Goal: Task Accomplishment & Management: Use online tool/utility

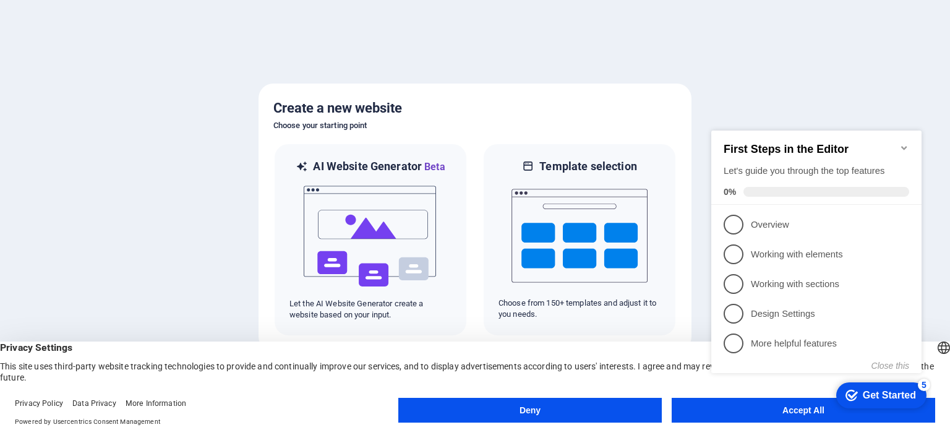
click at [908, 143] on icon "Minimize checklist" at bounding box center [904, 148] width 10 height 10
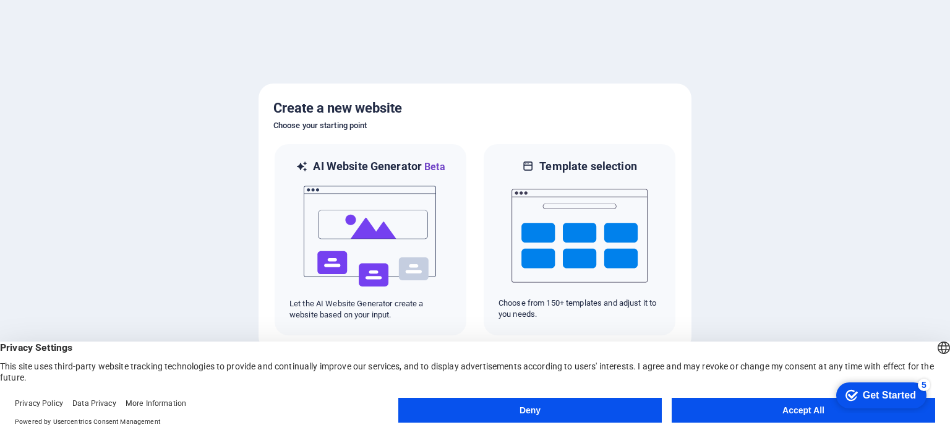
click at [713, 411] on button "Accept All" at bounding box center [802, 410] width 263 height 25
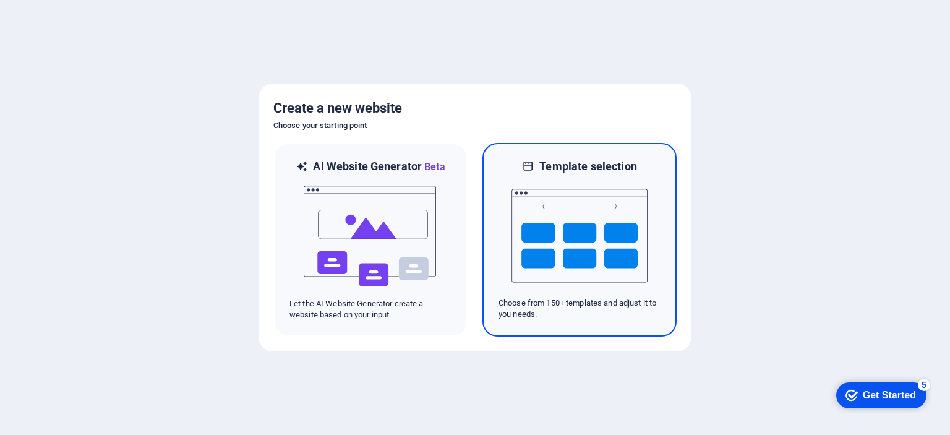
click at [585, 239] on img at bounding box center [579, 236] width 136 height 124
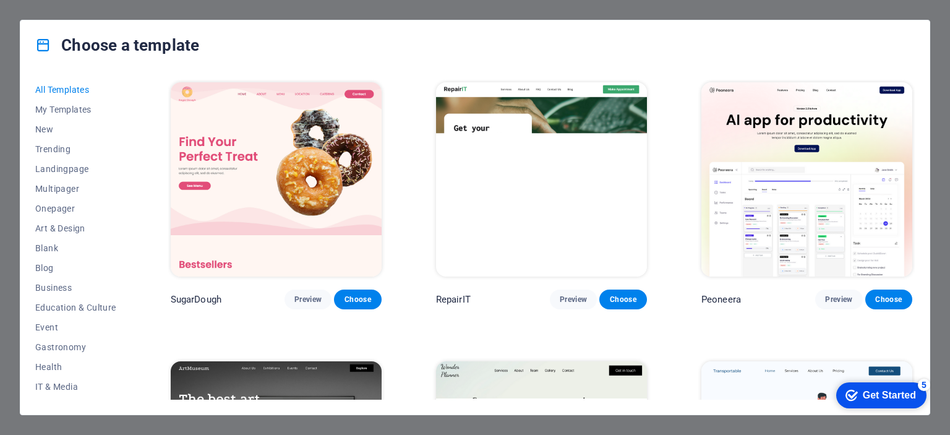
scroll to position [185, 0]
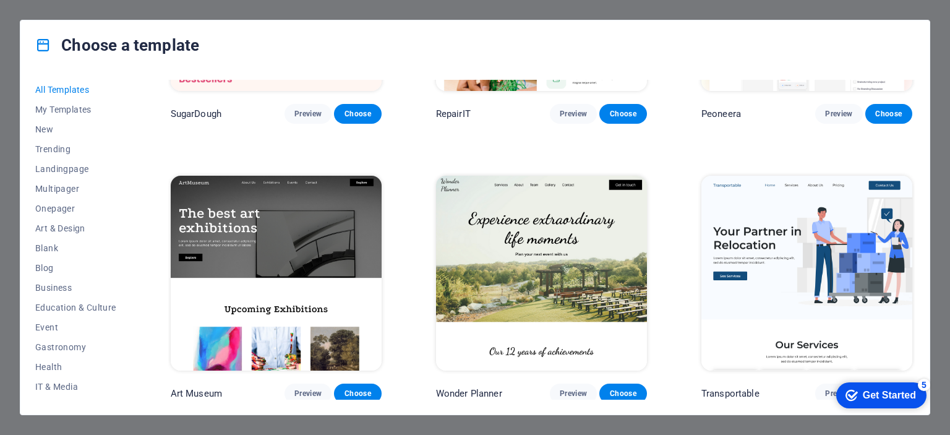
click at [310, 236] on img at bounding box center [276, 273] width 211 height 194
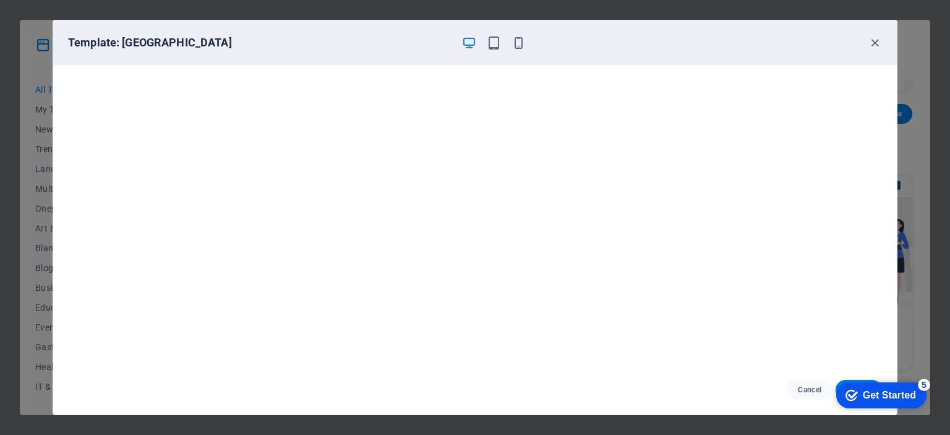
drag, startPoint x: 885, startPoint y: 393, endPoint x: 1004, endPoint y: 656, distance: 288.9
click at [884, 392] on div "Get Started" at bounding box center [888, 394] width 53 height 11
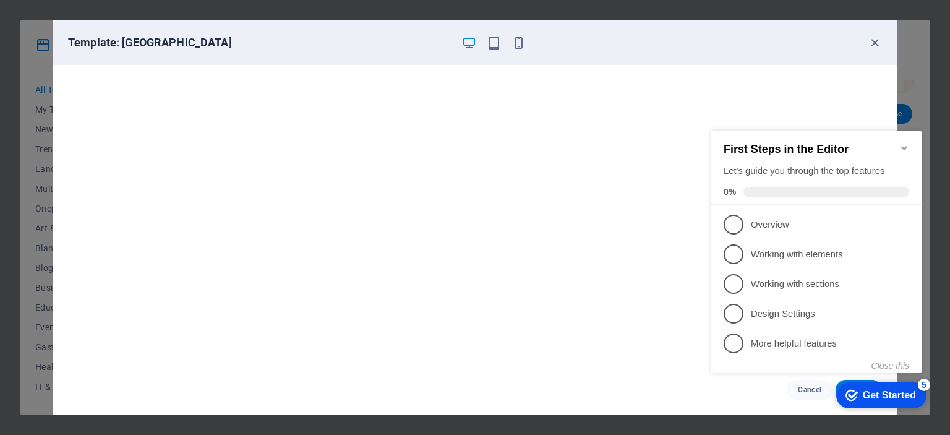
click at [905, 143] on icon "Minimize checklist" at bounding box center [904, 148] width 10 height 10
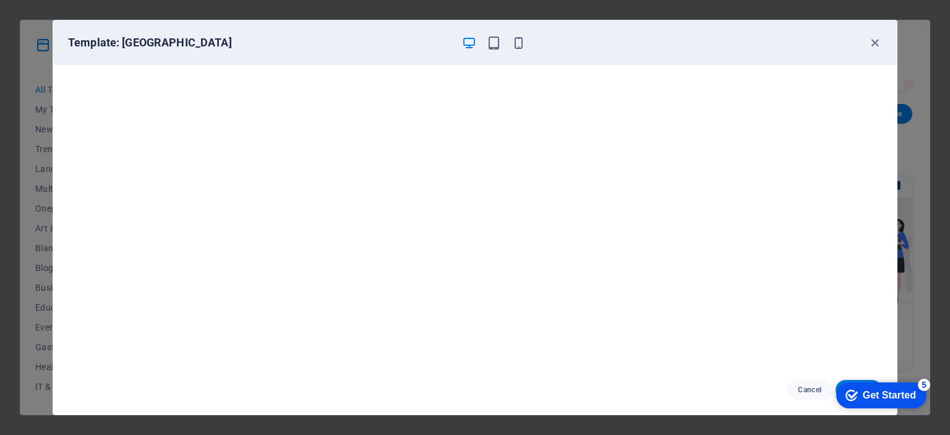
click at [927, 384] on div "5" at bounding box center [923, 384] width 12 height 12
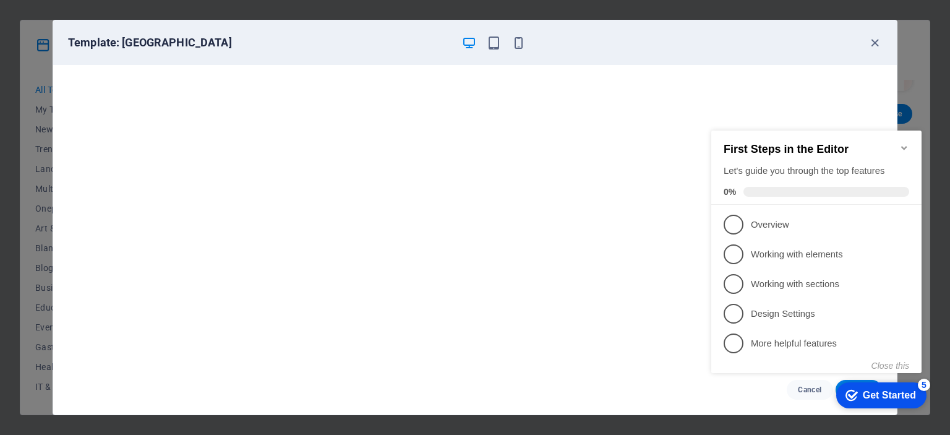
click at [903, 143] on icon "Minimize checklist" at bounding box center [904, 148] width 10 height 10
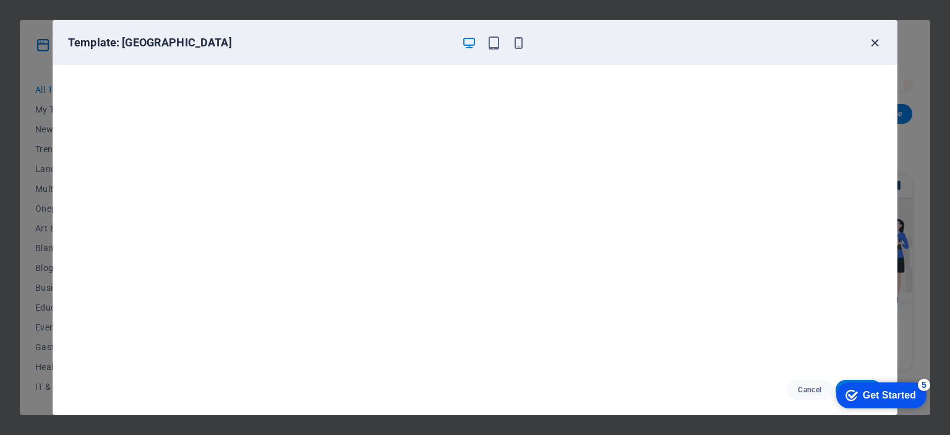
click at [879, 36] on icon "button" at bounding box center [874, 43] width 14 height 14
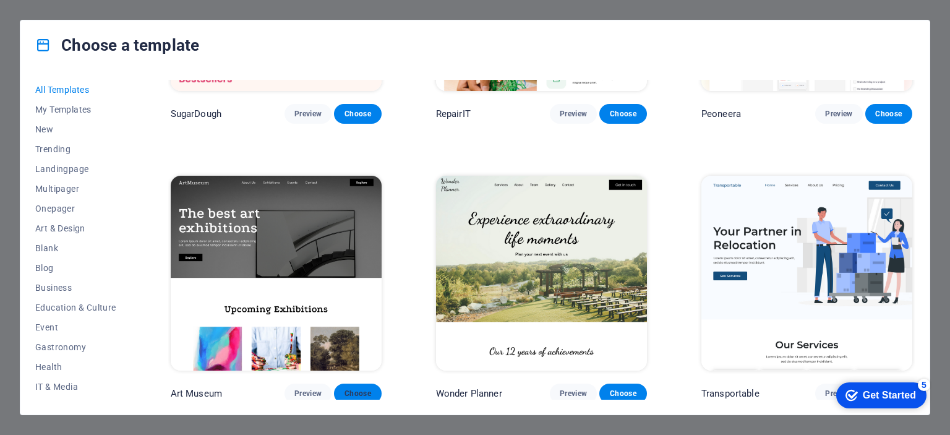
click at [349, 391] on span "Choose" at bounding box center [357, 393] width 27 height 10
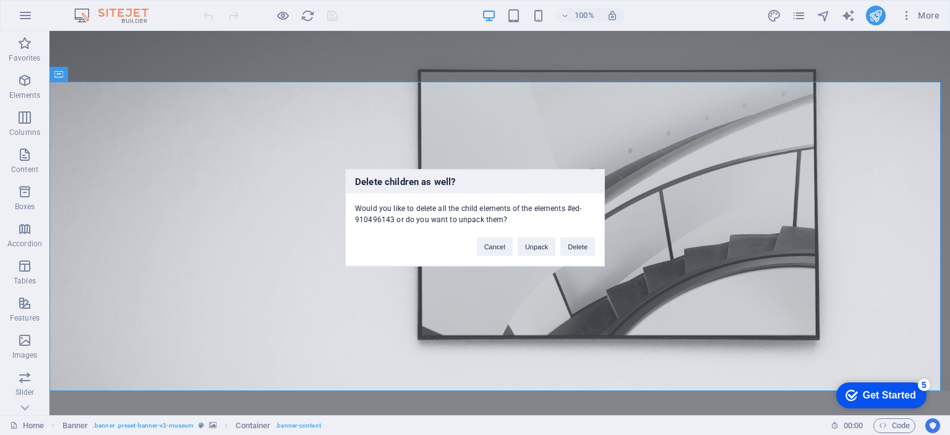
click at [472, 57] on div "Delete children as well? Would you like to delete all the child elements of the…" at bounding box center [475, 217] width 950 height 435
click at [574, 244] on button "Delete" at bounding box center [577, 246] width 35 height 19
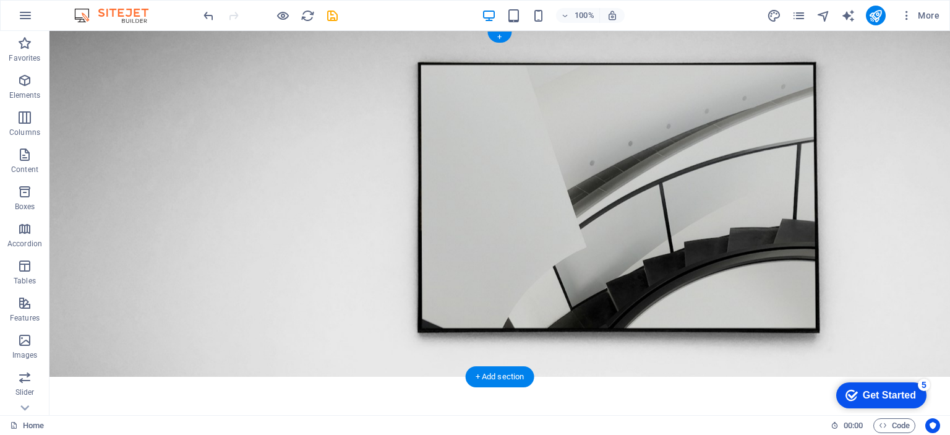
click at [500, 141] on figure at bounding box center [499, 204] width 900 height 346
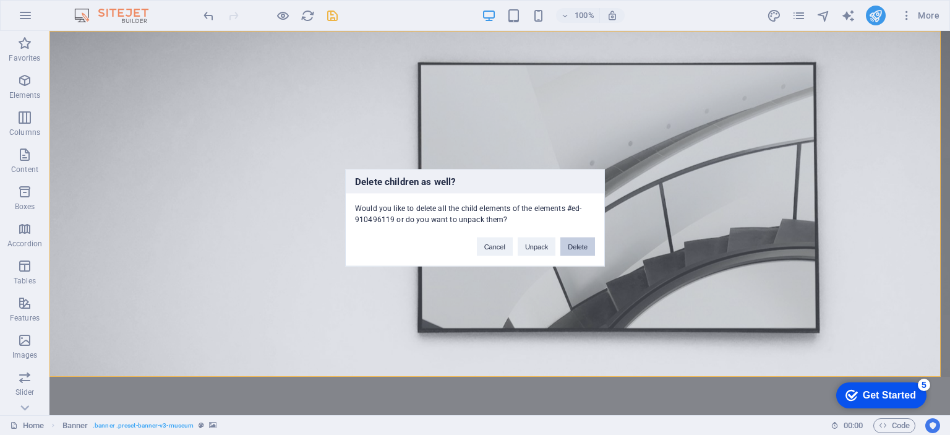
click at [568, 240] on button "Delete" at bounding box center [577, 246] width 35 height 19
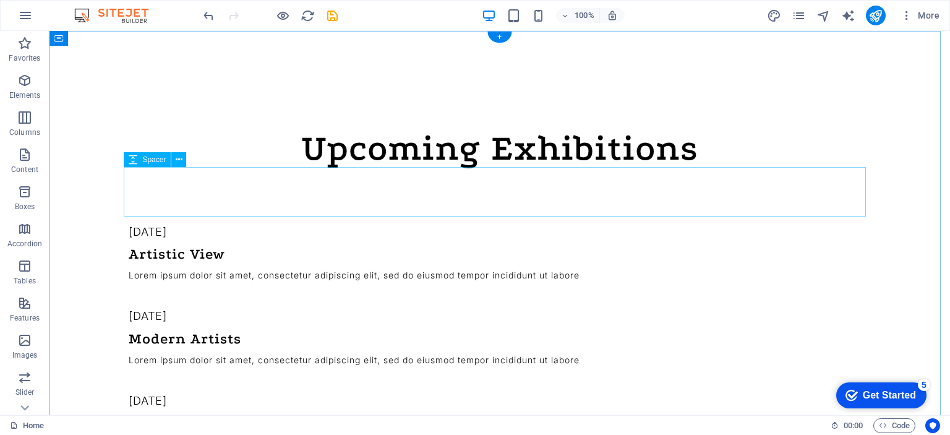
click at [522, 208] on div at bounding box center [500, 191] width 742 height 49
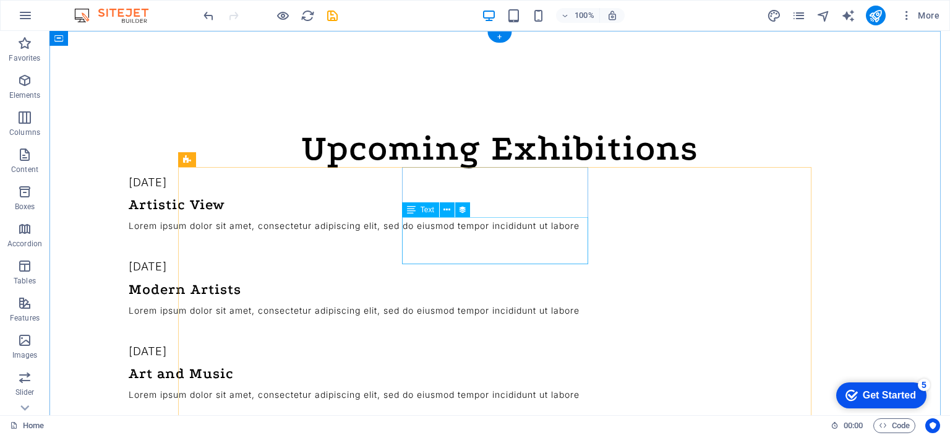
click at [513, 302] on div "Lorem ipsum dolor sit amet, consectetur adipiscing elit, sed do eiusmod tempor …" at bounding box center [445, 309] width 633 height 15
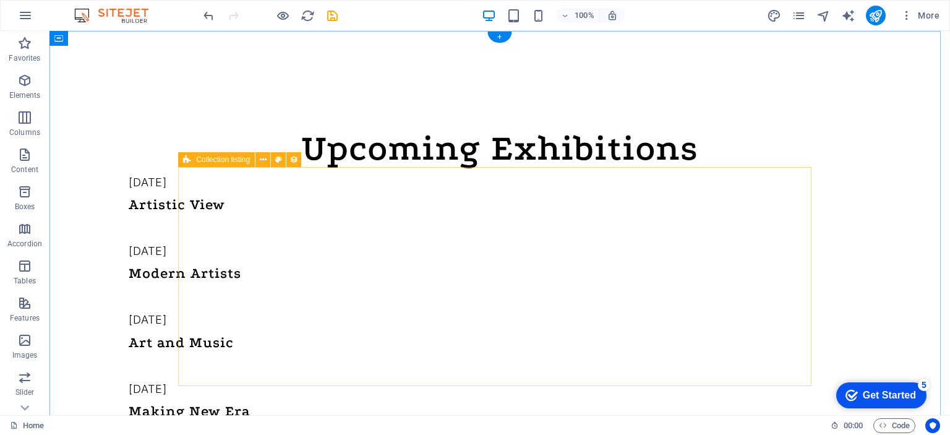
click at [504, 232] on div "October 15, 2024 Artistic View October 17, 2024 Modern Artists October 20, 2024…" at bounding box center [445, 401] width 633 height 469
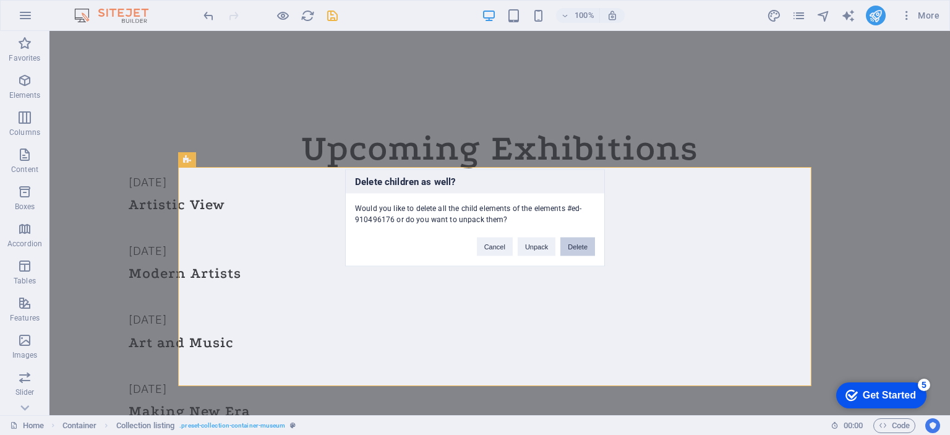
click at [577, 246] on button "Delete" at bounding box center [577, 246] width 35 height 19
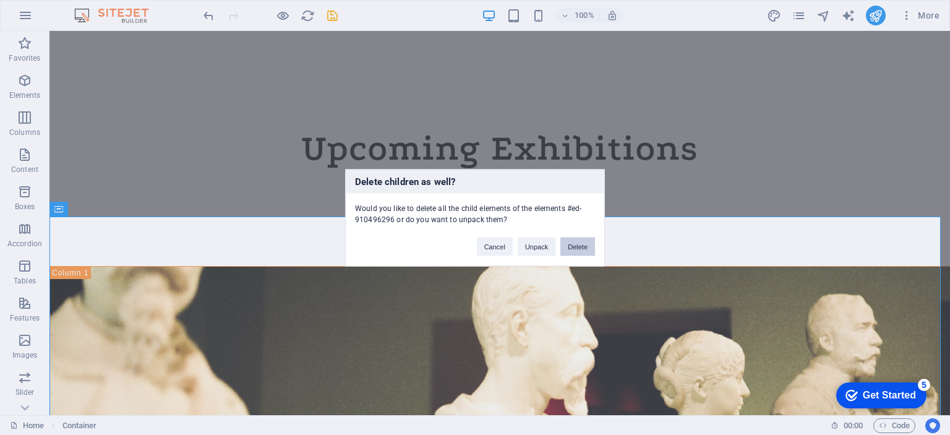
click at [568, 244] on button "Delete" at bounding box center [577, 246] width 35 height 19
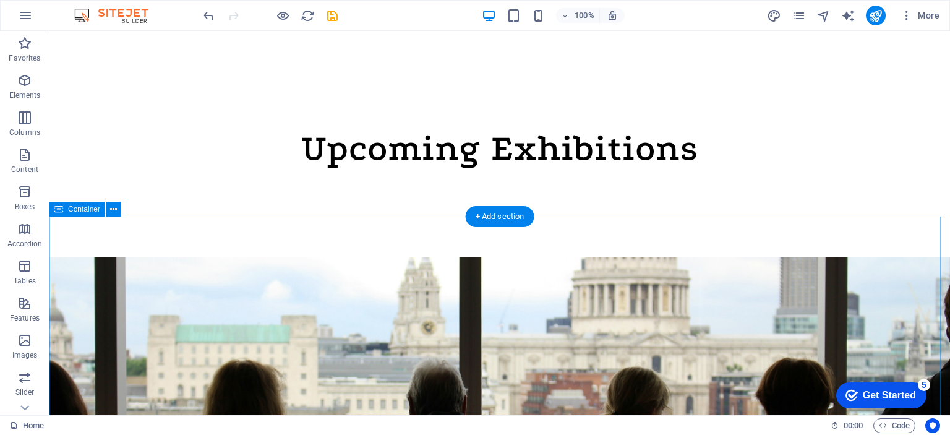
click at [527, 240] on div "Upcoming events The History of Art Lorem ipsum dolor sit amet, consectetur adip…" at bounding box center [499, 431] width 900 height 430
click at [542, 285] on figure at bounding box center [499, 430] width 900 height 346
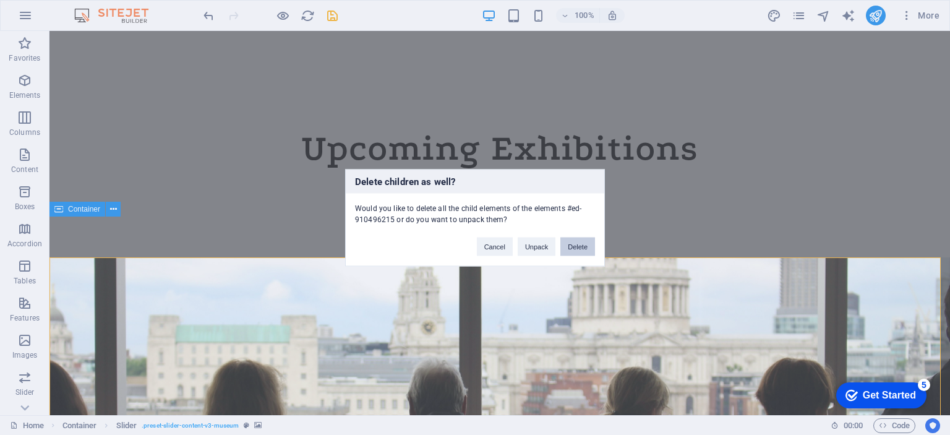
click at [576, 242] on button "Delete" at bounding box center [577, 246] width 35 height 19
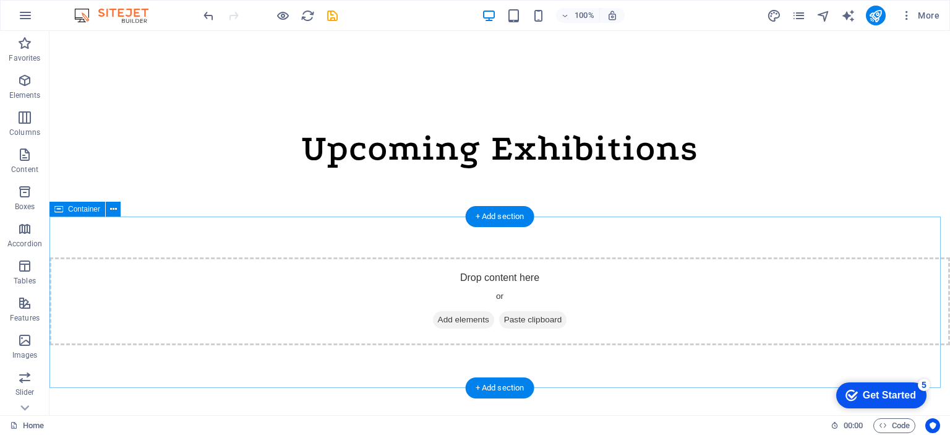
click at [542, 308] on div "Drop content here or Add elements Paste clipboard" at bounding box center [499, 301] width 900 height 88
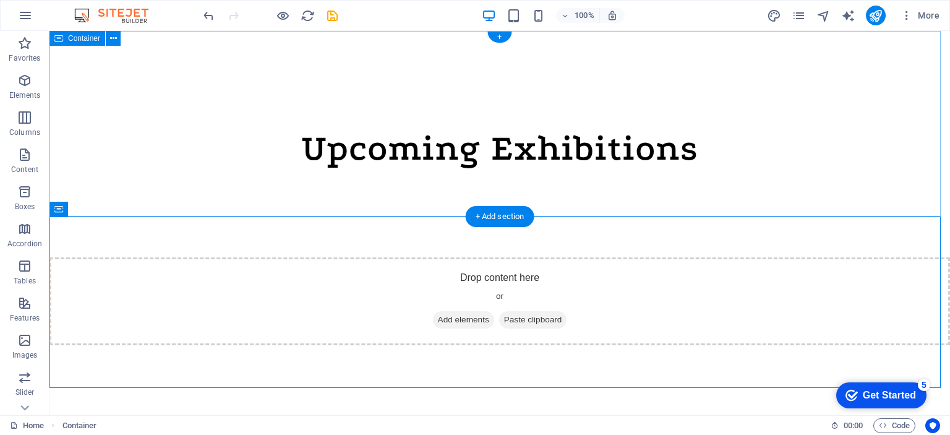
click at [563, 165] on div "Upcoming Exhibitions" at bounding box center [500, 148] width 742 height 37
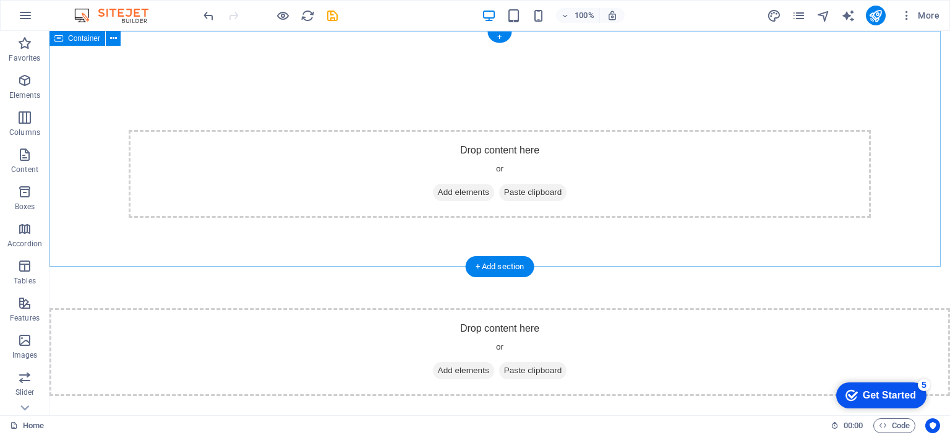
click at [485, 78] on div "Drop content here or Add elements Paste clipboard" at bounding box center [499, 149] width 900 height 236
click at [468, 194] on span "Add elements" at bounding box center [463, 192] width 61 height 17
click at [535, 165] on div "Drop content here or Add elements Paste clipboard" at bounding box center [500, 174] width 742 height 88
click at [526, 195] on span "Paste clipboard" at bounding box center [533, 192] width 68 height 17
click at [471, 189] on span "Add elements" at bounding box center [463, 192] width 61 height 17
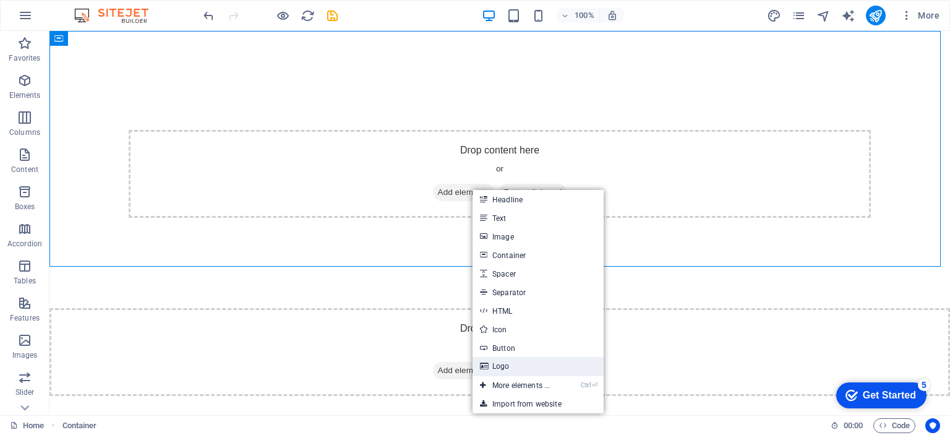
click at [528, 373] on link "Logo" at bounding box center [537, 366] width 131 height 19
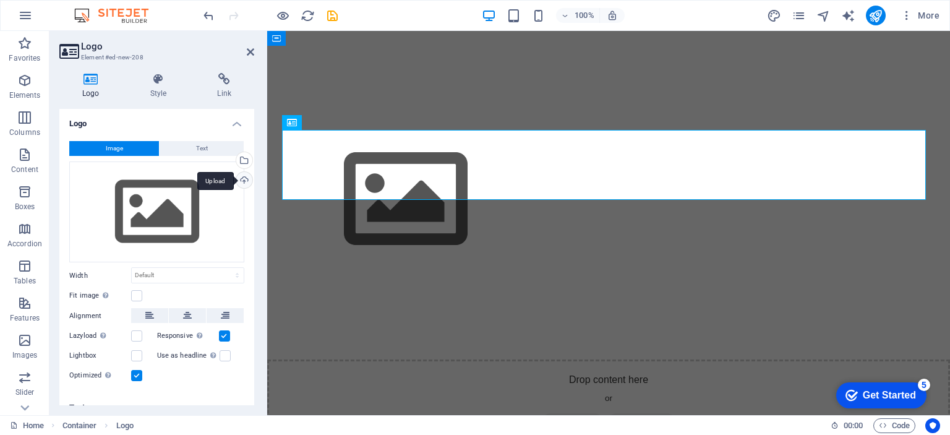
click at [247, 176] on div "Upload" at bounding box center [243, 181] width 19 height 19
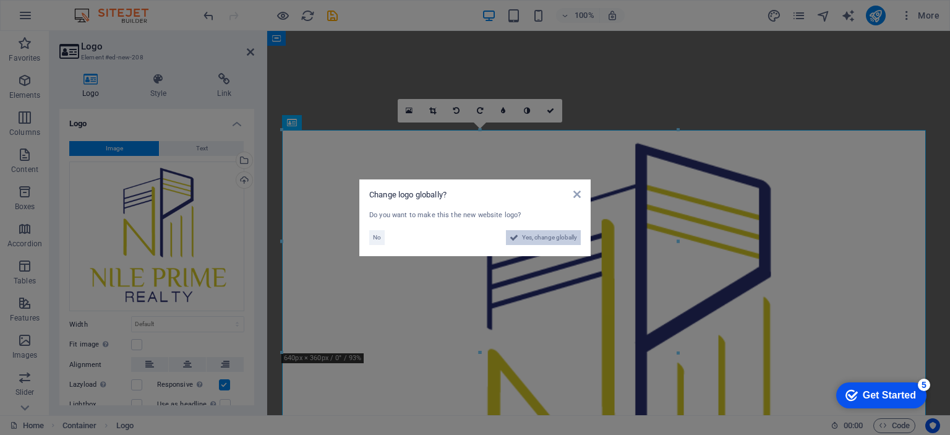
click at [551, 243] on span "Yes, change globally" at bounding box center [549, 237] width 55 height 15
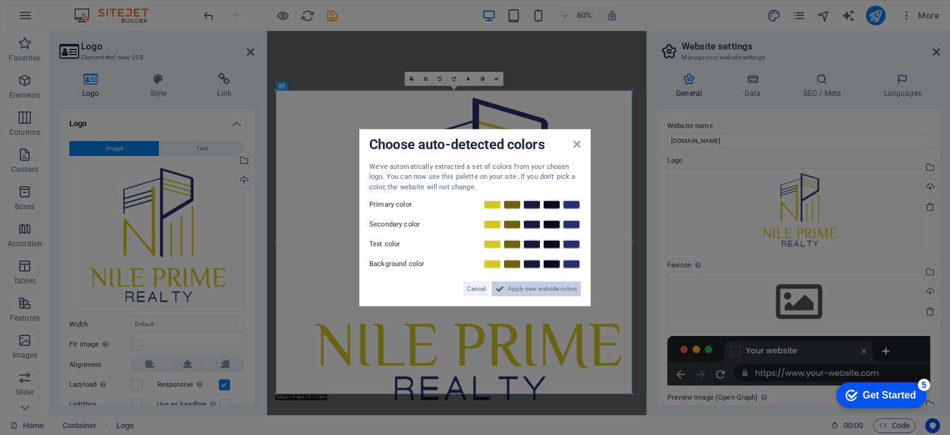
click at [506, 289] on button "Apply new website colors" at bounding box center [536, 288] width 89 height 15
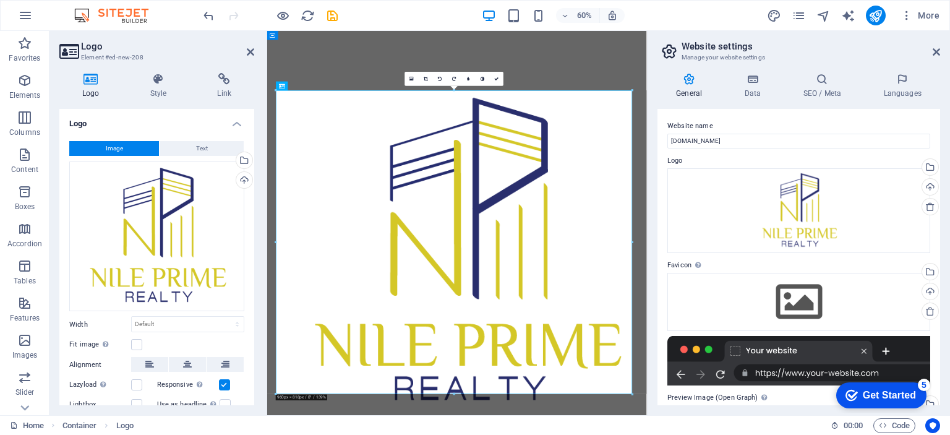
scroll to position [151, 0]
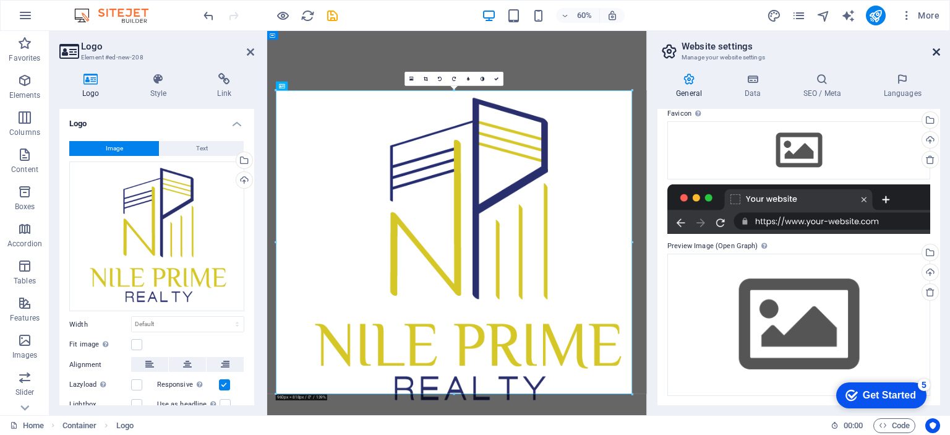
click at [935, 51] on icon at bounding box center [935, 52] width 7 height 10
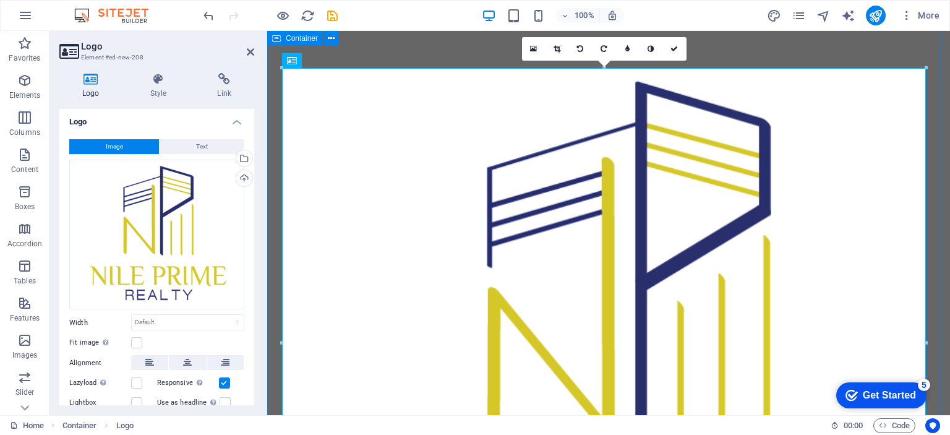
scroll to position [0, 0]
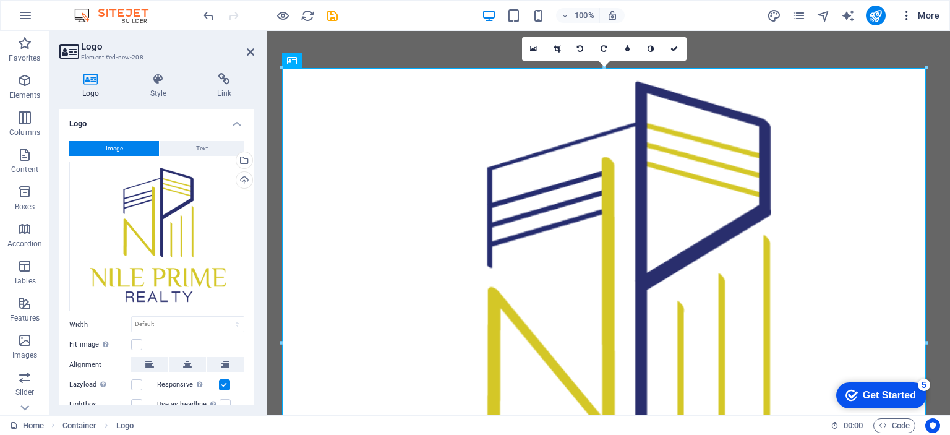
click at [927, 7] on button "More" at bounding box center [919, 16] width 49 height 20
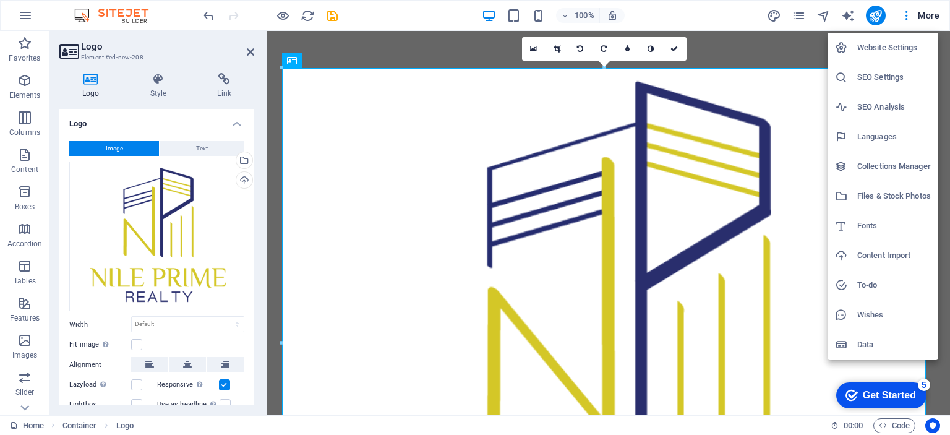
click at [804, 15] on div at bounding box center [475, 217] width 950 height 435
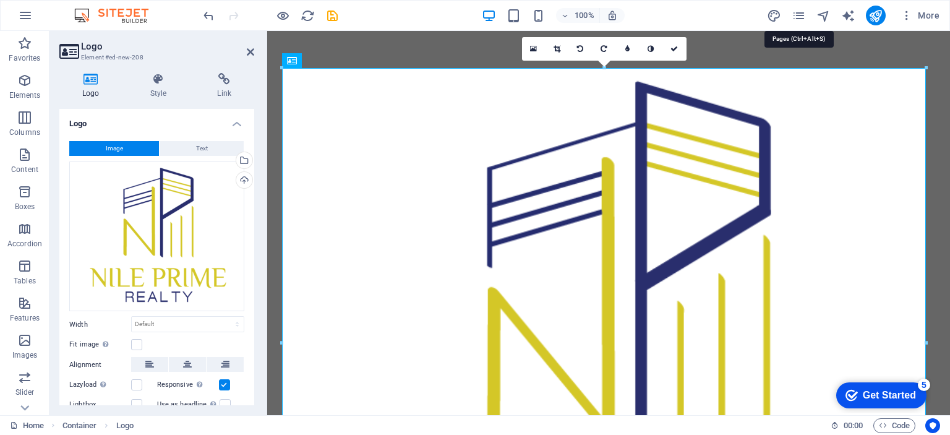
click at [802, 15] on icon "pages" at bounding box center [798, 16] width 14 height 14
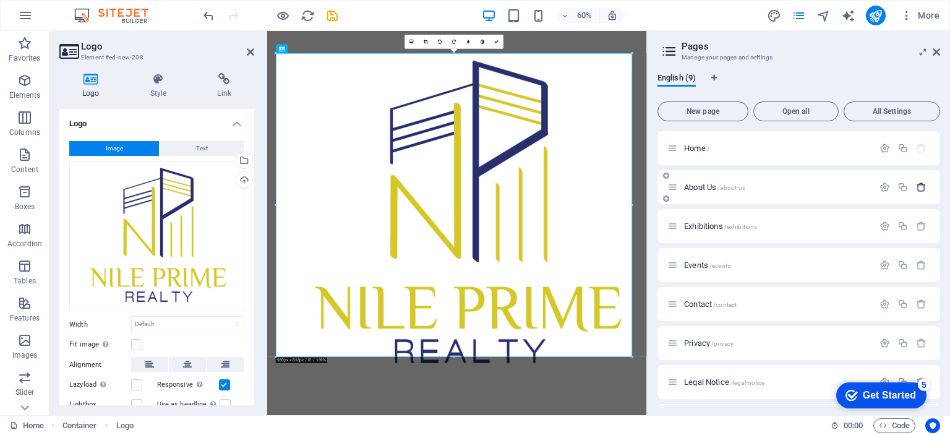
click at [920, 190] on icon "button" at bounding box center [921, 187] width 11 height 11
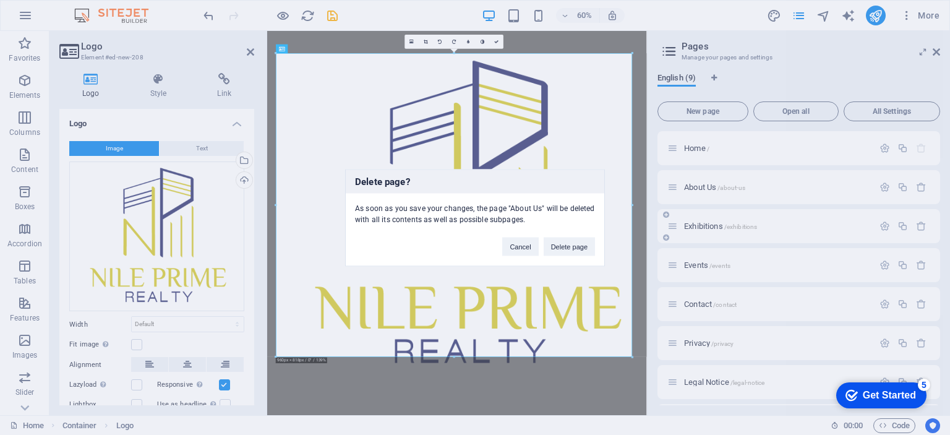
click at [577, 245] on button "Delete page" at bounding box center [568, 246] width 51 height 19
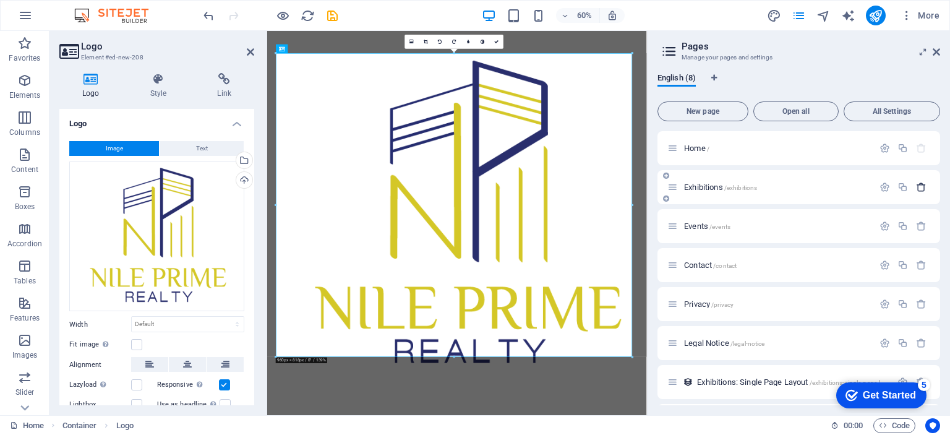
click at [921, 189] on icon "button" at bounding box center [921, 187] width 11 height 11
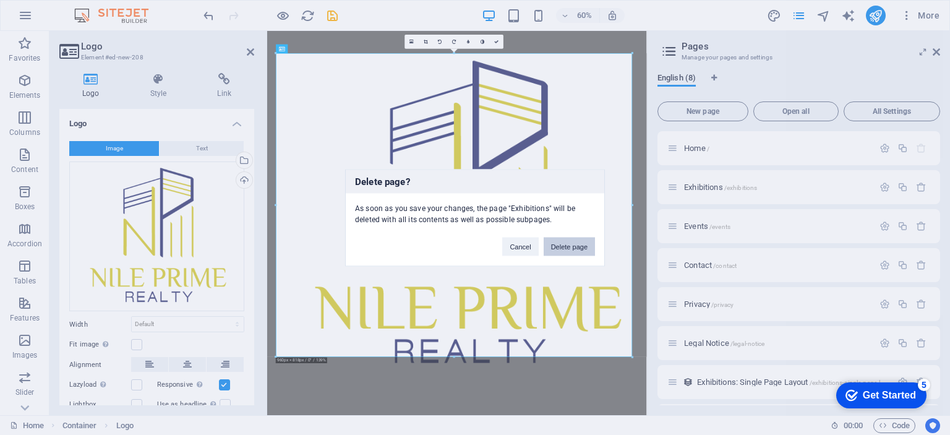
drag, startPoint x: 558, startPoint y: 248, endPoint x: 908, endPoint y: 194, distance: 354.0
click at [558, 248] on button "Delete page" at bounding box center [568, 246] width 51 height 19
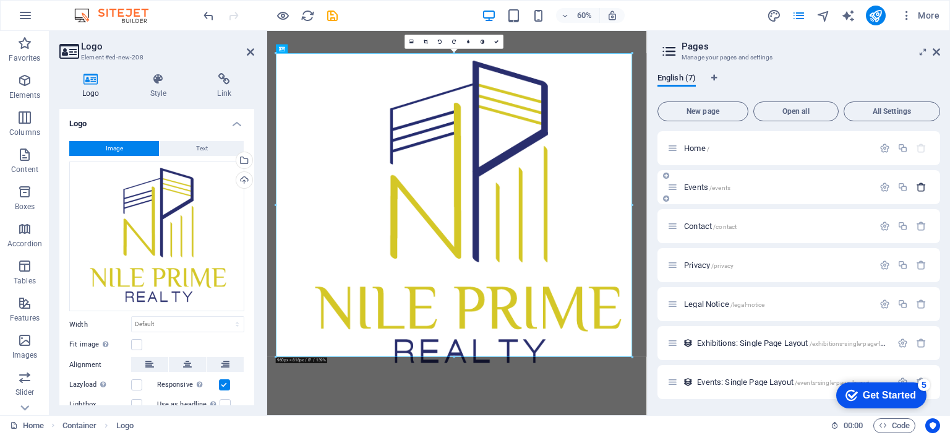
click at [922, 189] on icon "button" at bounding box center [921, 187] width 11 height 11
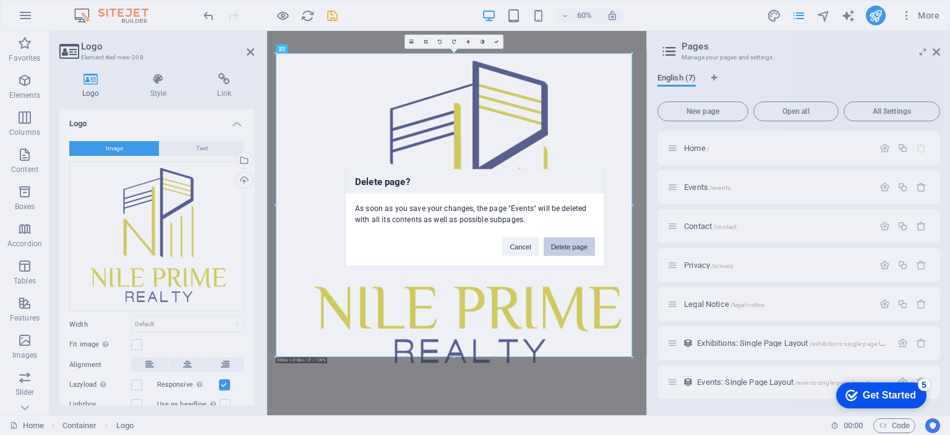
click at [566, 244] on button "Delete page" at bounding box center [568, 246] width 51 height 19
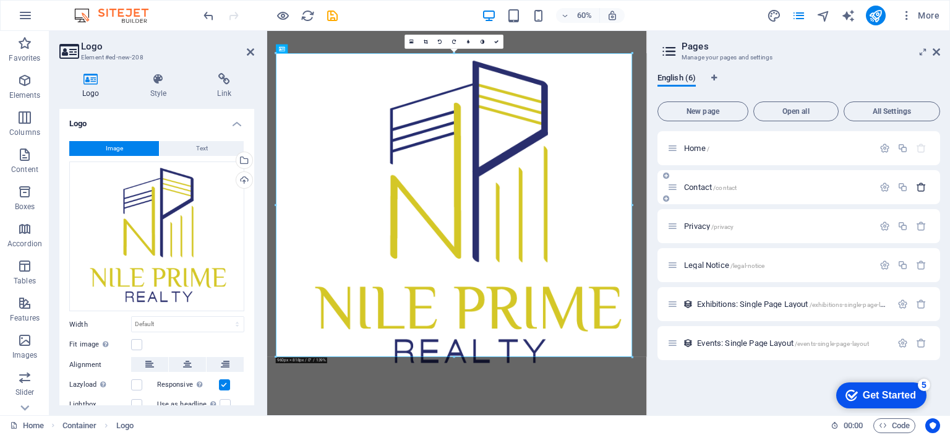
click at [921, 185] on icon "button" at bounding box center [921, 187] width 11 height 11
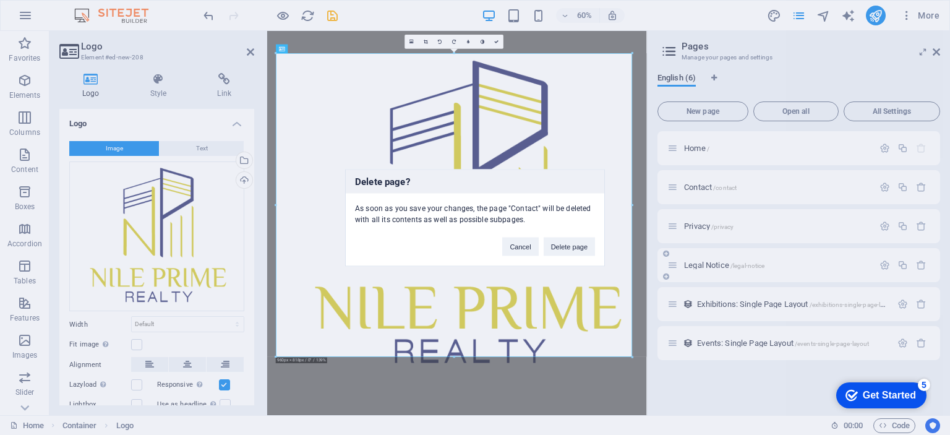
click at [567, 247] on button "Delete page" at bounding box center [568, 246] width 51 height 19
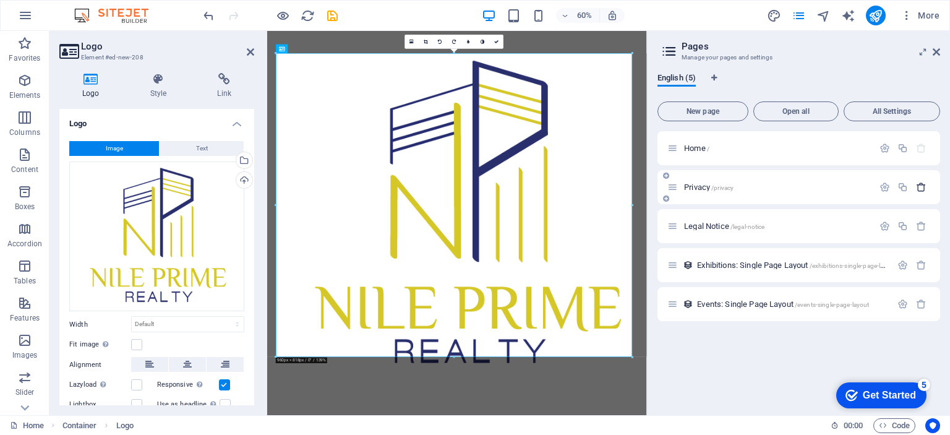
click at [922, 186] on icon "button" at bounding box center [921, 187] width 11 height 11
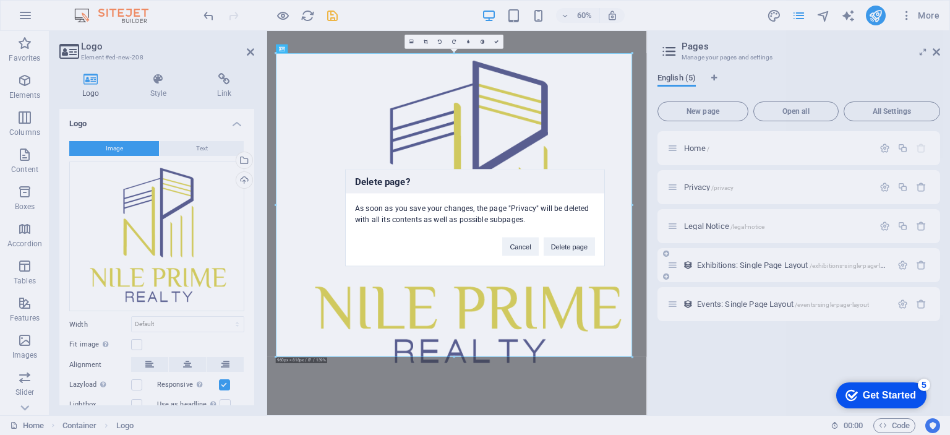
click at [569, 250] on button "Delete page" at bounding box center [568, 246] width 51 height 19
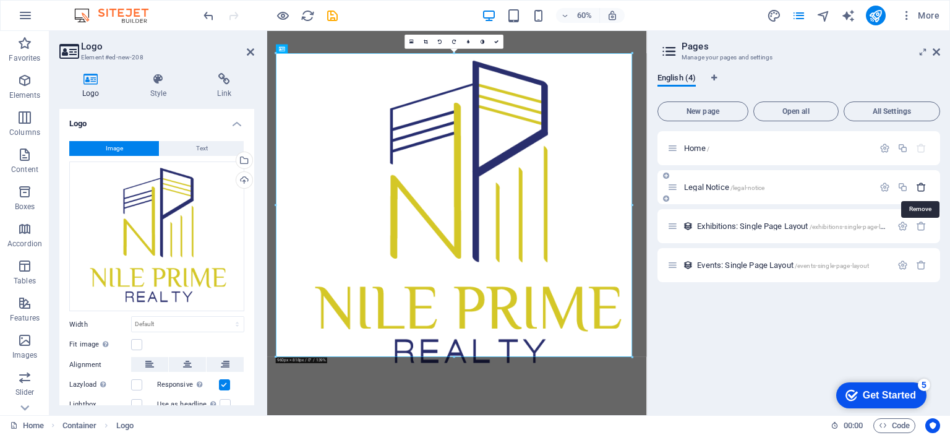
click at [918, 187] on icon "button" at bounding box center [921, 187] width 11 height 11
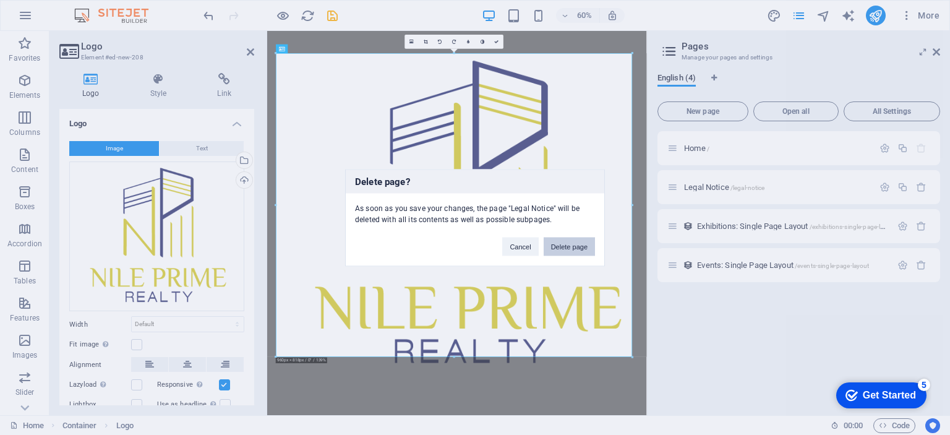
click at [587, 240] on button "Delete page" at bounding box center [568, 246] width 51 height 19
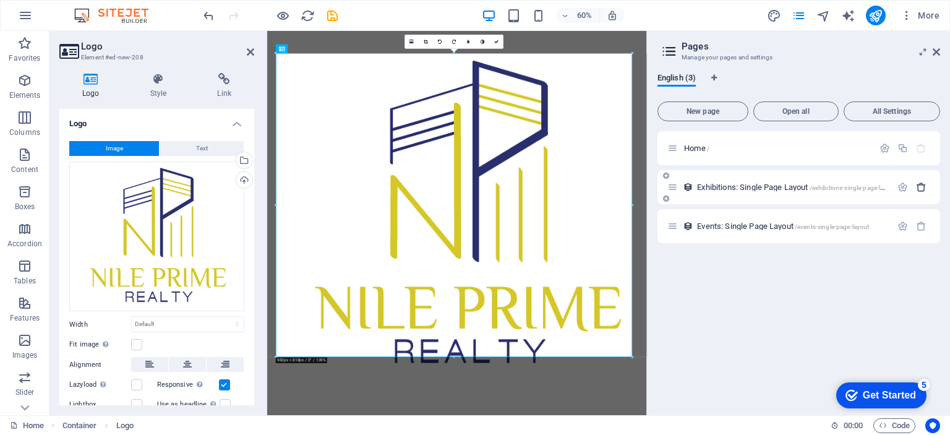
click at [925, 185] on icon "button" at bounding box center [921, 187] width 11 height 11
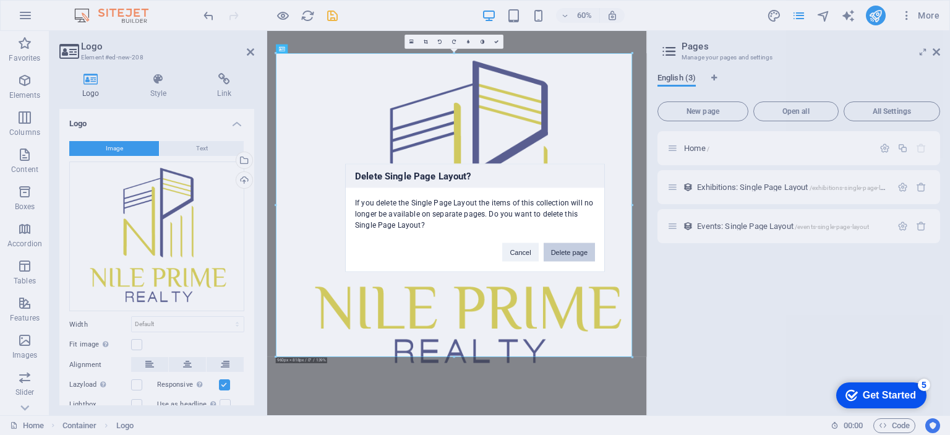
click at [559, 252] on button "Delete page" at bounding box center [568, 251] width 51 height 19
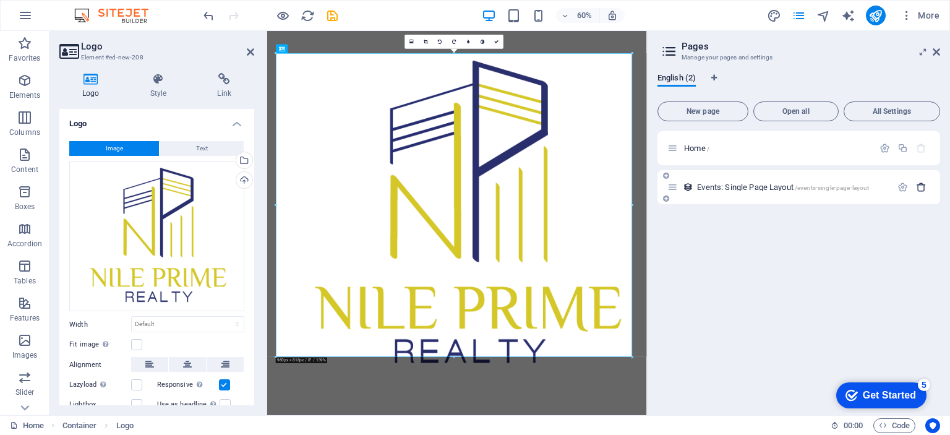
click at [921, 187] on icon "button" at bounding box center [921, 187] width 11 height 11
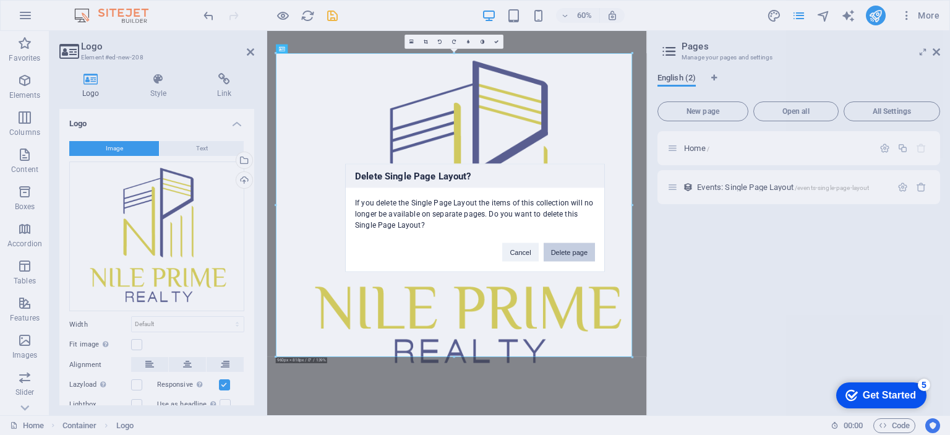
click at [566, 250] on button "Delete page" at bounding box center [568, 251] width 51 height 19
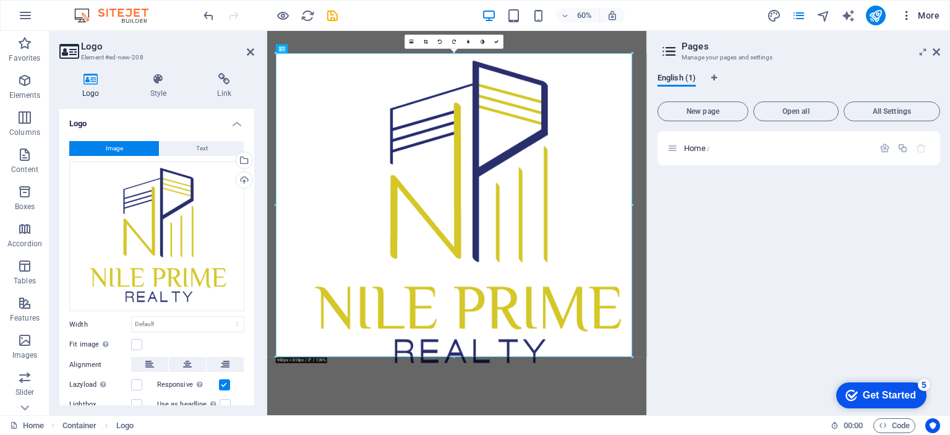
click at [909, 19] on icon "button" at bounding box center [906, 15] width 12 height 12
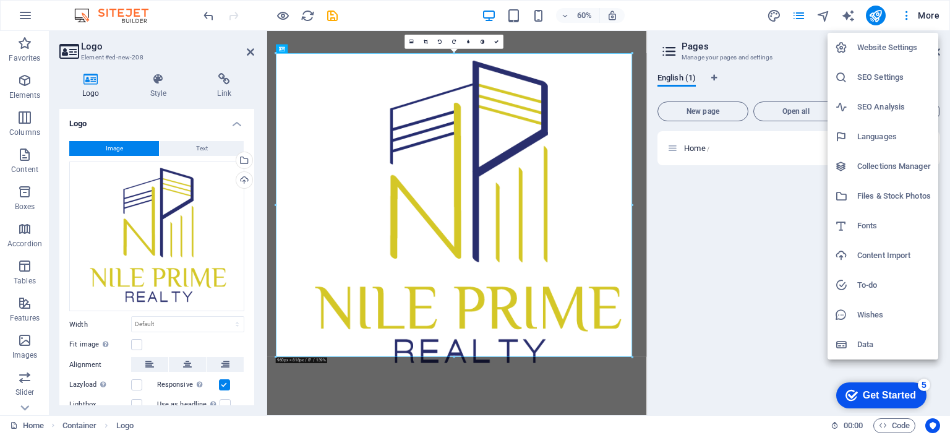
click at [883, 49] on h6 "Website Settings" at bounding box center [894, 47] width 74 height 15
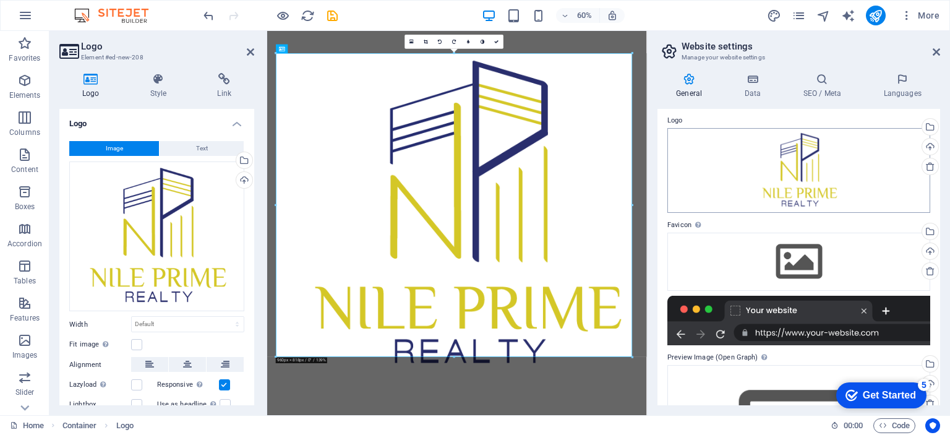
scroll to position [124, 0]
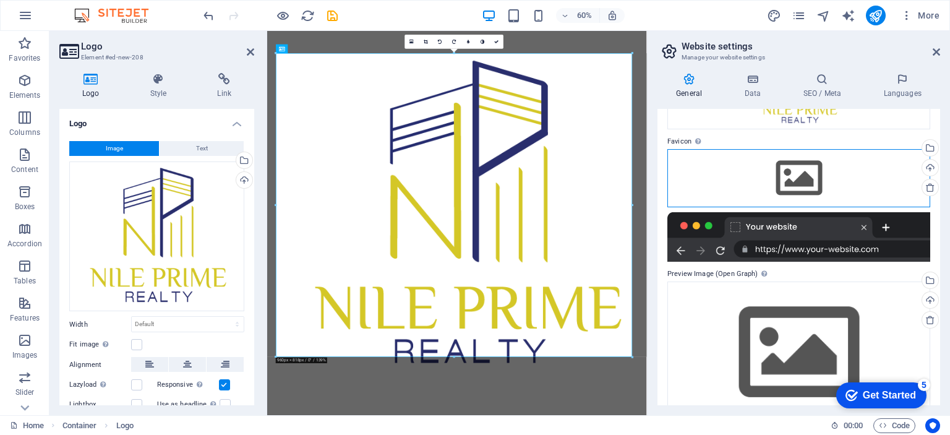
click at [789, 185] on div "Drag files here, click to choose files or select files from Files or our free s…" at bounding box center [798, 178] width 263 height 58
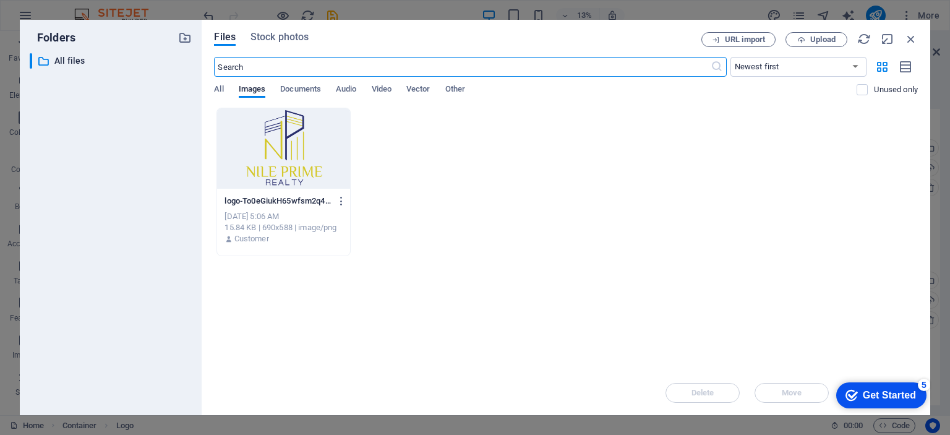
scroll to position [0, 0]
click at [302, 168] on div at bounding box center [283, 148] width 132 height 80
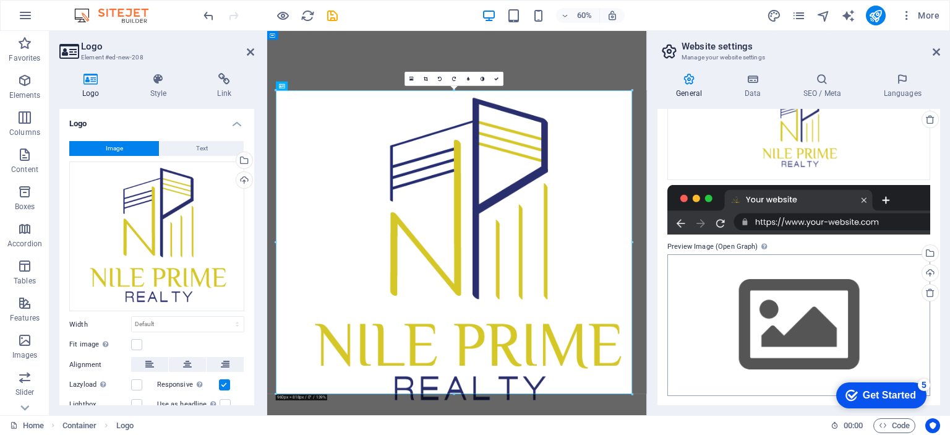
scroll to position [192, 0]
click at [751, 352] on div at bounding box center [583, 399] width 603 height 539
click at [929, 10] on span "More" at bounding box center [919, 15] width 39 height 12
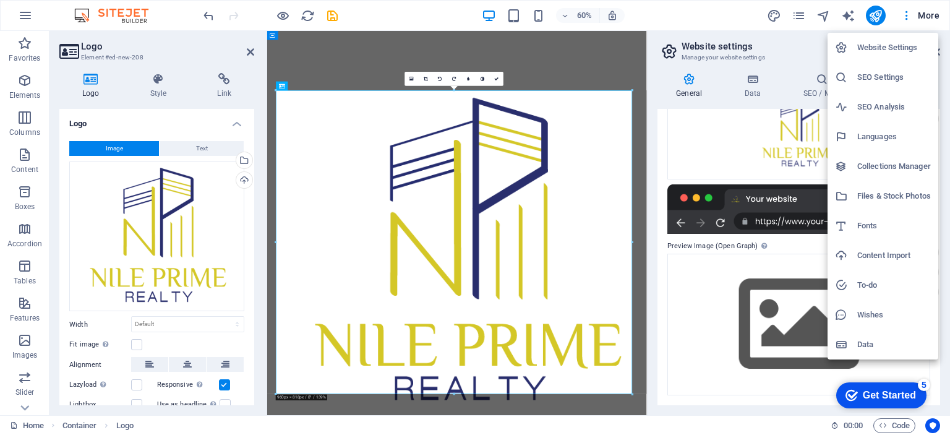
click at [935, 16] on div at bounding box center [475, 217] width 950 height 435
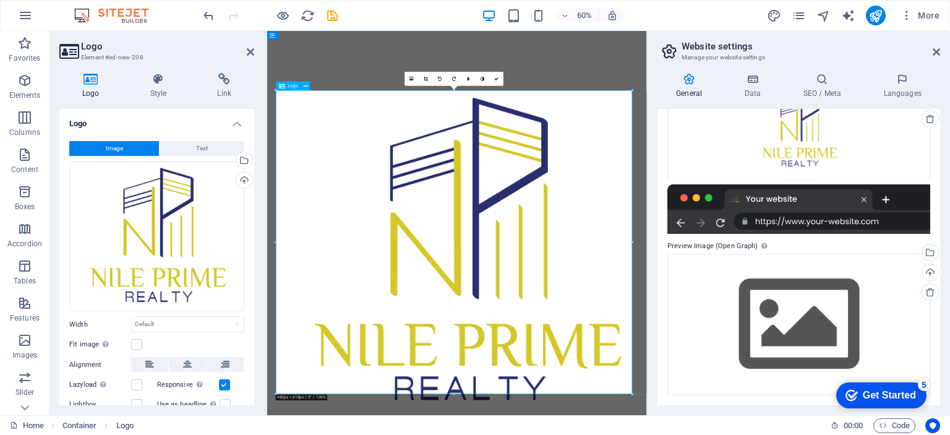
click at [852, 174] on div at bounding box center [583, 399] width 603 height 539
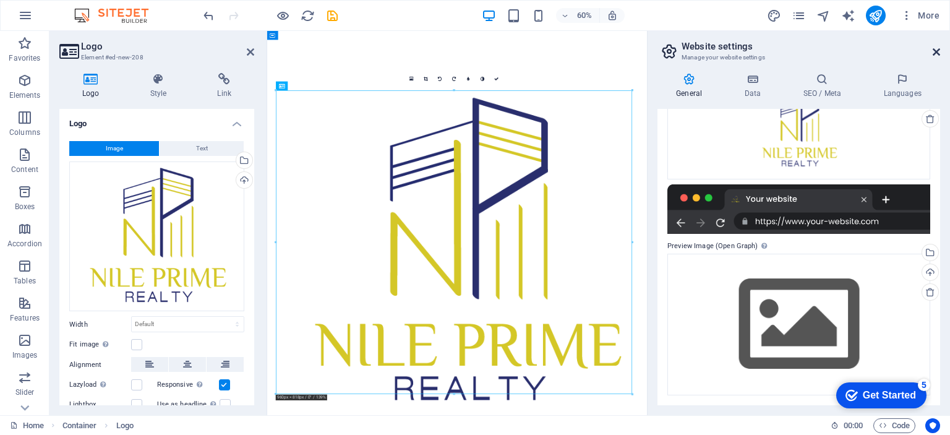
click at [939, 47] on icon at bounding box center [935, 52] width 7 height 10
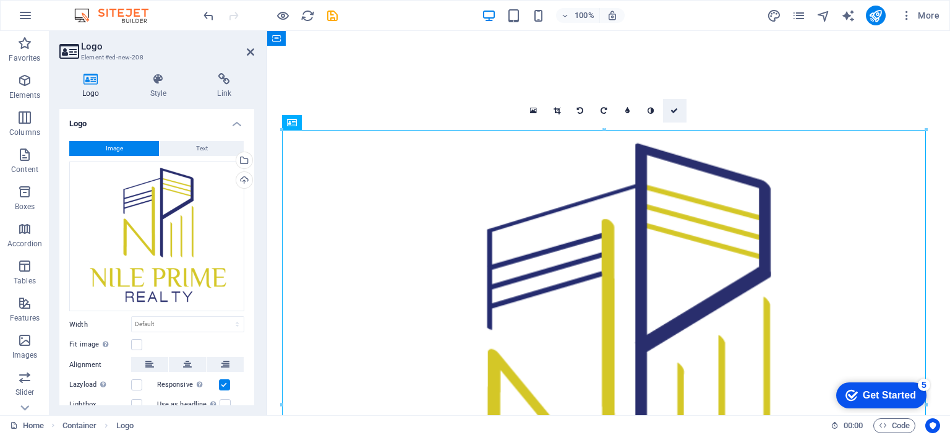
drag, startPoint x: 678, startPoint y: 111, endPoint x: 631, endPoint y: 85, distance: 54.2
click at [678, 111] on link at bounding box center [674, 110] width 23 height 23
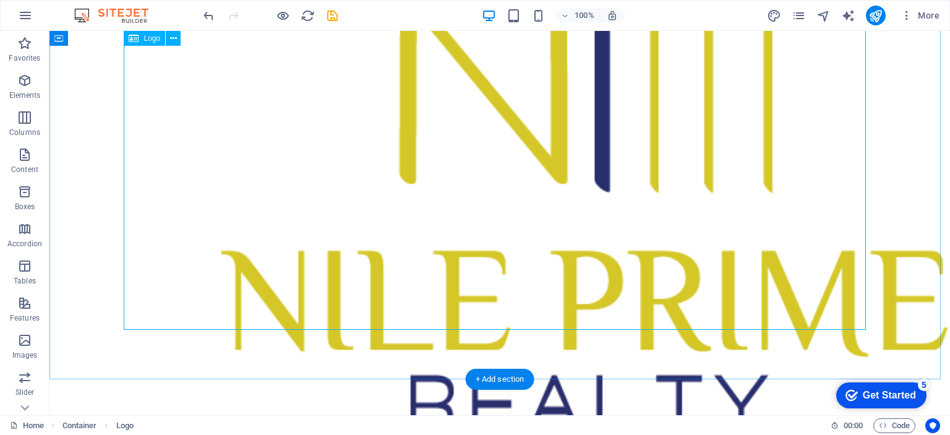
scroll to position [309, 0]
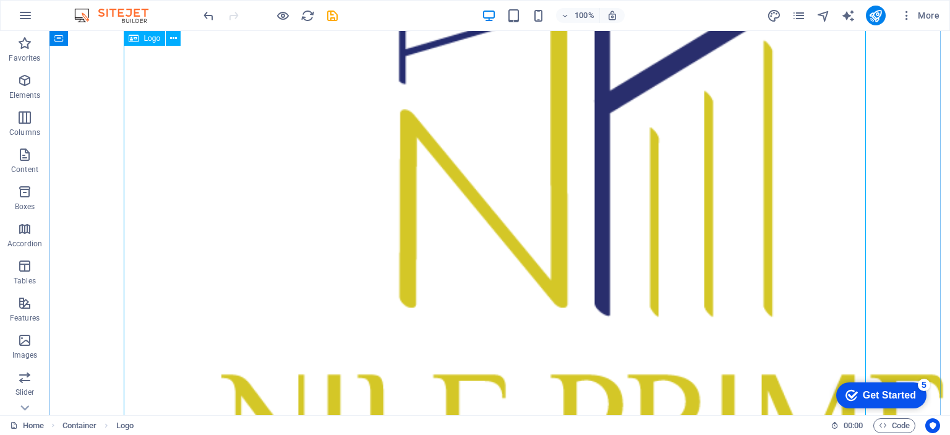
click at [505, 189] on div at bounding box center [500, 204] width 742 height 767
click at [153, 40] on span "Logo" at bounding box center [151, 38] width 17 height 7
click at [155, 40] on span "Logo" at bounding box center [151, 38] width 17 height 7
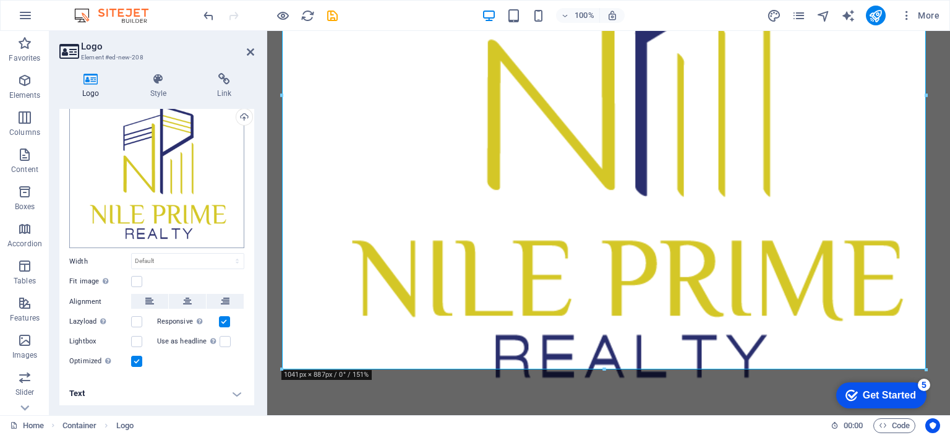
scroll to position [64, 0]
click at [137, 276] on label at bounding box center [136, 280] width 11 height 11
click at [0, 0] on input "Fit image Automatically fit image to a fixed width and height" at bounding box center [0, 0] width 0 height 0
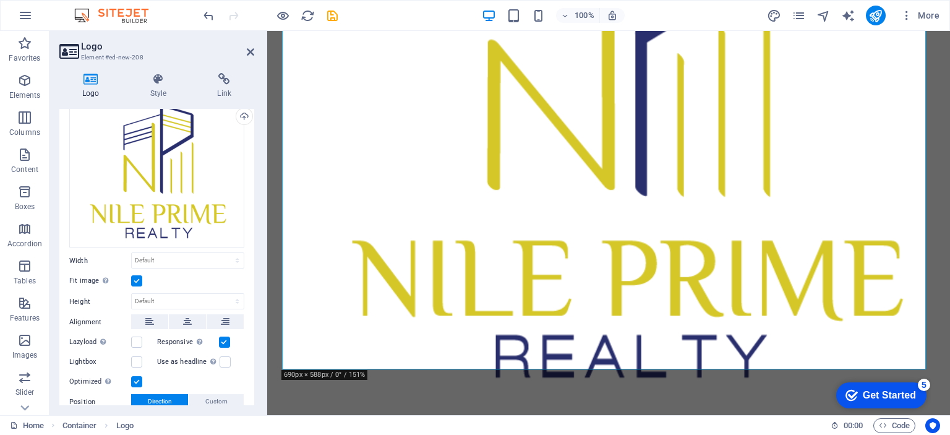
click at [137, 276] on label at bounding box center [136, 280] width 11 height 11
click at [0, 0] on input "Fit image Automatically fit image to a fixed width and height" at bounding box center [0, 0] width 0 height 0
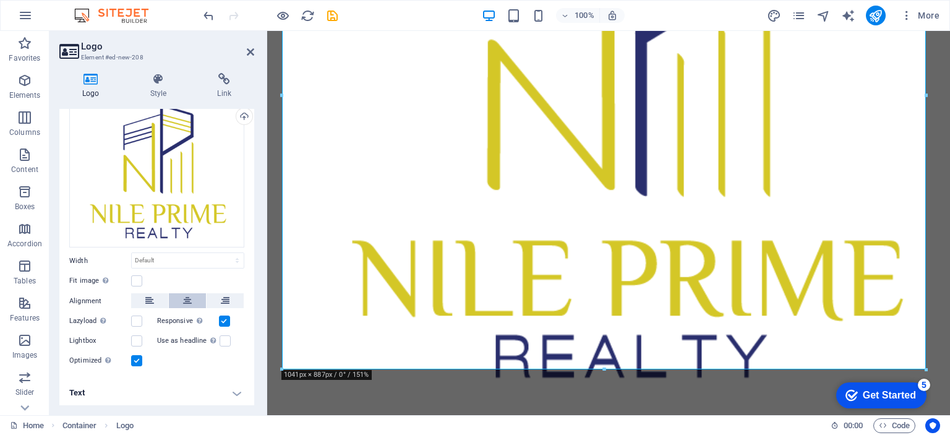
click at [184, 299] on icon at bounding box center [187, 300] width 9 height 15
click at [188, 259] on select "Default auto px rem % em vh vw" at bounding box center [188, 260] width 112 height 15
select select "rem"
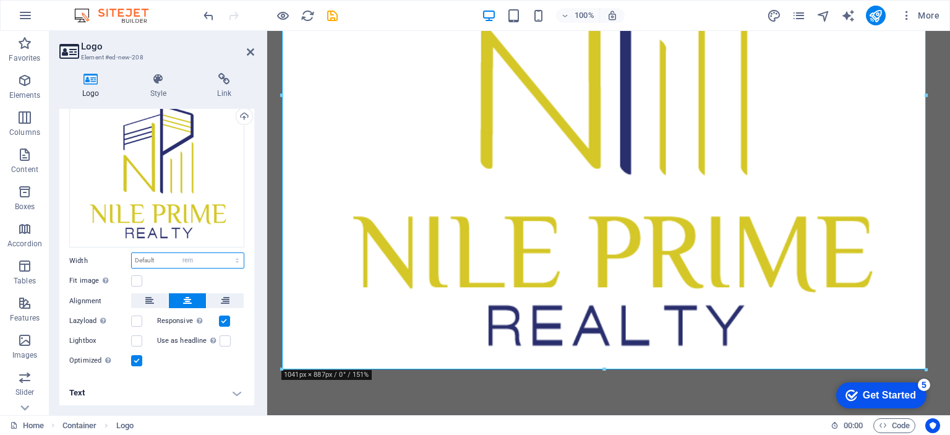
click at [224, 253] on select "Default auto px rem % em vh vw" at bounding box center [188, 260] width 112 height 15
type input "20"
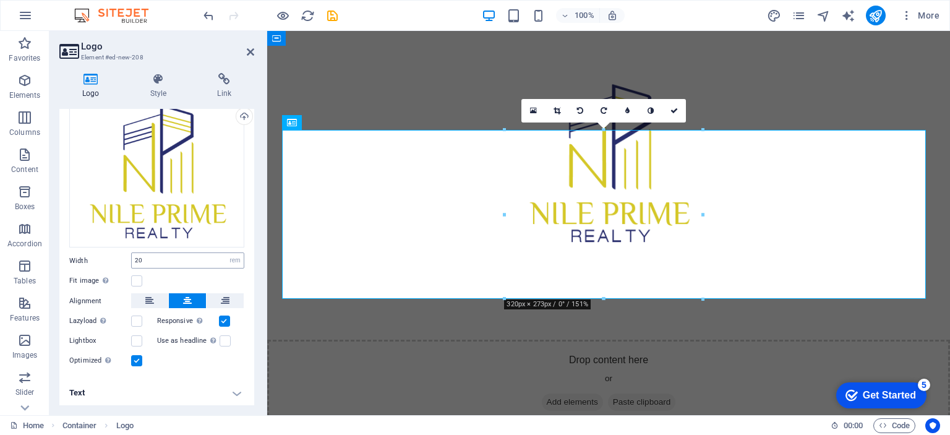
scroll to position [0, 0]
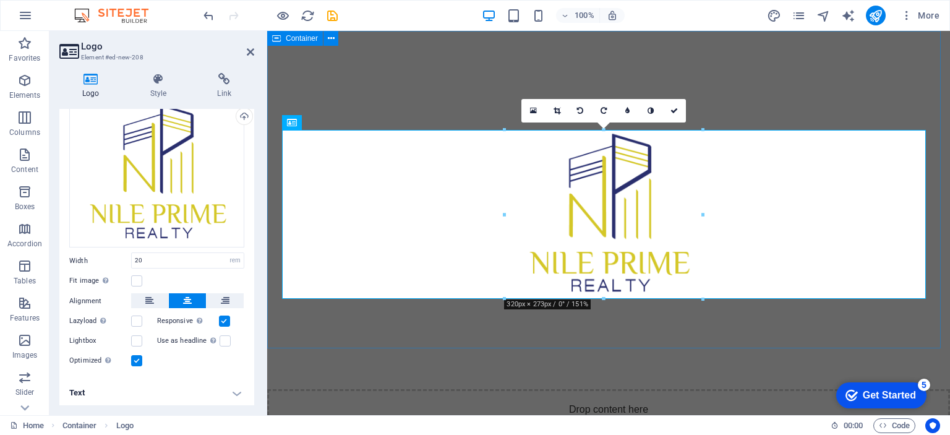
click at [415, 86] on div at bounding box center [608, 189] width 683 height 317
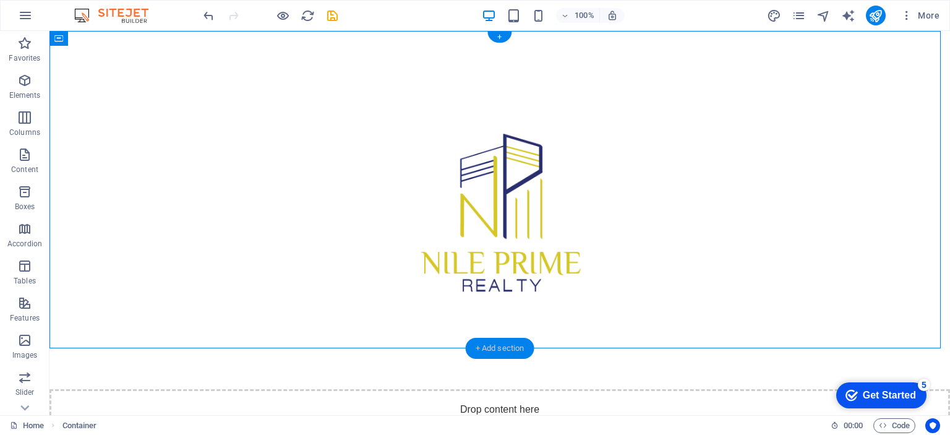
click at [508, 346] on div "+ Add section" at bounding box center [500, 348] width 69 height 21
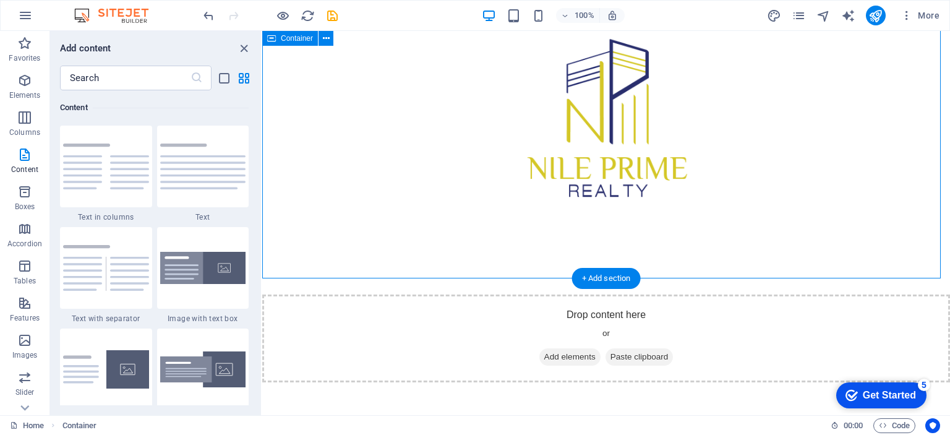
scroll to position [185, 0]
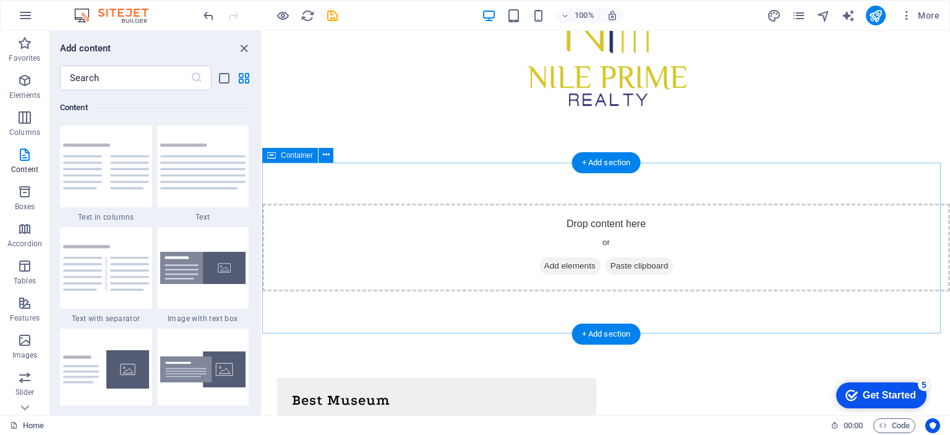
click at [571, 263] on span "Add elements" at bounding box center [569, 265] width 61 height 17
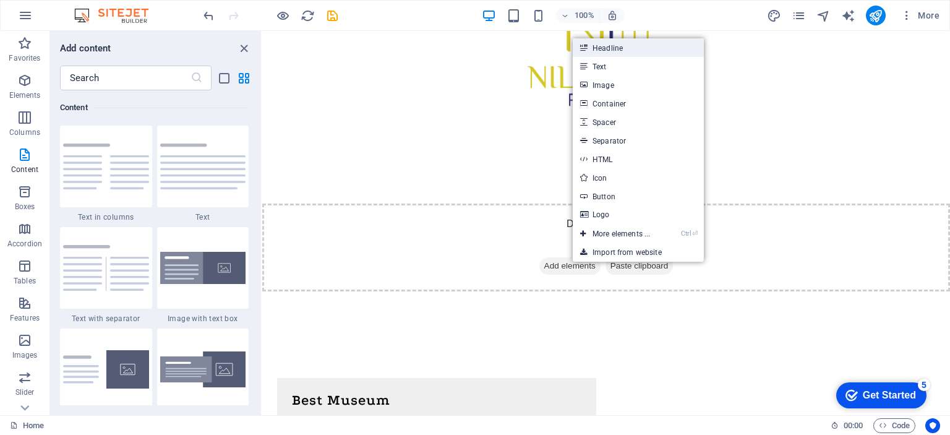
click at [619, 51] on link "Headline" at bounding box center [637, 47] width 131 height 19
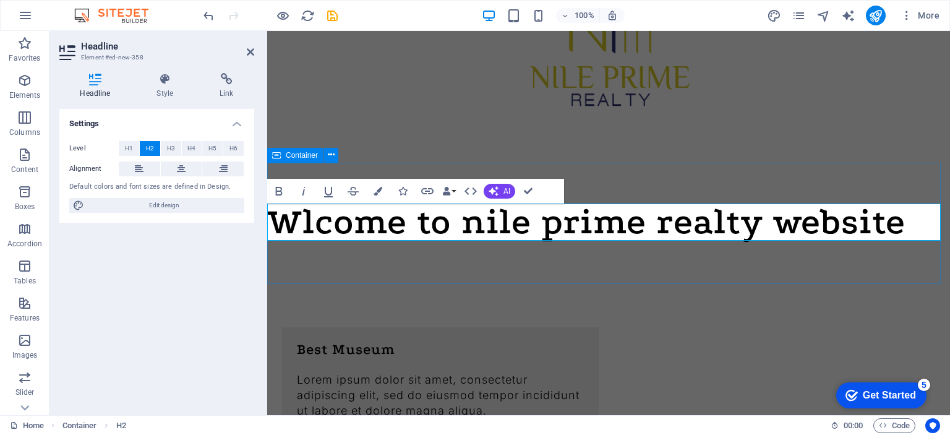
click at [686, 170] on div "Wlcome to nile prime realty website" at bounding box center [608, 223] width 683 height 121
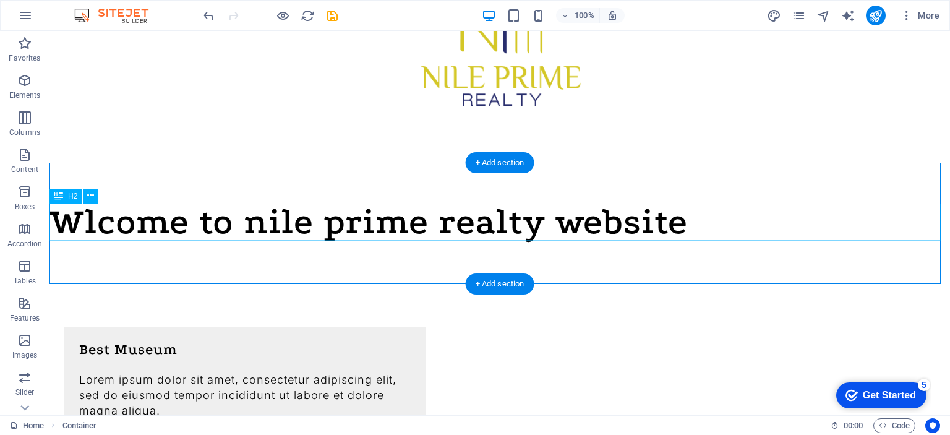
click at [325, 216] on div "Wlcome to nile prime realty website" at bounding box center [499, 221] width 900 height 37
click at [507, 276] on div "+ Add section" at bounding box center [500, 283] width 69 height 21
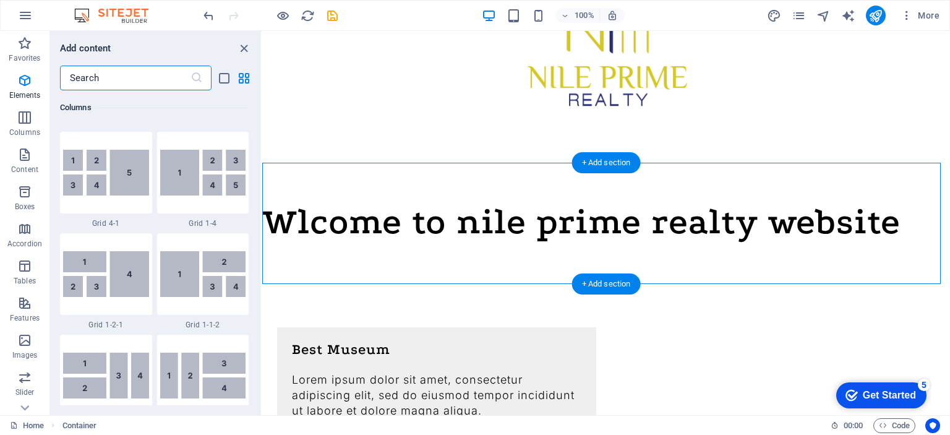
scroll to position [2163, 0]
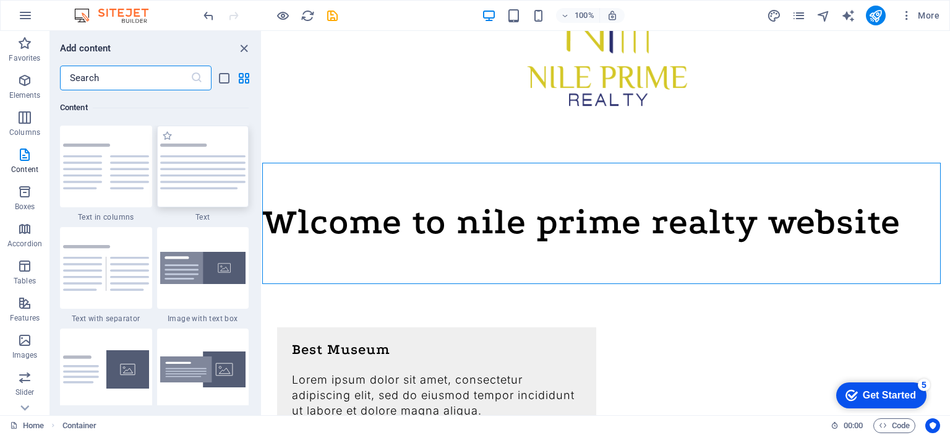
click at [218, 181] on img at bounding box center [203, 166] width 86 height 46
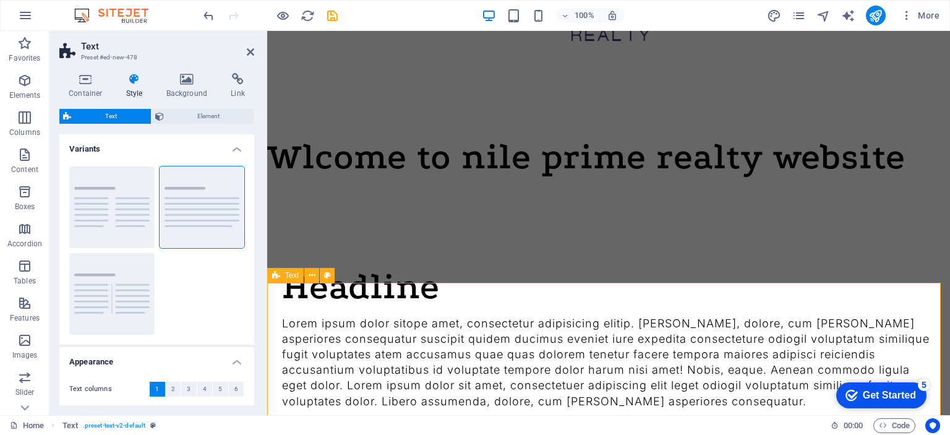
scroll to position [309, 0]
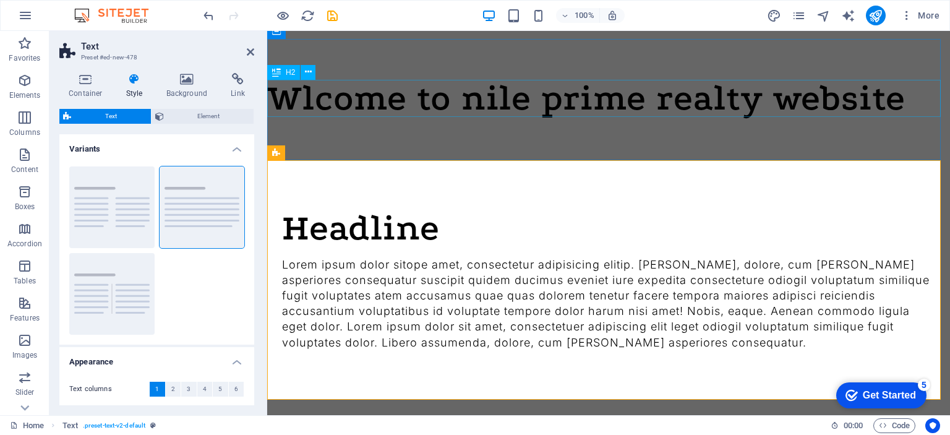
click at [420, 103] on div "Wlcome to nile prime realty website" at bounding box center [608, 98] width 683 height 37
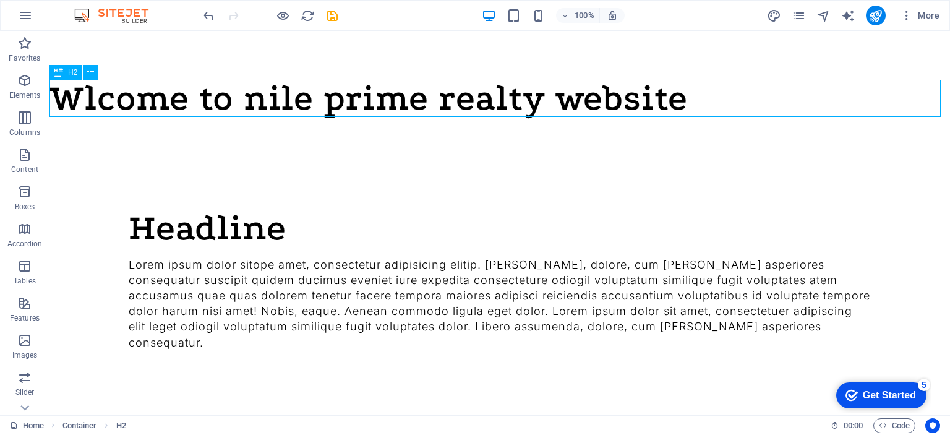
click at [579, 107] on div "Wlcome to nile prime realty website" at bounding box center [499, 98] width 900 height 37
click at [362, 107] on h2 "Wlcome to nile prime realty website" at bounding box center [499, 98] width 900 height 37
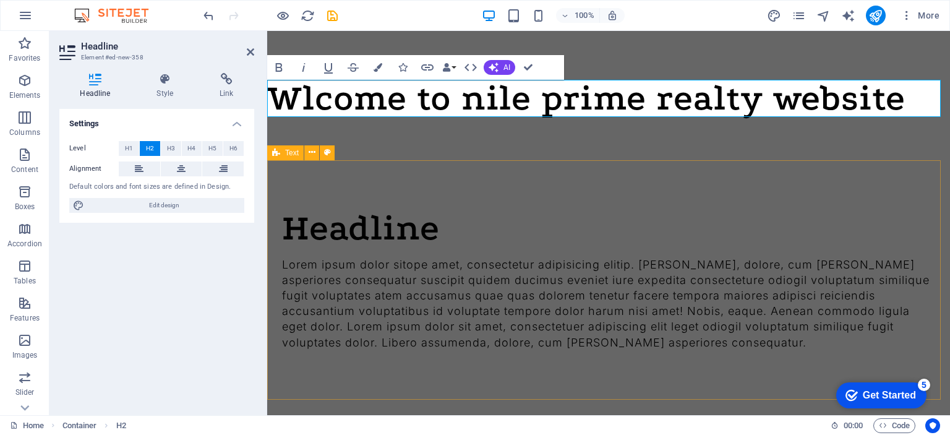
drag, startPoint x: 408, startPoint y: 169, endPoint x: 623, endPoint y: 176, distance: 215.3
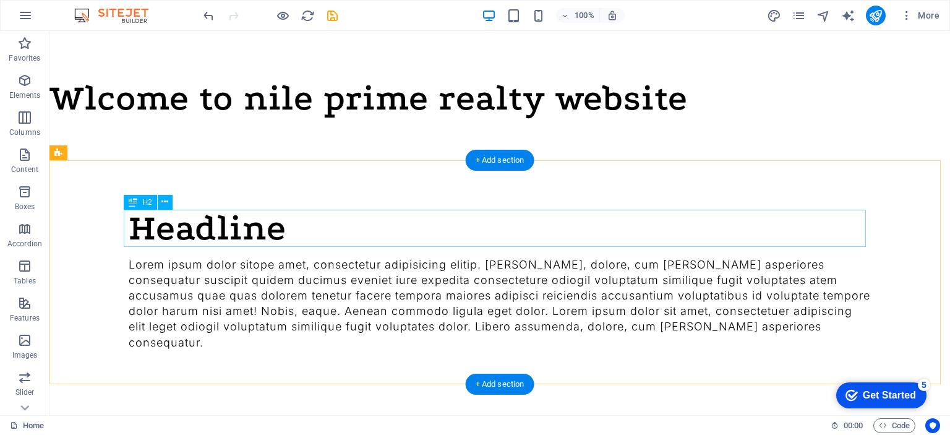
click at [262, 221] on div "Headline" at bounding box center [500, 228] width 742 height 37
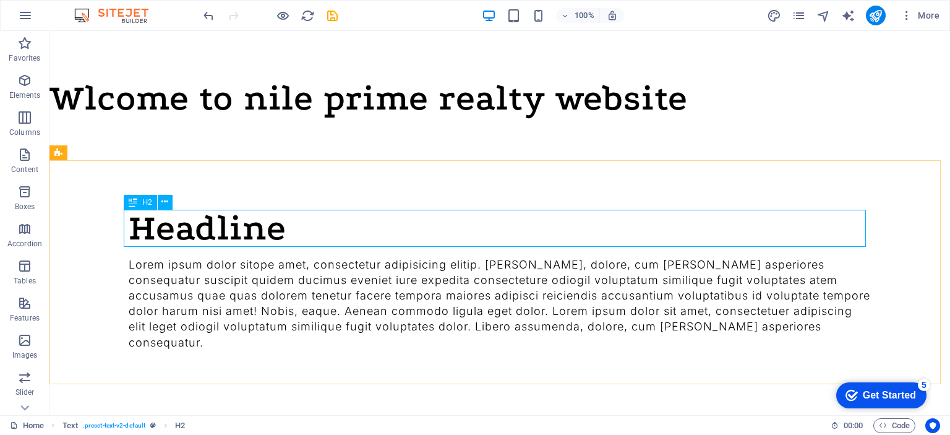
click at [139, 201] on div "H2" at bounding box center [140, 202] width 33 height 15
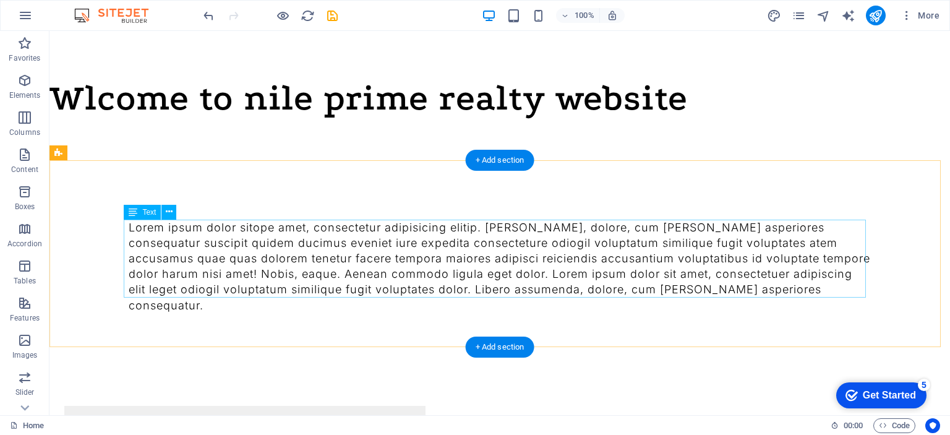
click at [300, 242] on div "Lorem ipsum dolor sitope amet, consectetur adipisicing elitip. Massumenda, dolo…" at bounding box center [500, 265] width 742 height 93
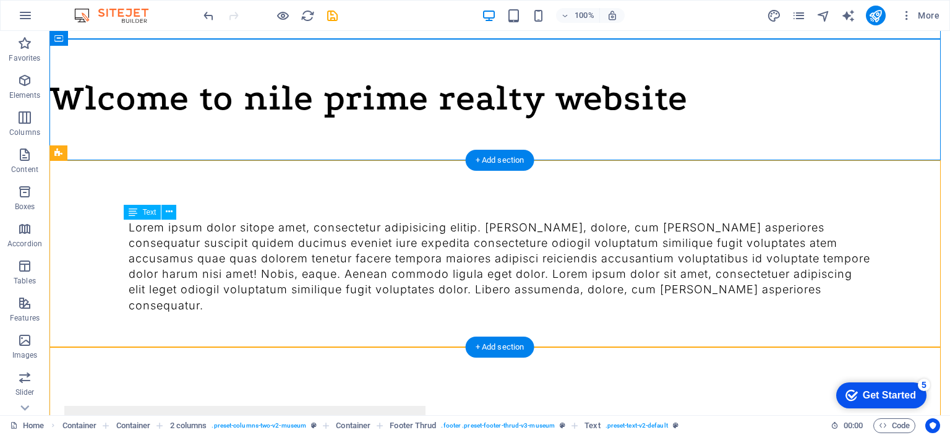
click at [359, 283] on div "Lorem ipsum dolor sitope amet, consectetur adipisicing elitip. Massumenda, dolo…" at bounding box center [500, 265] width 742 height 93
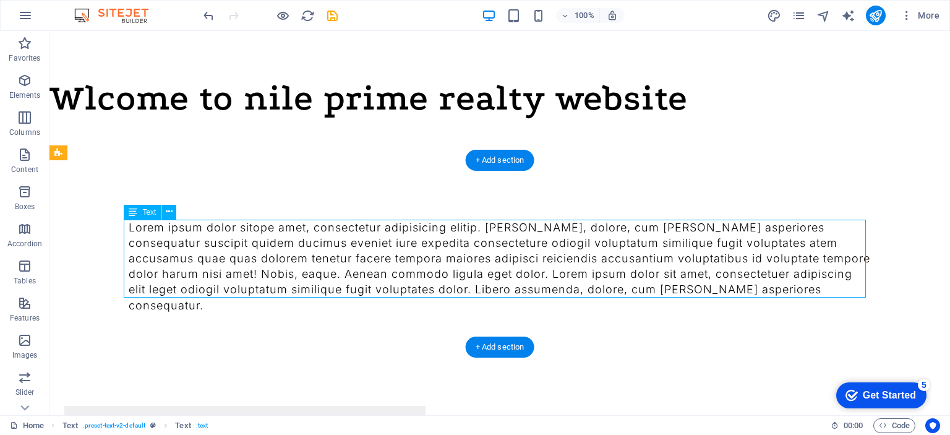
click at [367, 274] on div "Lorem ipsum dolor sitope amet, consectetur adipisicing elitip. Massumenda, dolo…" at bounding box center [500, 265] width 742 height 93
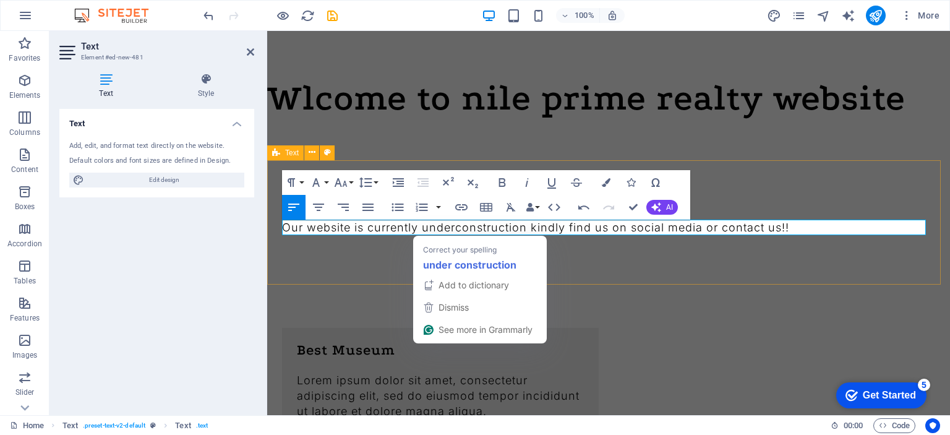
click at [799, 170] on div "Our website is currently underconstruction kindly find us on social media or co…" at bounding box center [608, 222] width 683 height 124
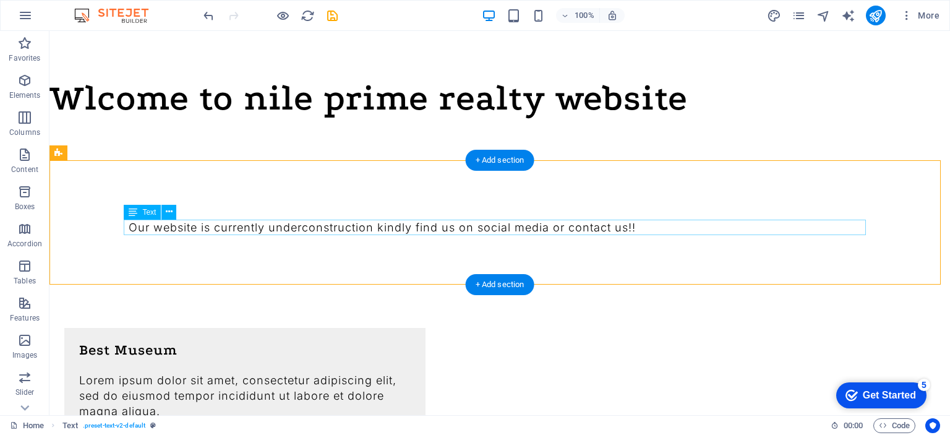
click at [507, 232] on div "Our website is currently underconstruction kindly find us on social media or co…" at bounding box center [500, 226] width 742 height 15
click at [140, 223] on div "Our website is currently underconstruction kindly find us on social media or co…" at bounding box center [500, 226] width 742 height 15
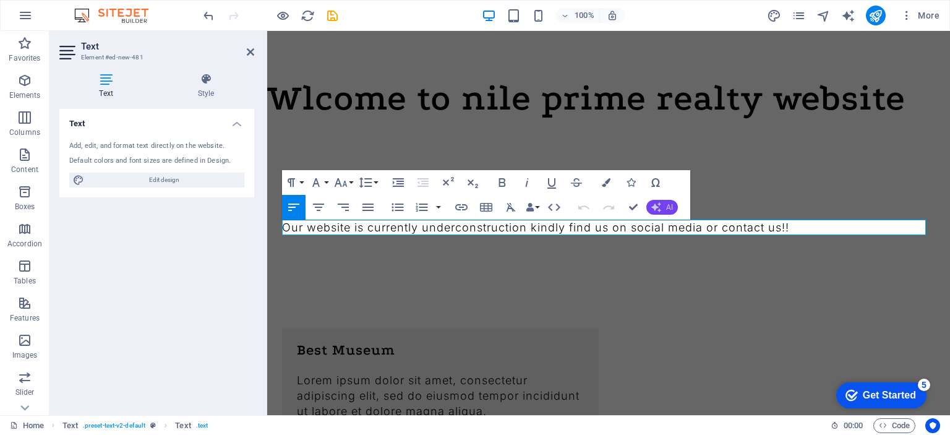
click at [659, 205] on icon "button" at bounding box center [656, 207] width 10 height 10
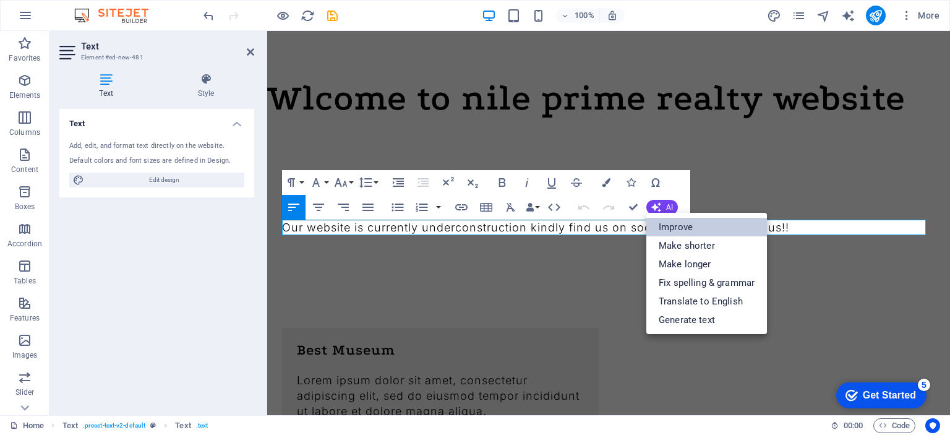
click at [693, 231] on link "Improve" at bounding box center [706, 227] width 121 height 19
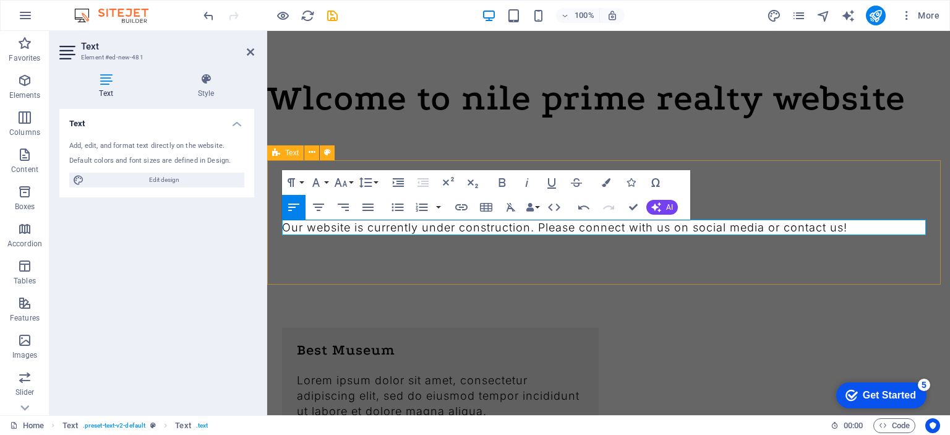
click at [765, 190] on div "Our website is currently under construction. Please connect with us on social m…" at bounding box center [608, 222] width 683 height 124
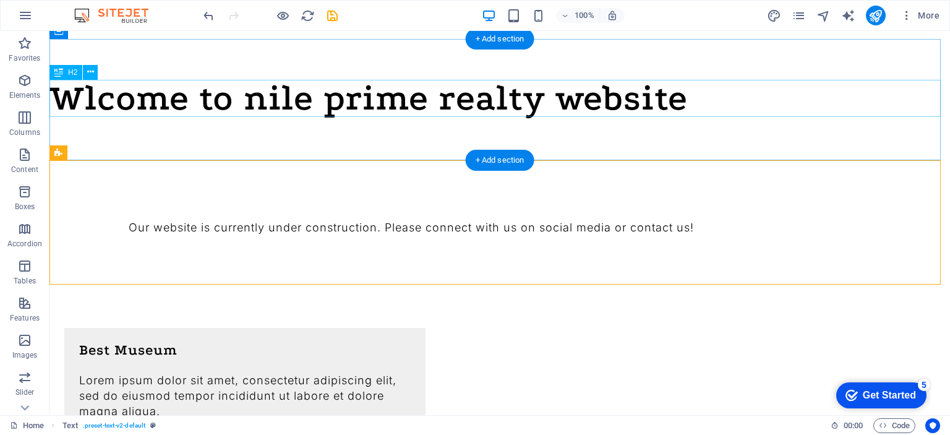
click at [349, 100] on div "Wlcome to nile prime realty website" at bounding box center [499, 98] width 900 height 37
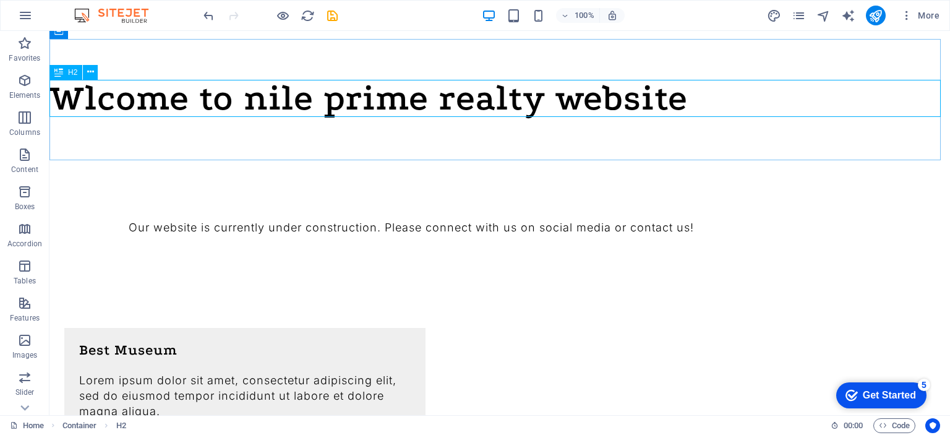
click at [64, 75] on div "H2" at bounding box center [65, 72] width 33 height 15
click at [64, 74] on div "H2" at bounding box center [65, 72] width 33 height 15
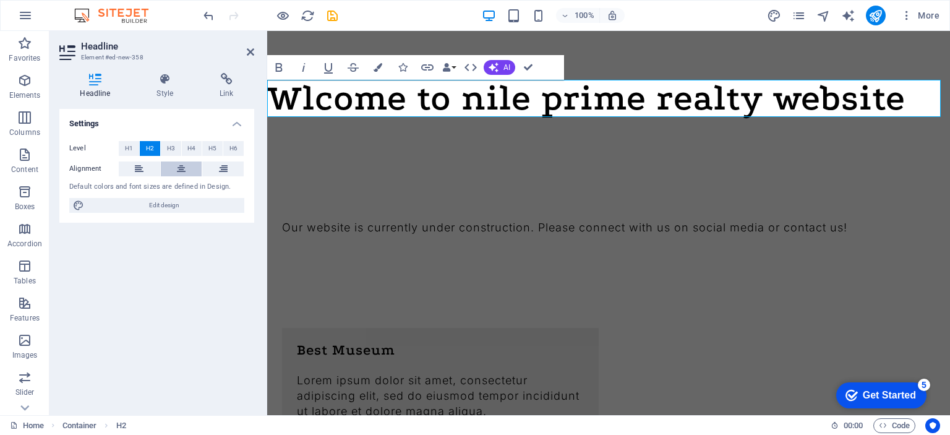
click at [173, 167] on button at bounding box center [181, 168] width 41 height 15
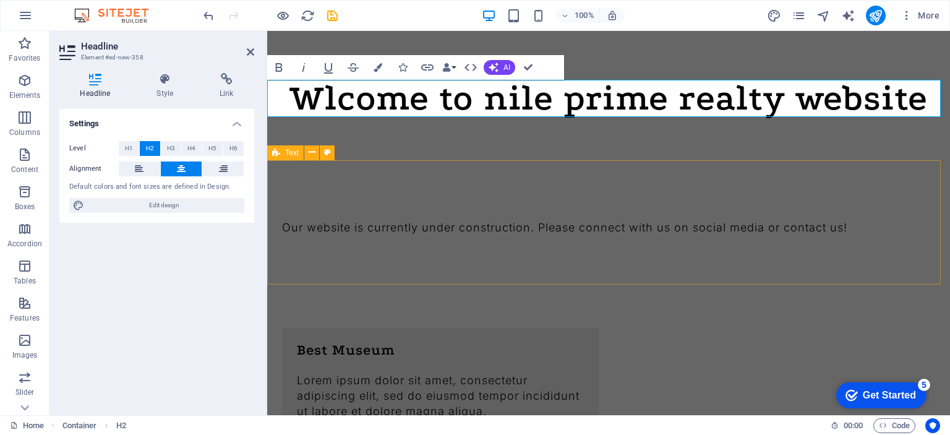
click at [526, 211] on div at bounding box center [608, 215] width 653 height 10
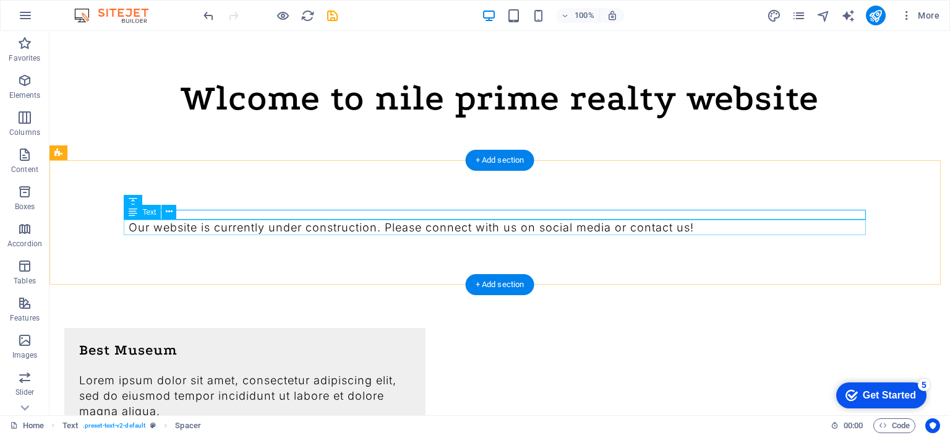
click at [207, 227] on div "Our website is currently under construction. Please connect with us on social m…" at bounding box center [500, 226] width 742 height 15
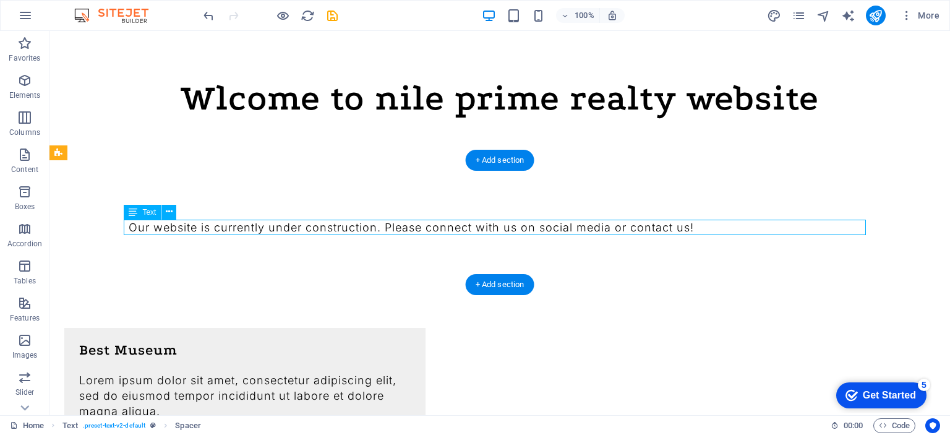
click at [207, 227] on div "Our website is currently under construction. Please connect with us on social m…" at bounding box center [500, 226] width 742 height 15
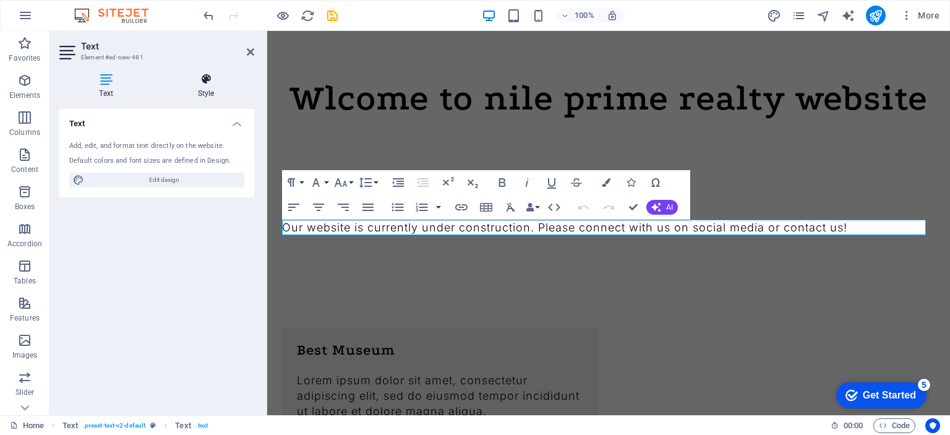
click at [198, 77] on icon at bounding box center [206, 79] width 96 height 12
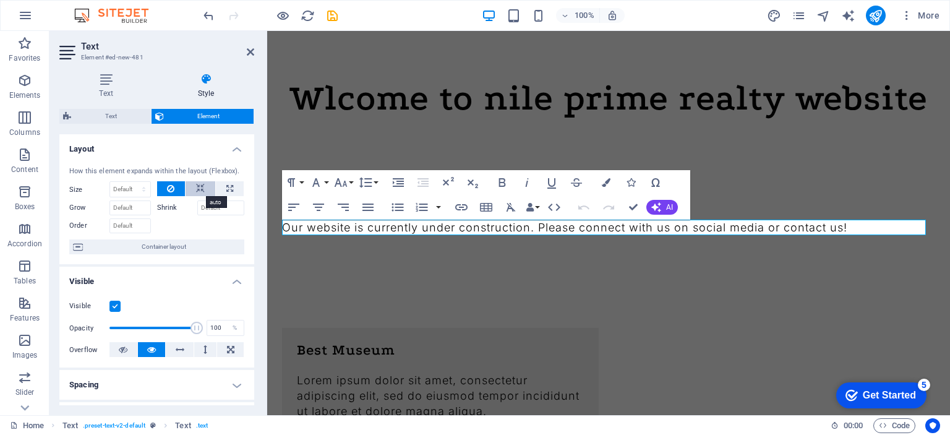
click at [200, 189] on icon at bounding box center [200, 188] width 9 height 15
click at [319, 208] on icon "button" at bounding box center [318, 207] width 15 height 15
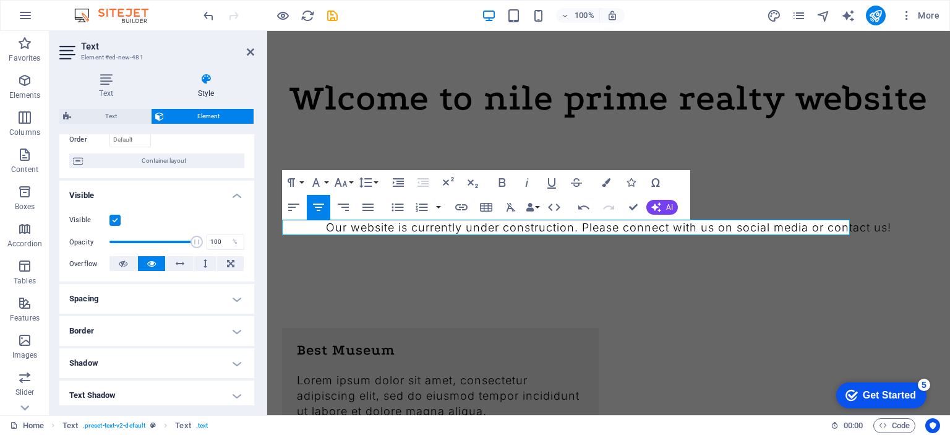
scroll to position [0, 0]
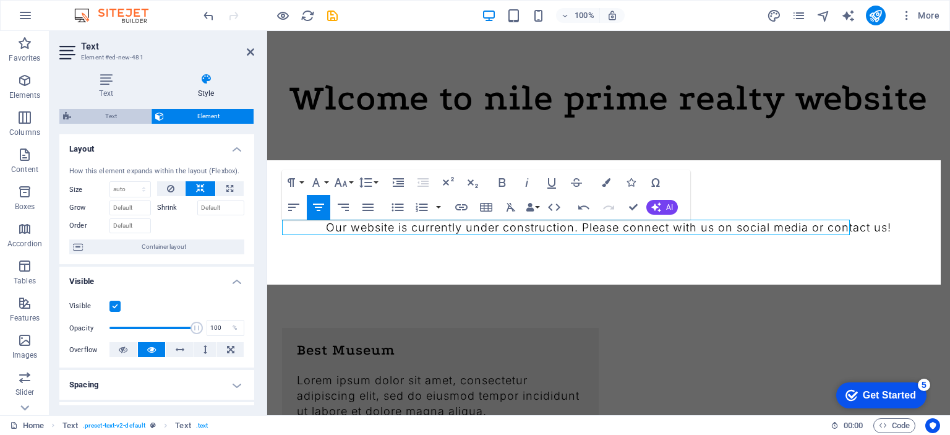
click at [114, 121] on span "Text" at bounding box center [111, 116] width 72 height 15
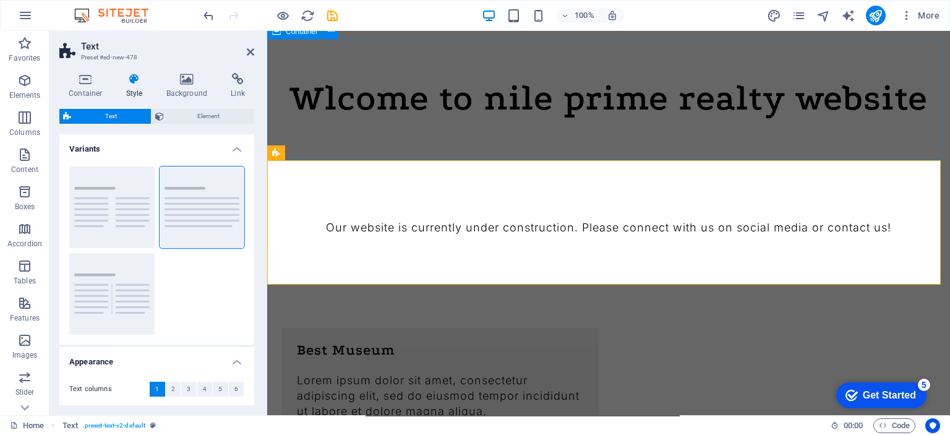
click at [462, 152] on div "Wlcome to nile prime realty website" at bounding box center [608, 99] width 683 height 121
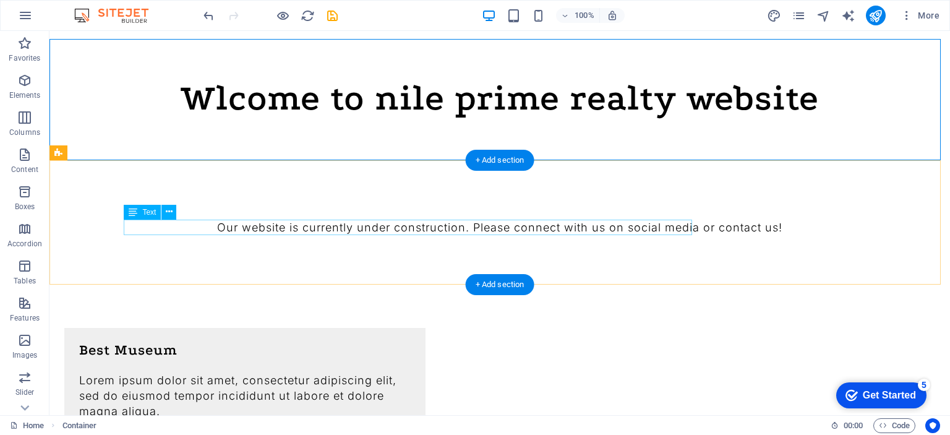
click at [542, 228] on div "Our website is currently under construction. Please connect with us on social m…" at bounding box center [500, 226] width 742 height 15
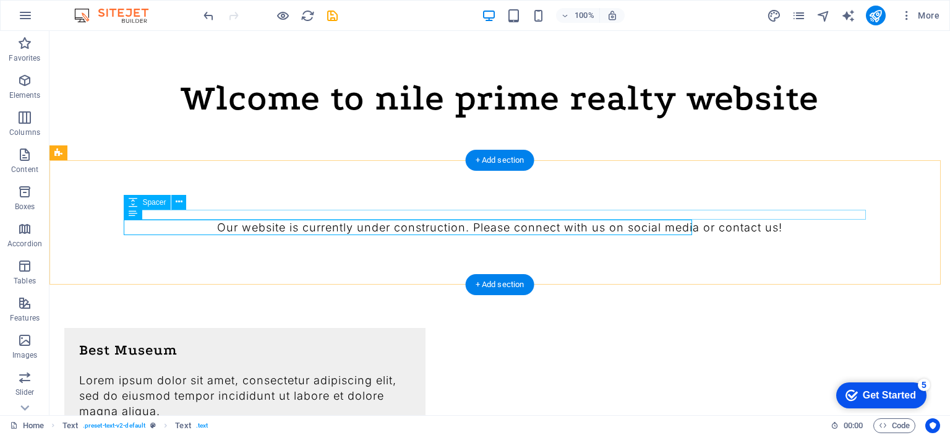
click at [0, 0] on span "Text" at bounding box center [0, 0] width 0 height 0
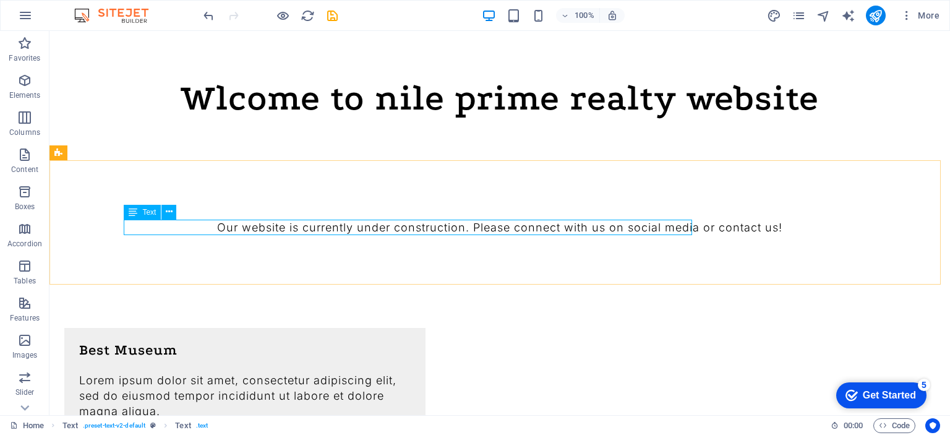
click at [149, 212] on span "Text" at bounding box center [149, 211] width 14 height 7
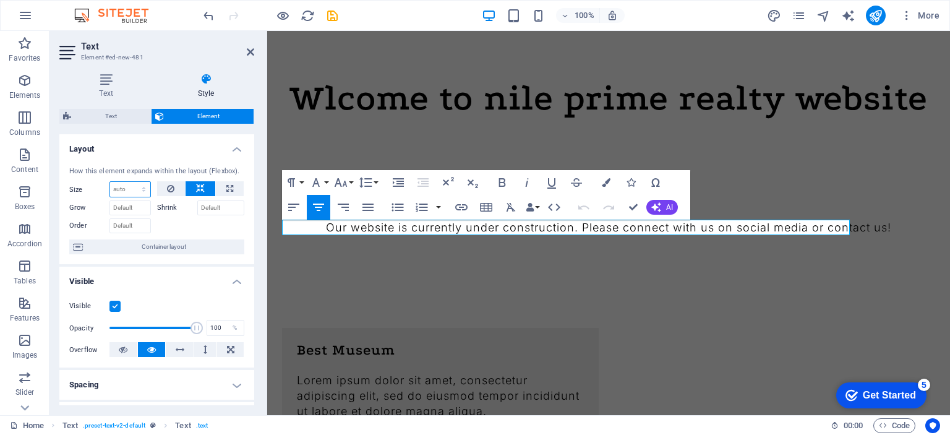
click at [130, 194] on select "Default auto px % 1/1 1/2 1/3 1/4 1/5 1/6 1/7 1/8 1/9 1/10" at bounding box center [130, 189] width 40 height 15
drag, startPoint x: 131, startPoint y: 188, endPoint x: 148, endPoint y: 181, distance: 18.0
click at [130, 188] on select "Default auto px % 1/1 1/2 1/3 1/4 1/5 1/6 1/7 1/8 1/9 1/10" at bounding box center [130, 189] width 40 height 15
click at [155, 172] on div "How this element expands within the layout (Flexbox)." at bounding box center [156, 171] width 175 height 11
click at [171, 184] on icon at bounding box center [170, 188] width 7 height 15
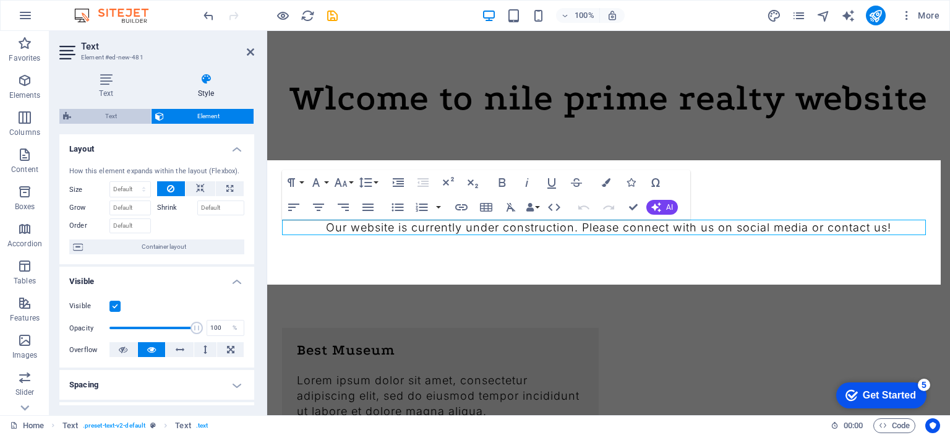
click at [108, 116] on span "Text" at bounding box center [111, 116] width 72 height 15
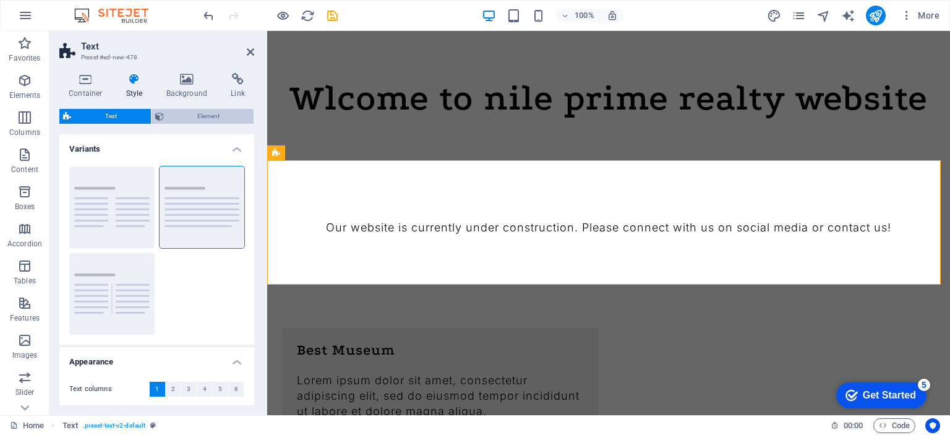
click at [195, 121] on span "Element" at bounding box center [209, 116] width 83 height 15
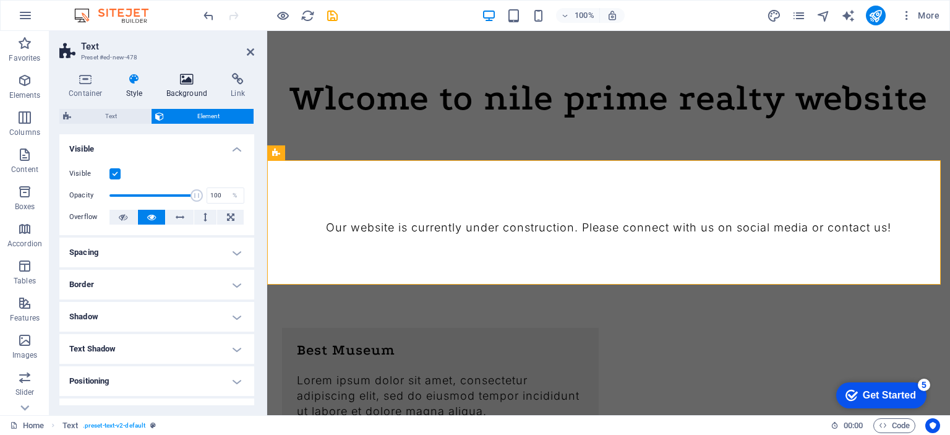
click at [181, 90] on h4 "Background" at bounding box center [189, 86] width 65 height 26
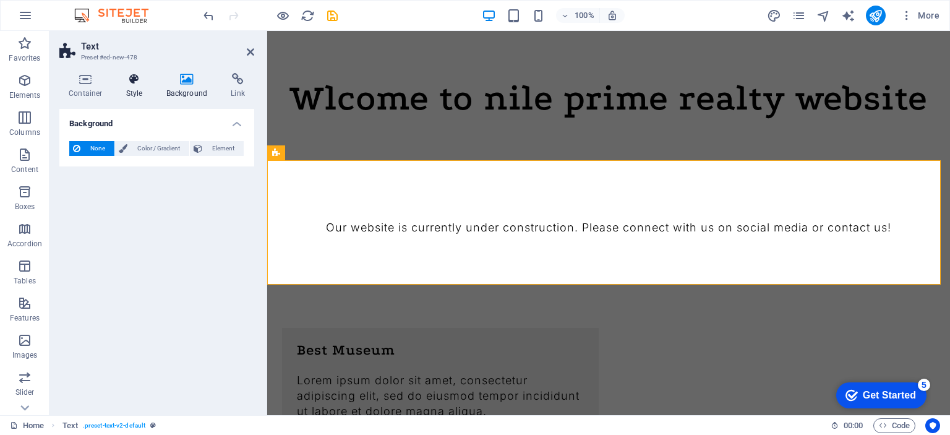
click at [138, 90] on h4 "Style" at bounding box center [137, 86] width 40 height 26
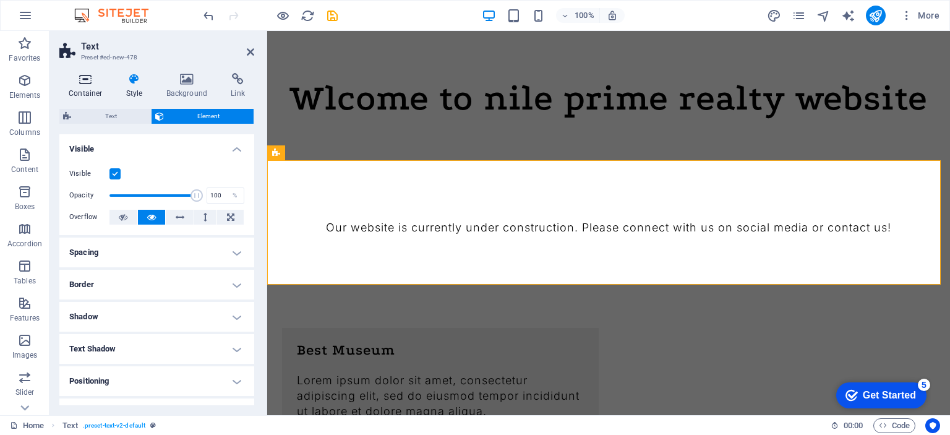
click at [92, 90] on h4 "Container" at bounding box center [87, 86] width 57 height 26
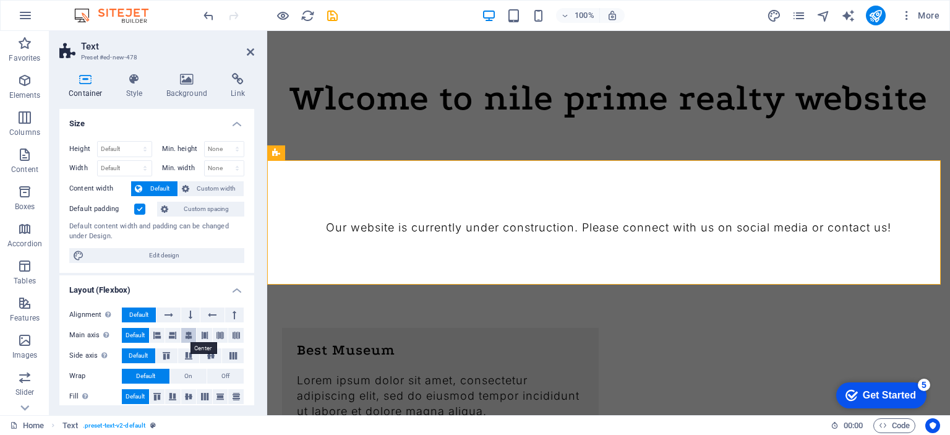
click at [191, 336] on button at bounding box center [188, 335] width 15 height 15
click at [134, 94] on h4 "Style" at bounding box center [137, 86] width 40 height 26
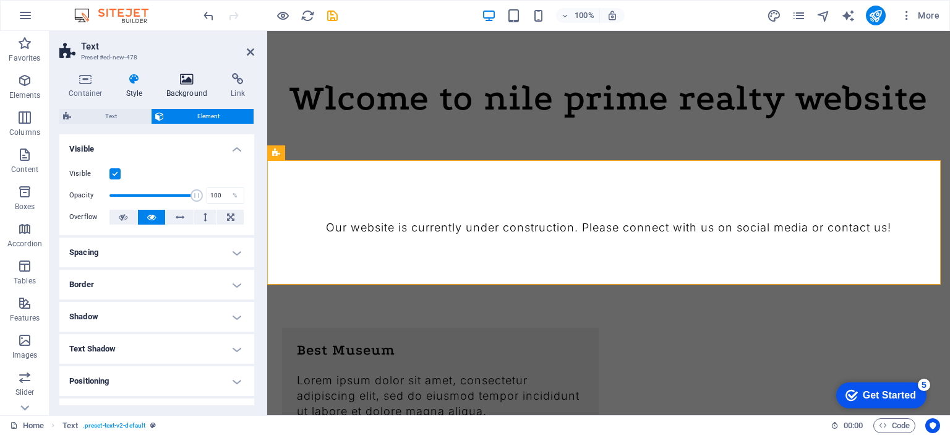
click at [185, 93] on h4 "Background" at bounding box center [189, 86] width 65 height 26
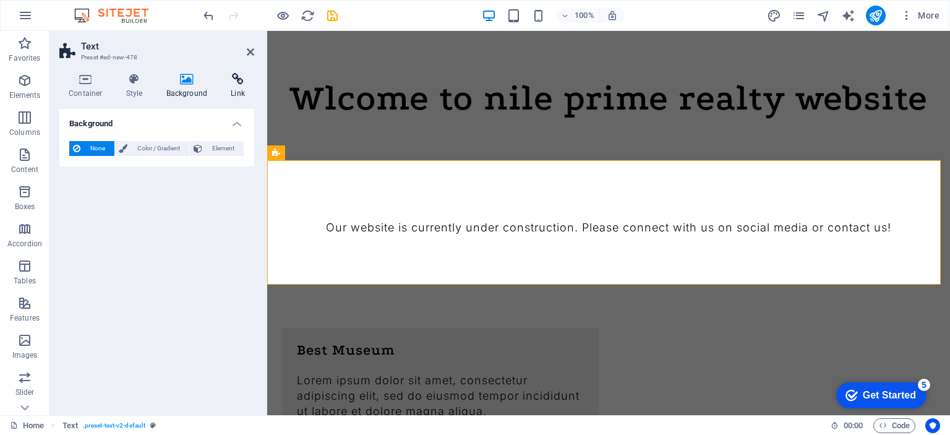
click at [226, 93] on h4 "Link" at bounding box center [237, 86] width 33 height 26
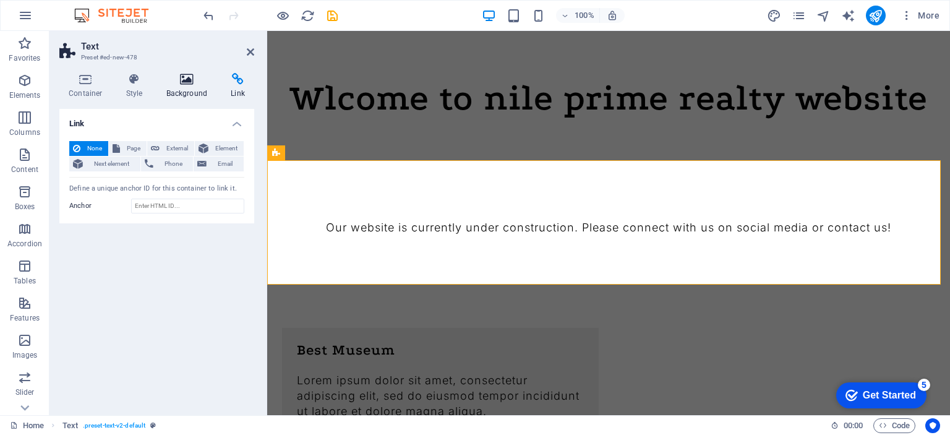
click at [189, 91] on h4 "Background" at bounding box center [189, 86] width 65 height 26
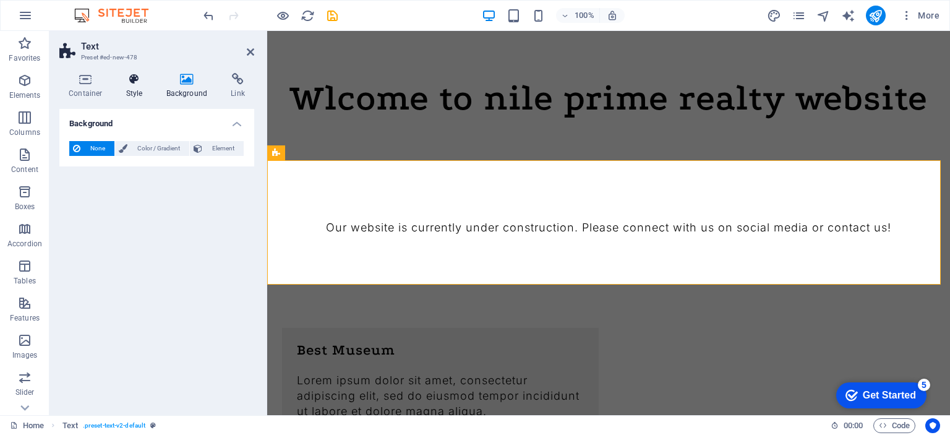
click at [134, 88] on h4 "Style" at bounding box center [137, 86] width 40 height 26
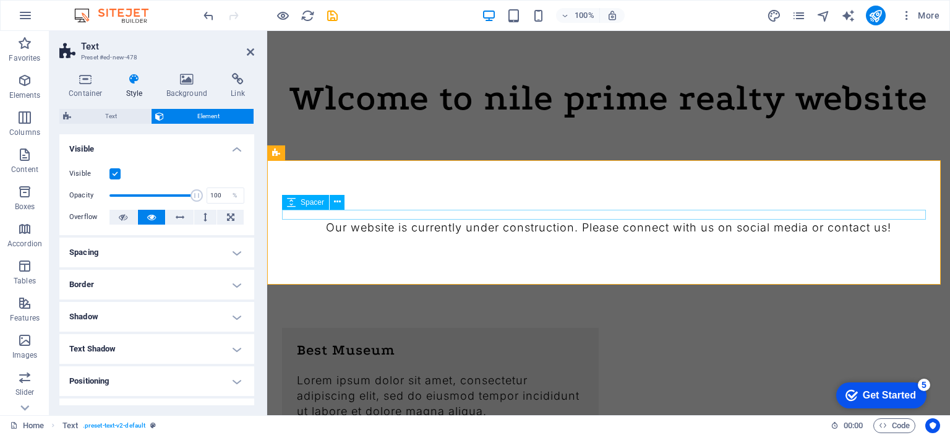
click at [372, 211] on div at bounding box center [608, 215] width 653 height 10
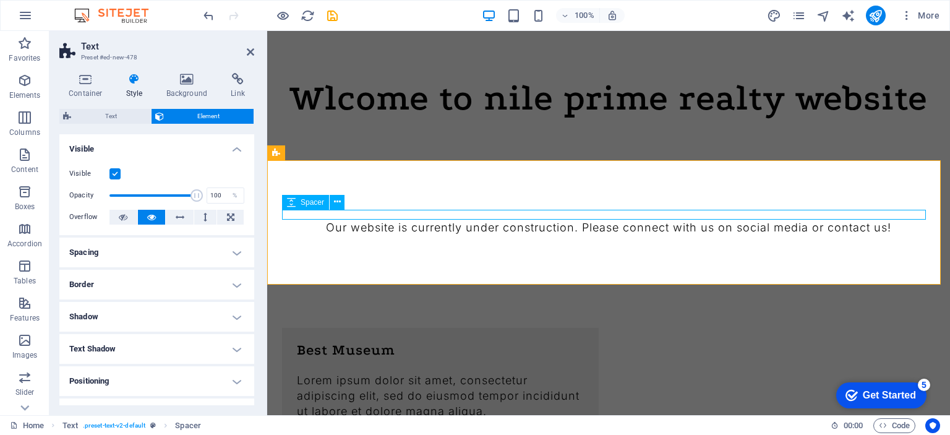
click at [297, 203] on div "Spacer" at bounding box center [305, 202] width 47 height 15
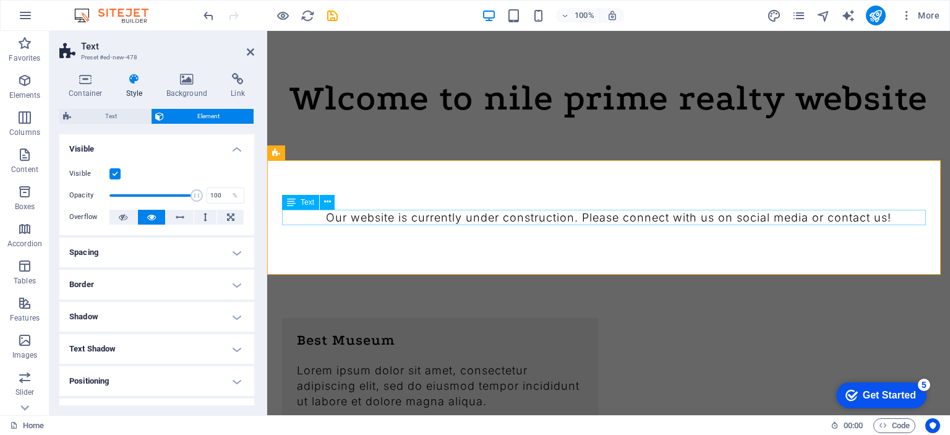
click at [385, 219] on div "Our website is currently under construction. Please connect with us on social m…" at bounding box center [608, 217] width 653 height 15
click at [302, 204] on span "Text" at bounding box center [307, 201] width 14 height 7
click at [302, 205] on span "Text" at bounding box center [307, 201] width 14 height 7
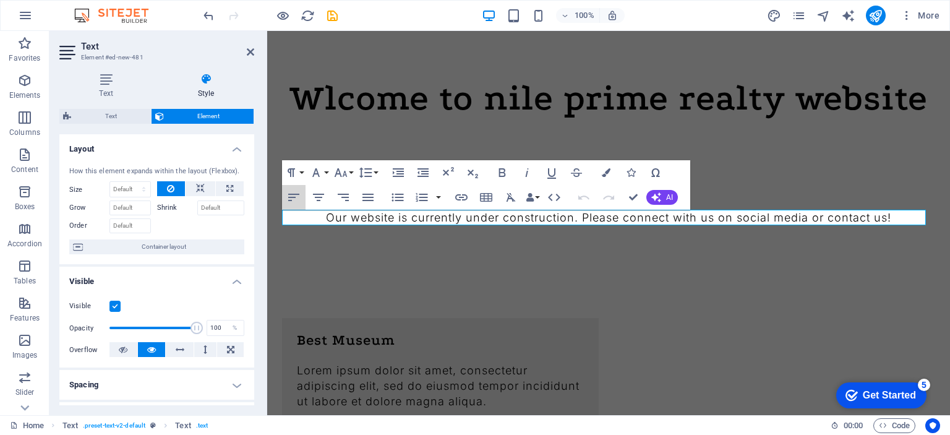
click at [302, 205] on button "Align Left" at bounding box center [293, 197] width 23 height 25
click at [319, 195] on icon "button" at bounding box center [318, 197] width 15 height 15
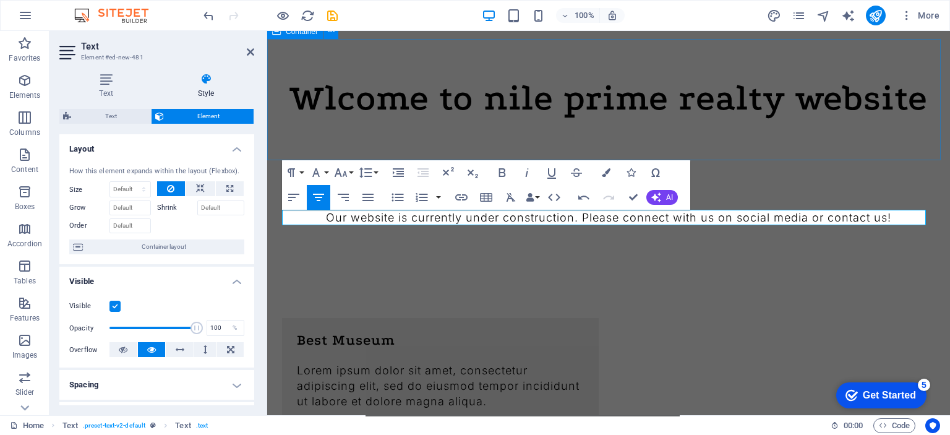
click at [624, 122] on div "Wlcome to nile prime realty website" at bounding box center [608, 99] width 683 height 121
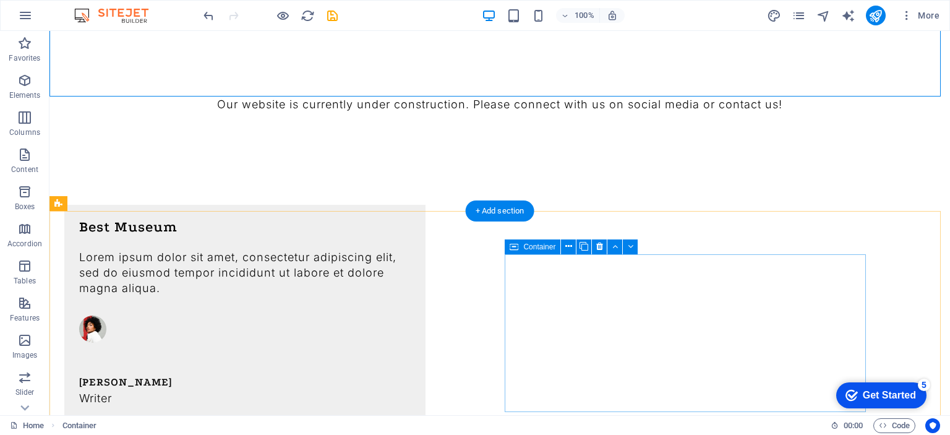
scroll to position [433, 0]
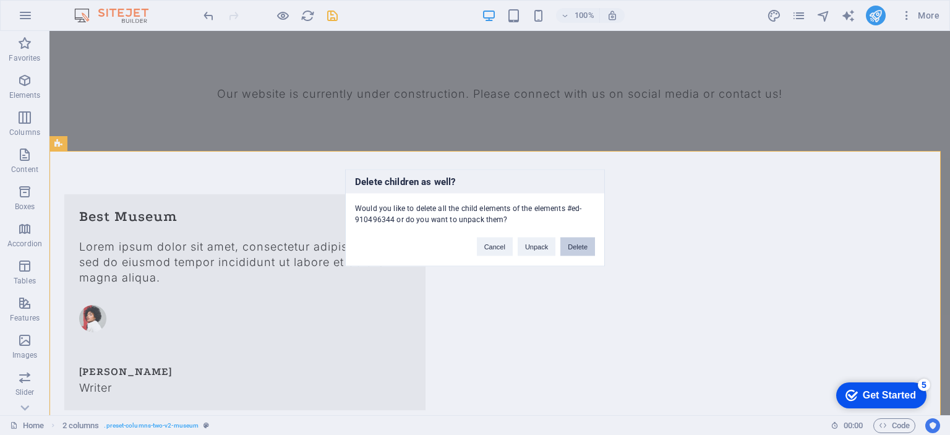
click at [576, 249] on button "Delete" at bounding box center [577, 246] width 35 height 19
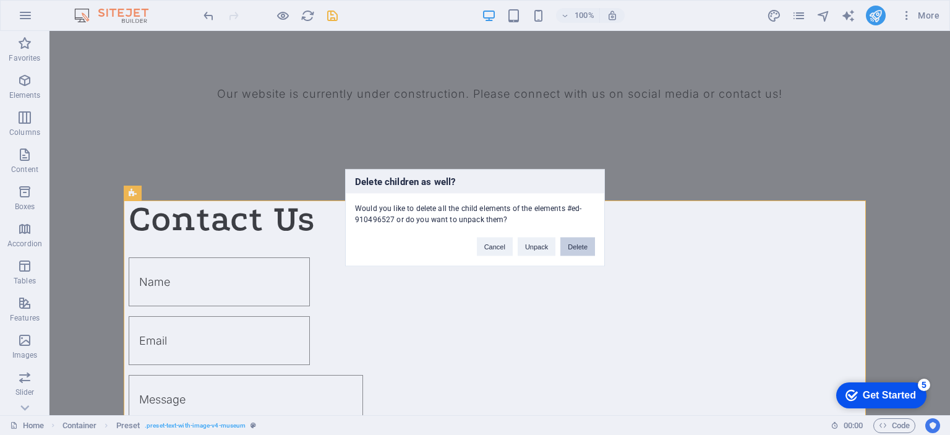
click at [577, 239] on button "Delete" at bounding box center [577, 246] width 35 height 19
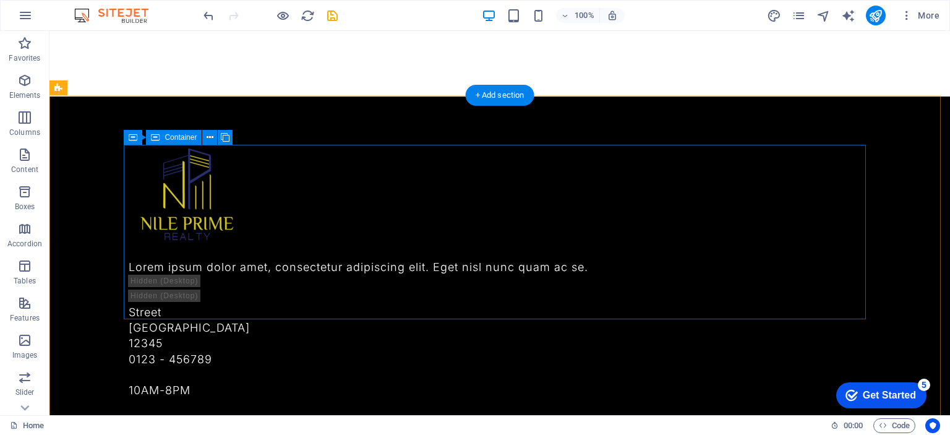
scroll to position [759, 0]
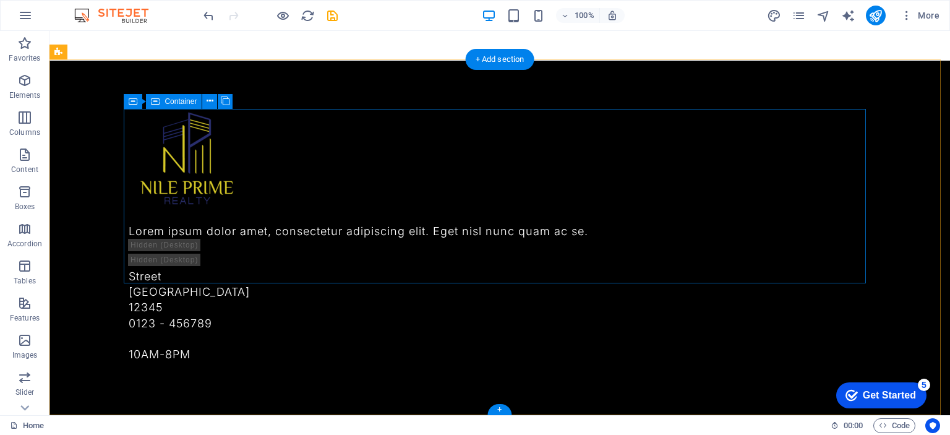
click at [503, 212] on div "Lorem ipsum dolor amet, consectetur adipiscing elit. Eget nisl nunc quam ac se.…" at bounding box center [500, 236] width 742 height 252
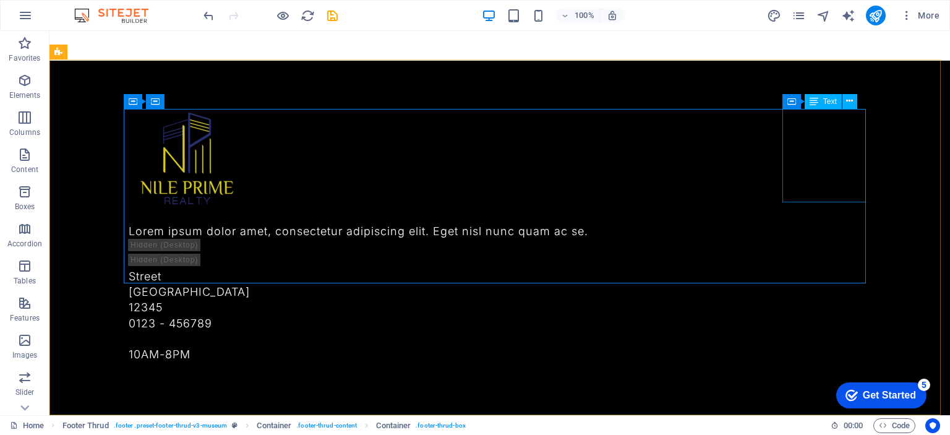
click at [820, 106] on div "Text" at bounding box center [822, 101] width 37 height 15
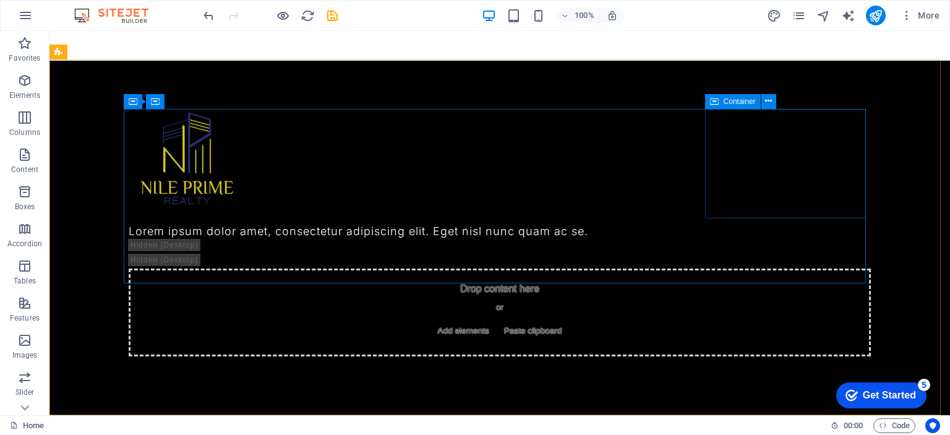
drag, startPoint x: 741, startPoint y: 104, endPoint x: 550, endPoint y: 77, distance: 192.4
click at [741, 104] on span "Container" at bounding box center [739, 101] width 32 height 7
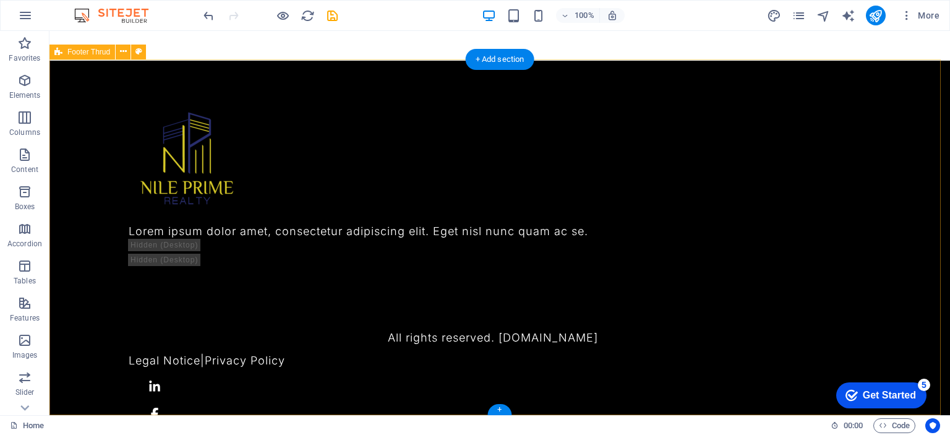
drag, startPoint x: 438, startPoint y: 69, endPoint x: 368, endPoint y: 77, distance: 69.8
click at [437, 69] on div "Lorem ipsum dolor amet, consectetur adipiscing elit. Eget nisl nunc quam ac se.…" at bounding box center [499, 296] width 900 height 471
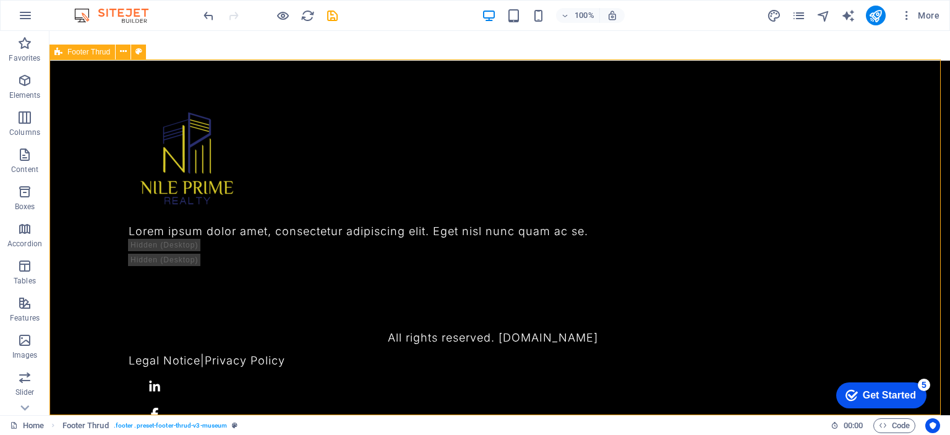
click at [64, 54] on div "Footer Thrud" at bounding box center [82, 52] width 66 height 15
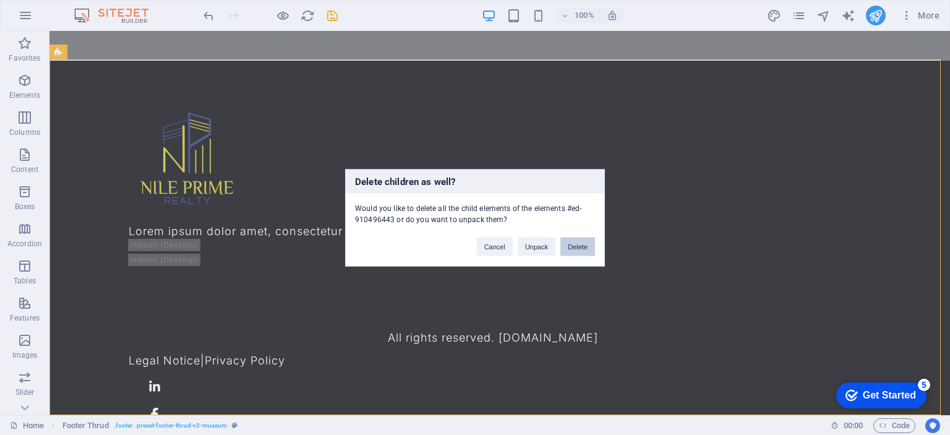
click at [586, 248] on button "Delete" at bounding box center [577, 246] width 35 height 19
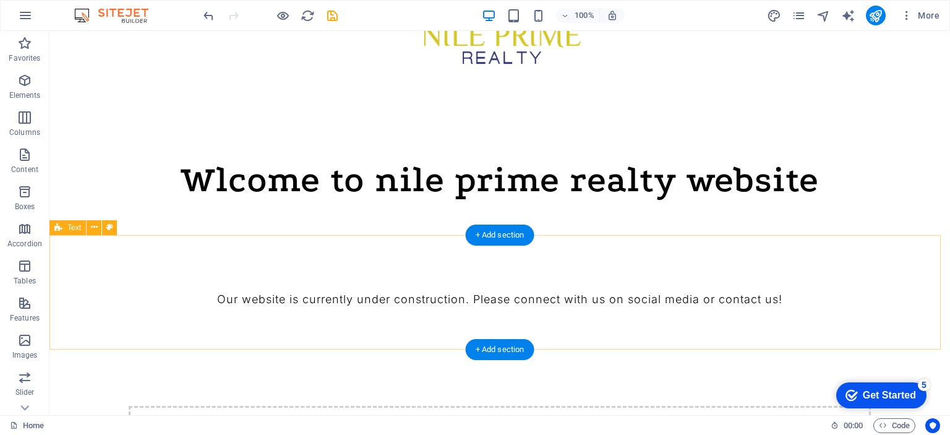
scroll to position [218, 0]
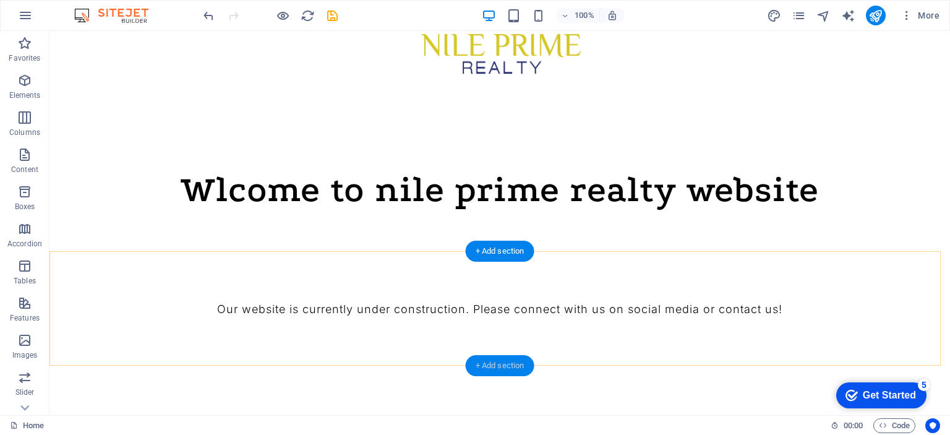
click at [504, 365] on div "+ Add section" at bounding box center [500, 365] width 69 height 21
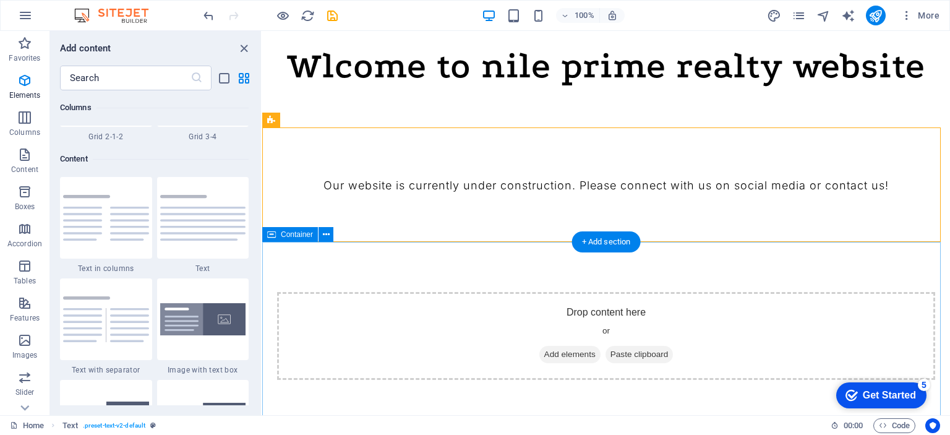
scroll to position [2163, 0]
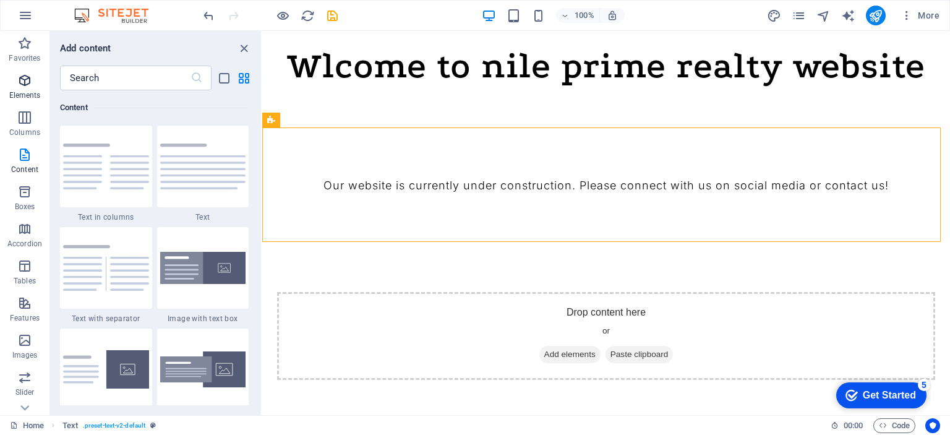
click at [26, 87] on icon "button" at bounding box center [24, 80] width 15 height 15
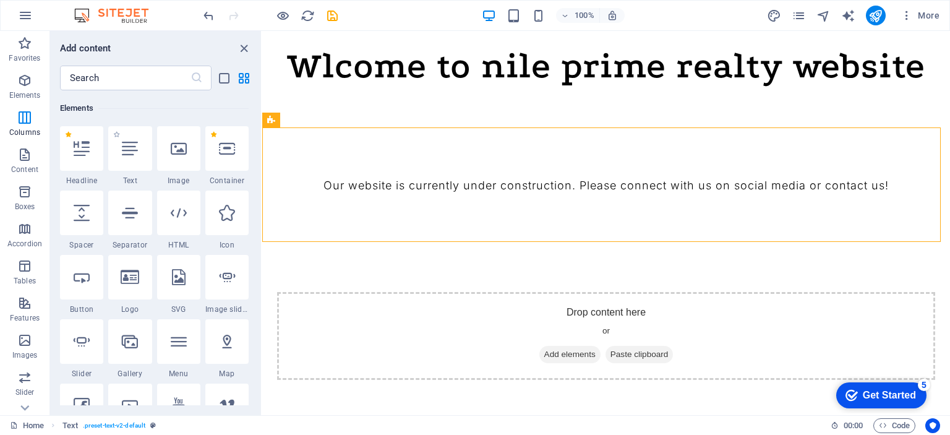
scroll to position [131, 0]
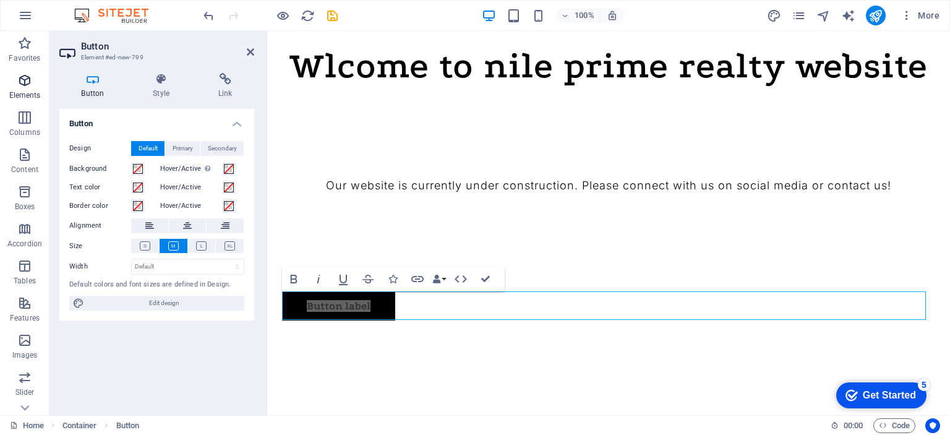
click at [27, 93] on p "Elements" at bounding box center [25, 95] width 32 height 10
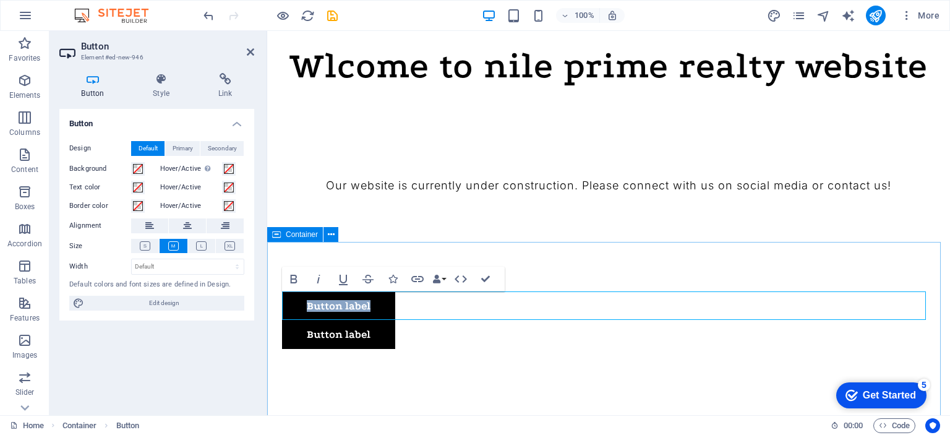
click at [581, 261] on div "Button label Button label" at bounding box center [608, 344] width 683 height 205
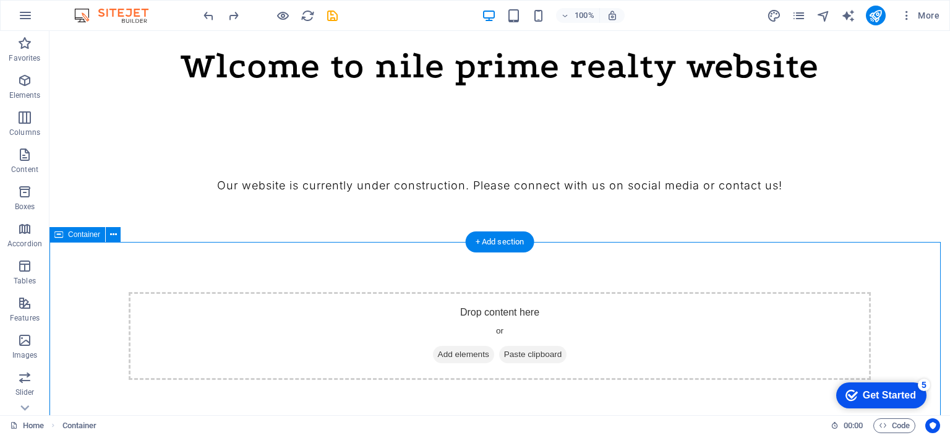
click at [470, 318] on div "Drop content here or Add elements Paste clipboard" at bounding box center [500, 336] width 742 height 88
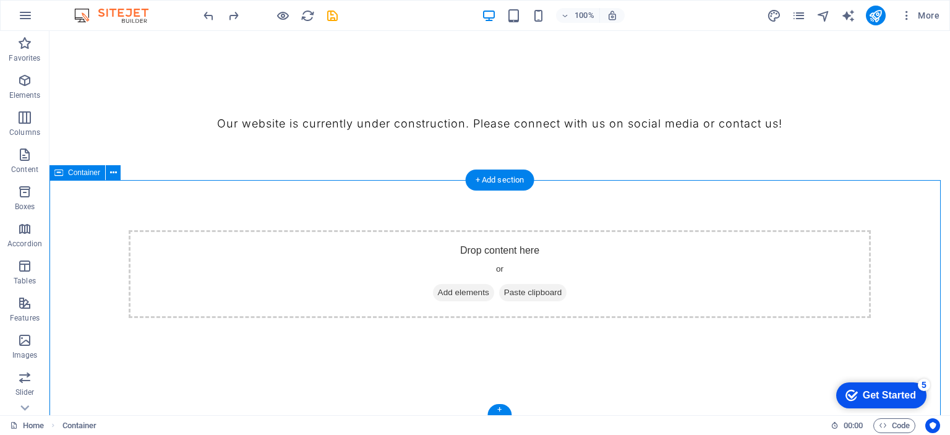
click at [462, 286] on span "Add elements" at bounding box center [463, 292] width 61 height 17
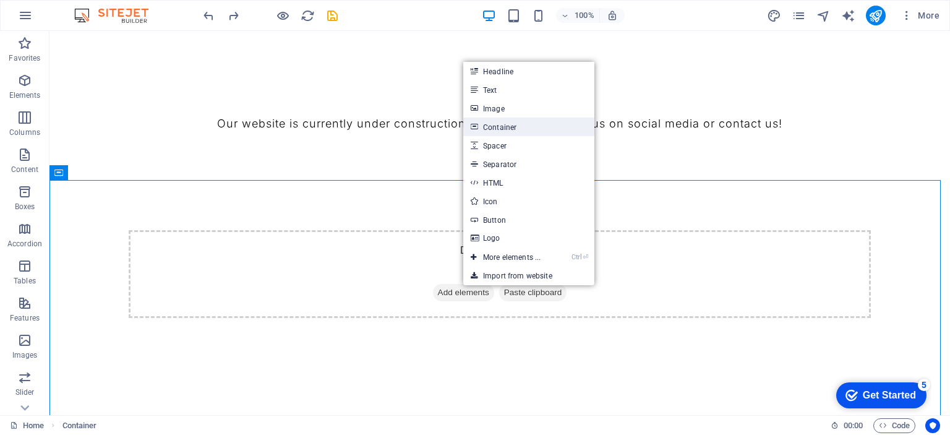
drag, startPoint x: 526, startPoint y: 127, endPoint x: 331, endPoint y: 159, distance: 197.3
click at [526, 127] on link "Container" at bounding box center [528, 126] width 131 height 19
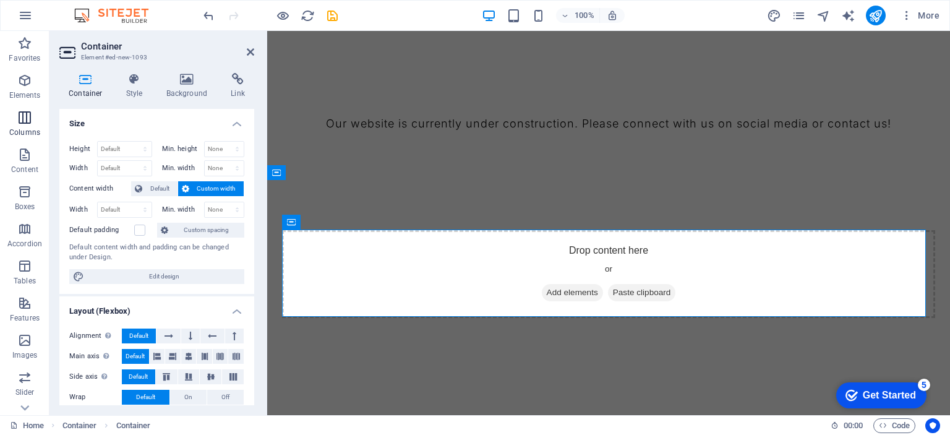
click at [33, 111] on span "Columns" at bounding box center [24, 125] width 49 height 30
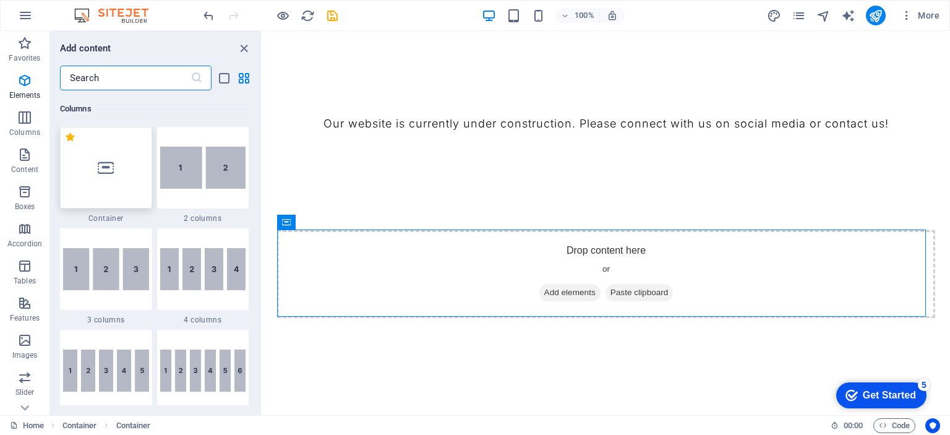
scroll to position [612, 0]
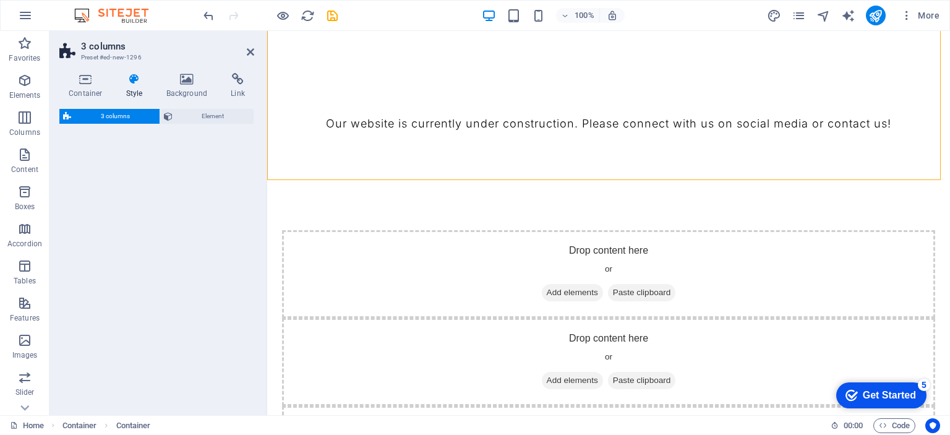
select select "rem"
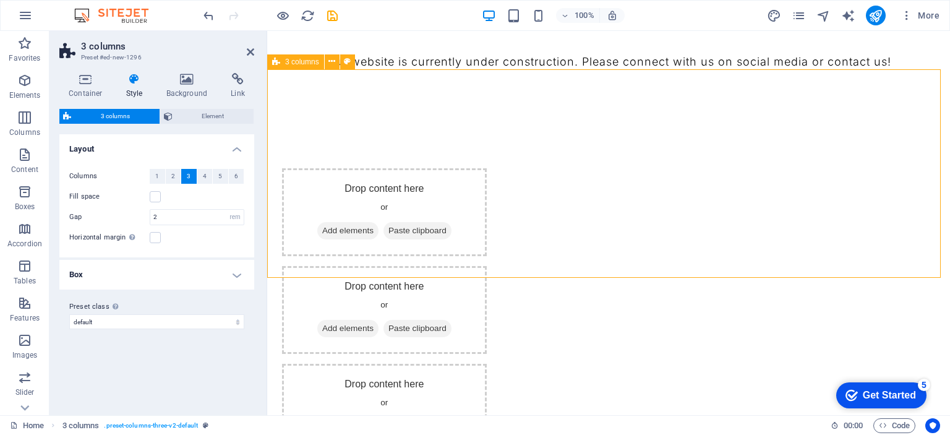
scroll to position [578, 0]
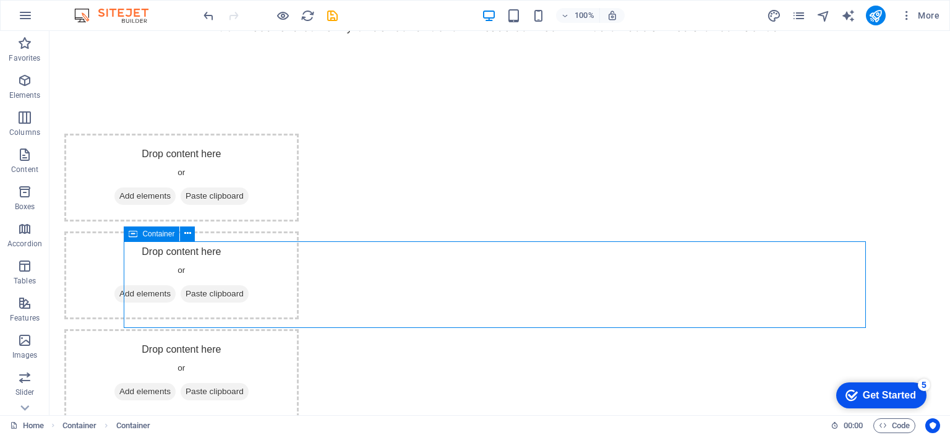
scroll to position [454, 0]
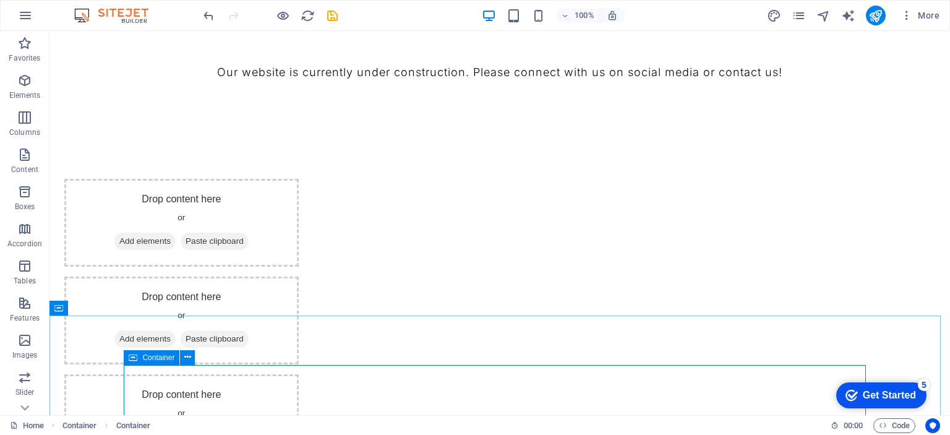
click at [136, 355] on icon at bounding box center [133, 357] width 9 height 15
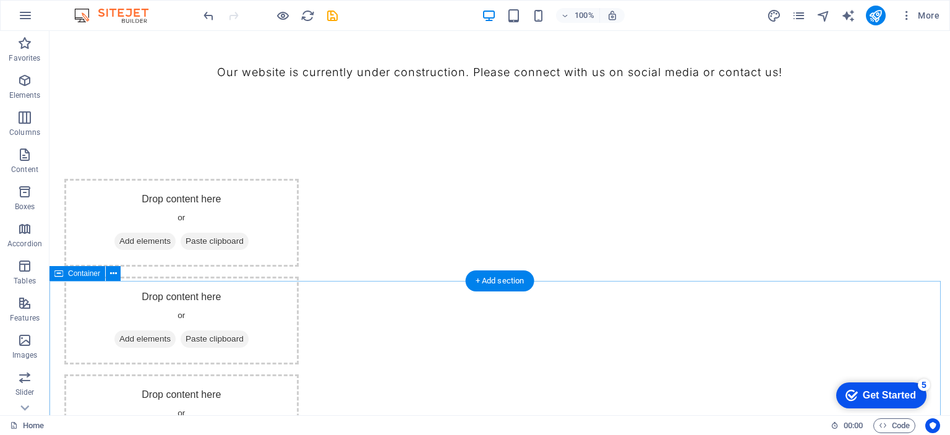
scroll to position [578, 0]
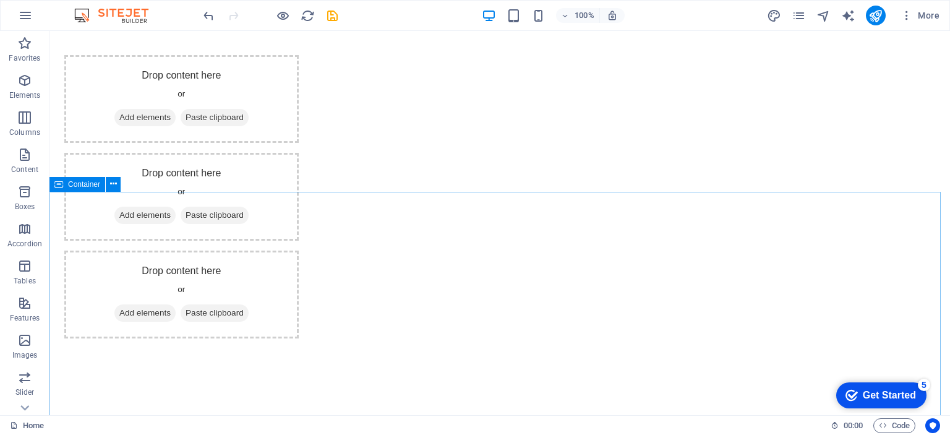
click at [86, 185] on span "Container" at bounding box center [84, 184] width 32 height 7
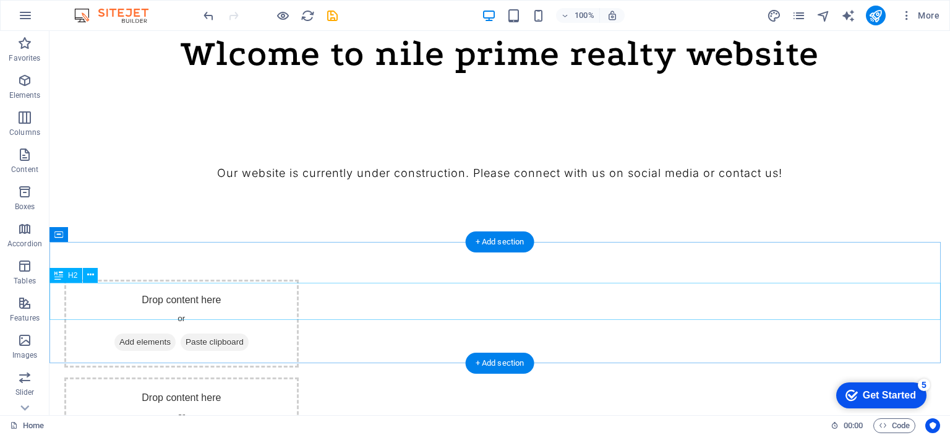
scroll to position [0, 0]
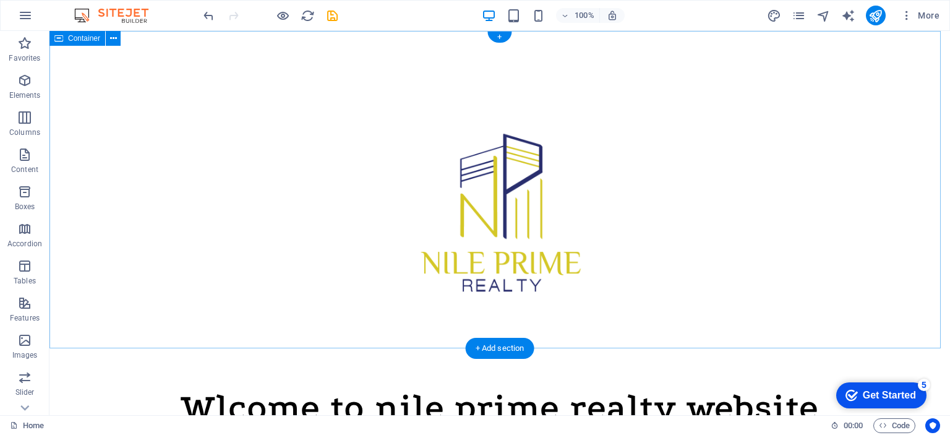
click at [492, 106] on div at bounding box center [499, 189] width 900 height 317
click at [228, 92] on div at bounding box center [499, 189] width 900 height 317
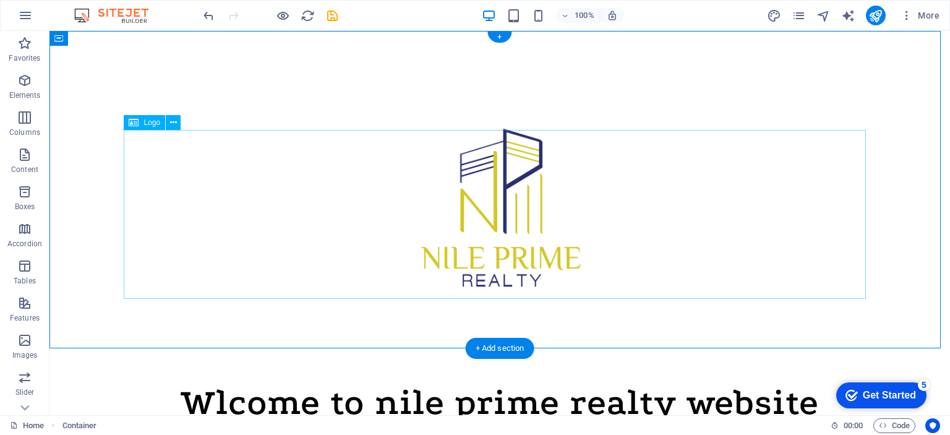
scroll to position [247, 0]
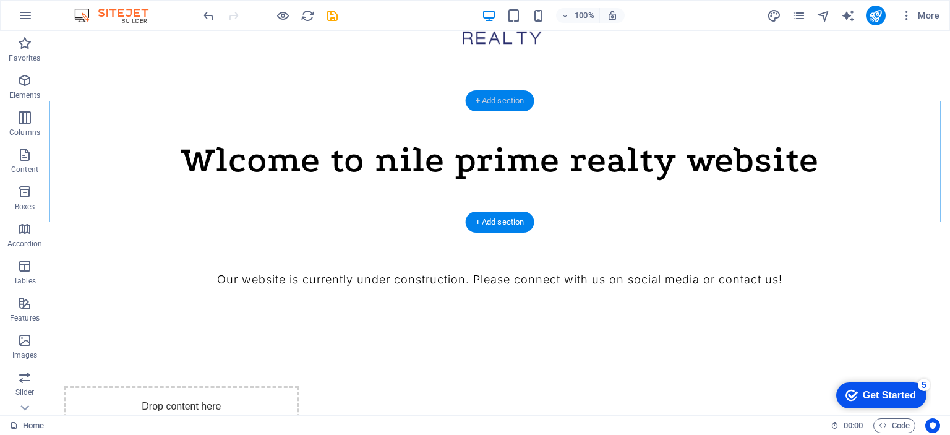
click at [492, 103] on div "+ Add section" at bounding box center [500, 100] width 69 height 21
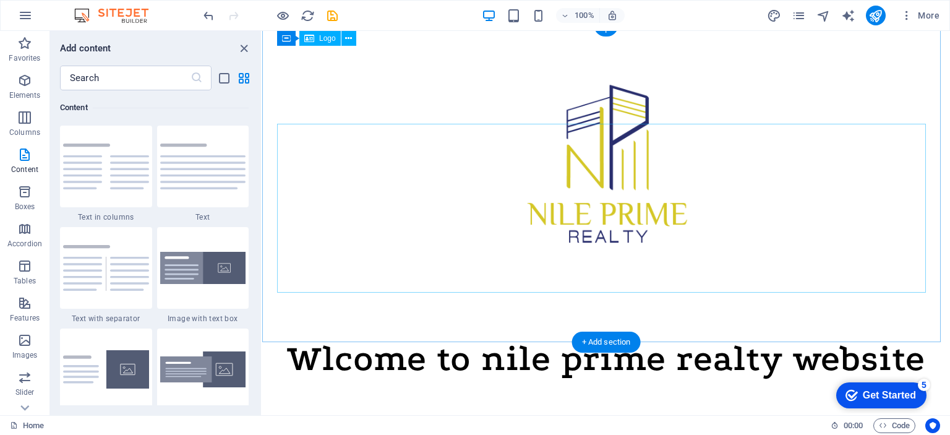
scroll to position [0, 0]
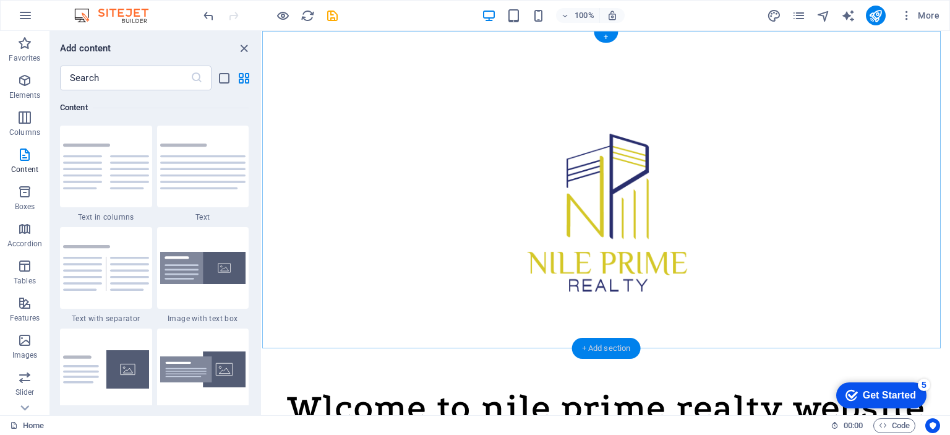
drag, startPoint x: 304, startPoint y: 126, endPoint x: 591, endPoint y: 343, distance: 360.6
click at [591, 343] on div "Drag here to replace the existing content. Press “Ctrl” if you want to create a…" at bounding box center [605, 223] width 687 height 384
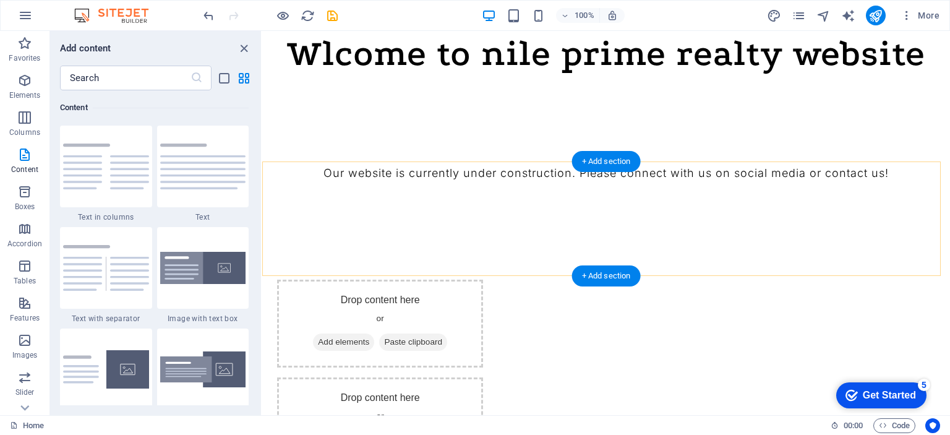
scroll to position [168, 0]
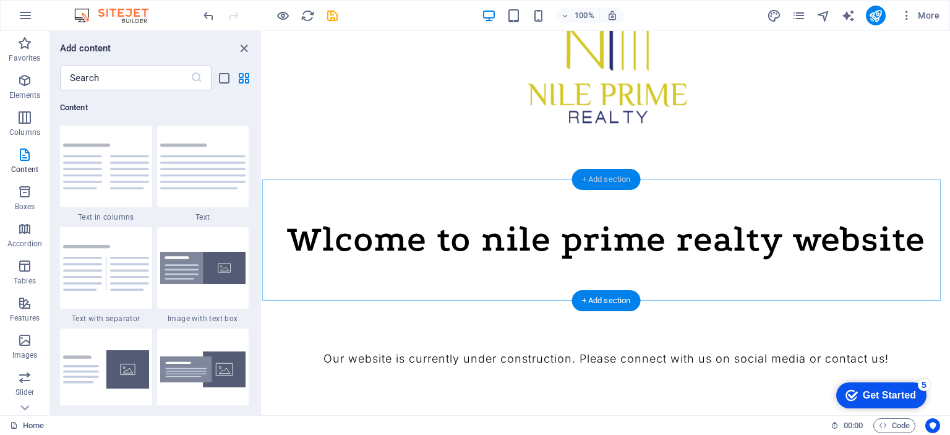
click at [612, 177] on div "+ Add section" at bounding box center [606, 179] width 69 height 21
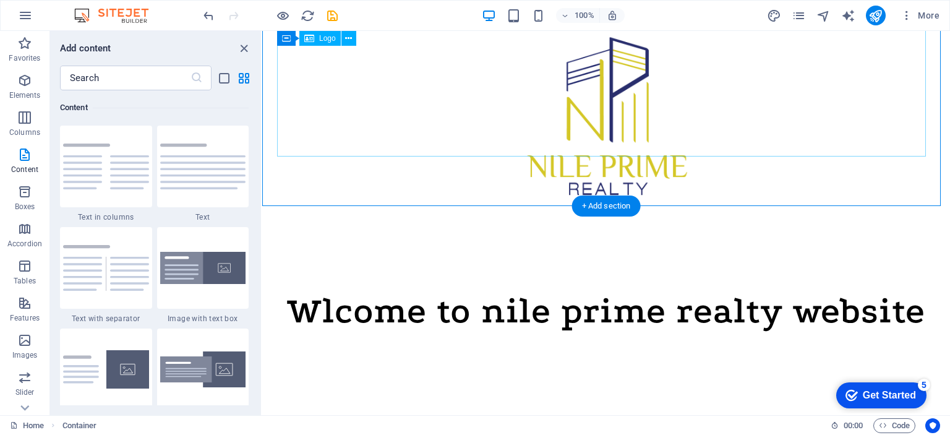
scroll to position [0, 0]
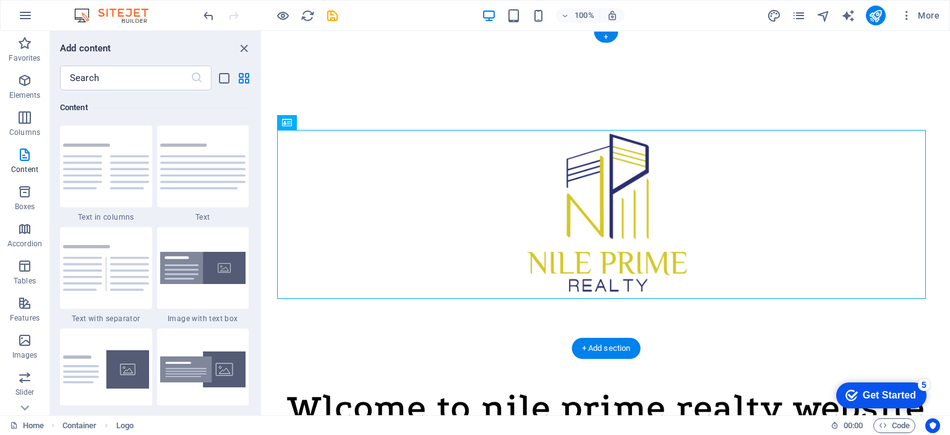
drag, startPoint x: 571, startPoint y: 154, endPoint x: 324, endPoint y: 206, distance: 252.7
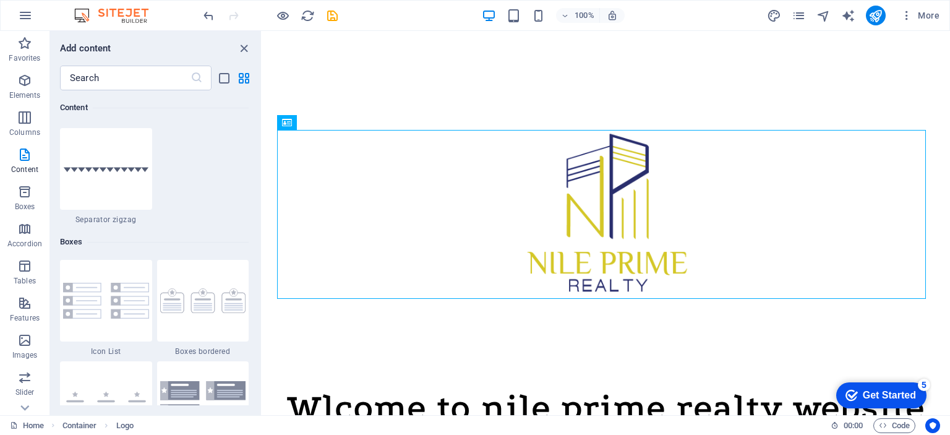
scroll to position [3400, 0]
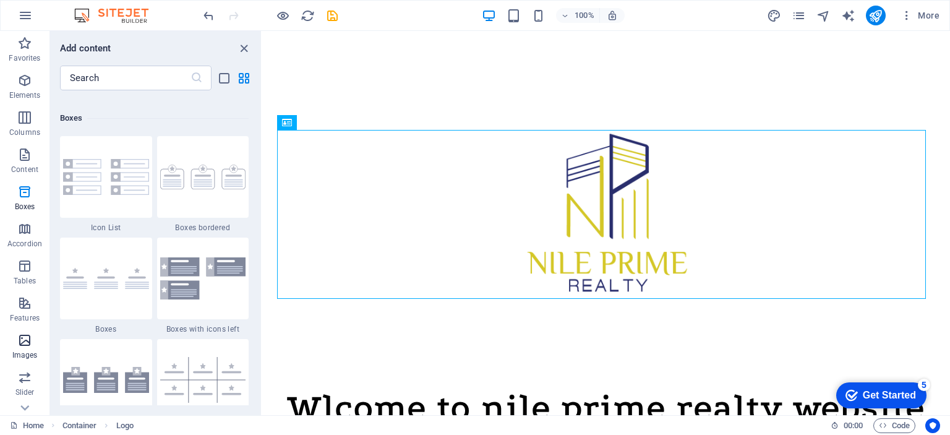
click at [25, 348] on span "Images" at bounding box center [24, 348] width 49 height 30
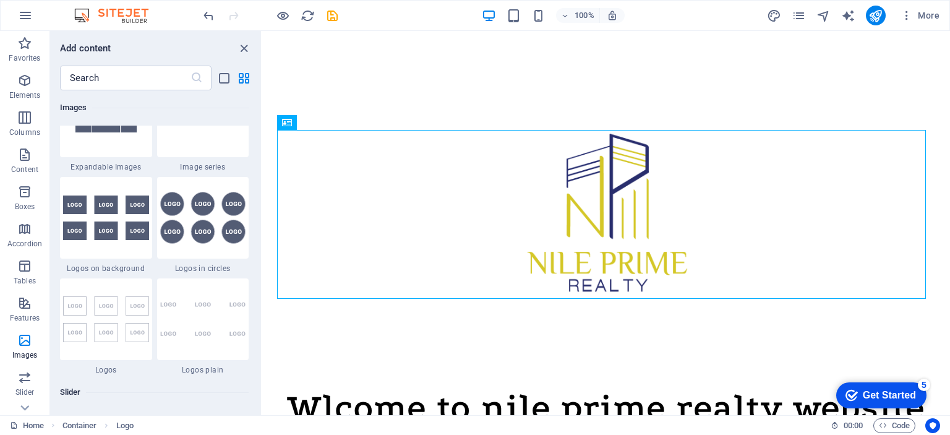
scroll to position [6887, 0]
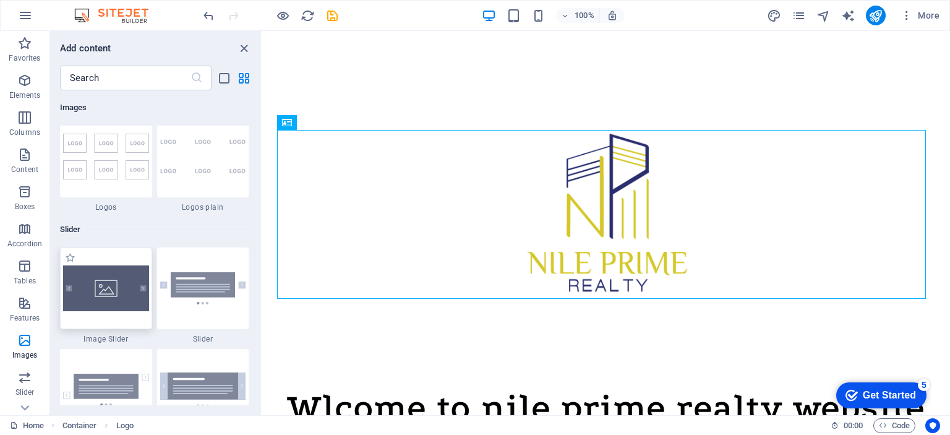
click at [113, 291] on img at bounding box center [106, 288] width 86 height 46
click at [262, 291] on div "Drag here to replace the existing content. Press “Ctrl” if you want to create a…" at bounding box center [605, 223] width 687 height 384
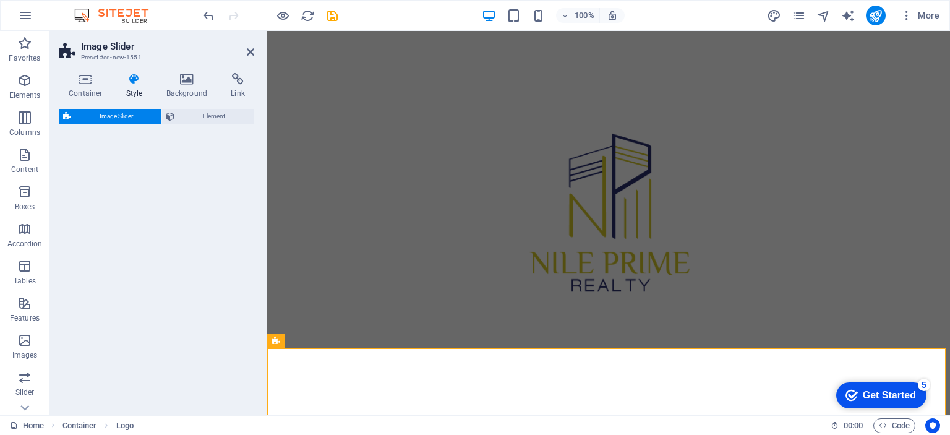
select select "rem"
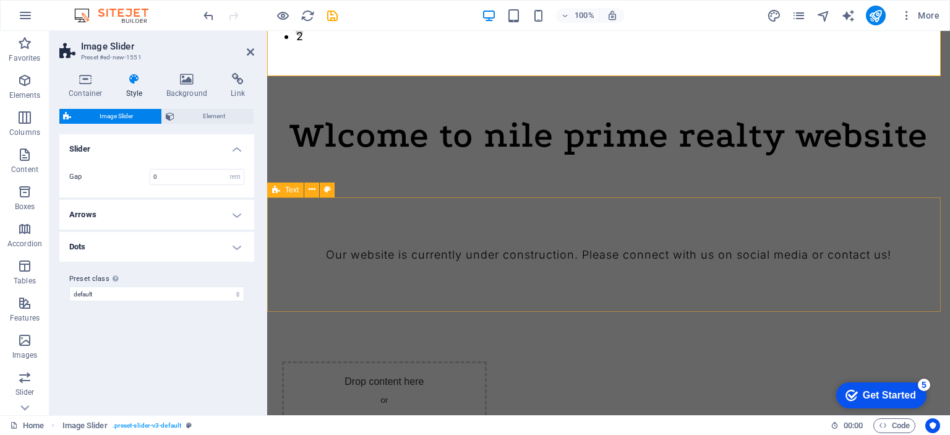
click at [403, 219] on div "Our website is currently under construction. Please connect with us on social m…" at bounding box center [608, 254] width 683 height 114
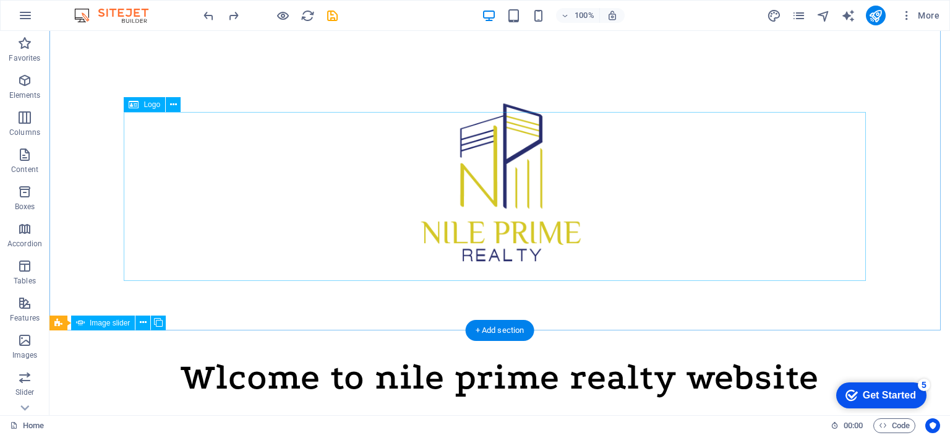
scroll to position [124, 0]
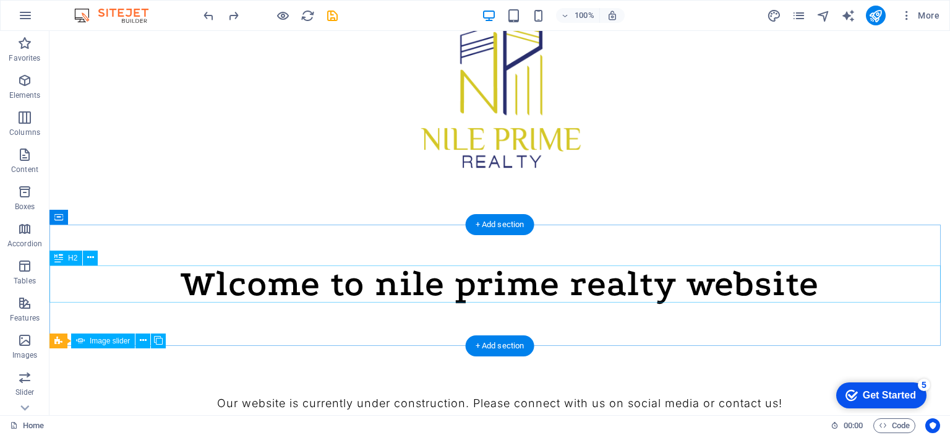
click at [385, 289] on div "Wlcome to nile prime realty website" at bounding box center [499, 283] width 900 height 37
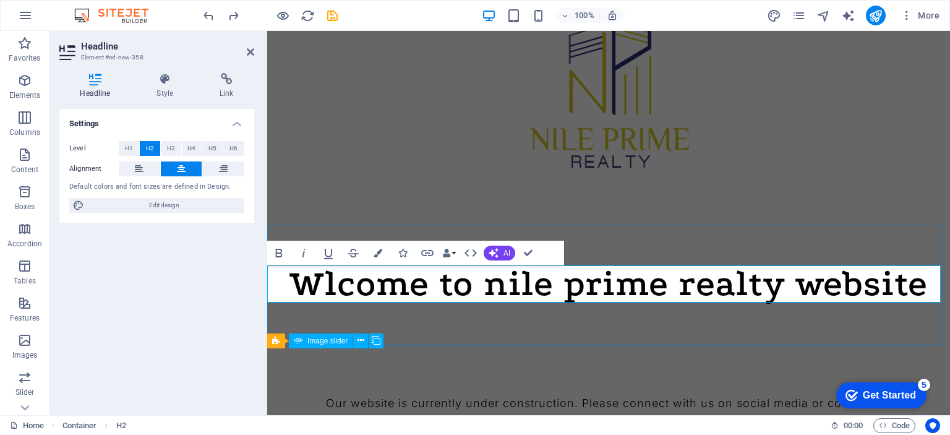
click at [574, 283] on h2 "Wlcome to nile prime realty website" at bounding box center [608, 283] width 683 height 37
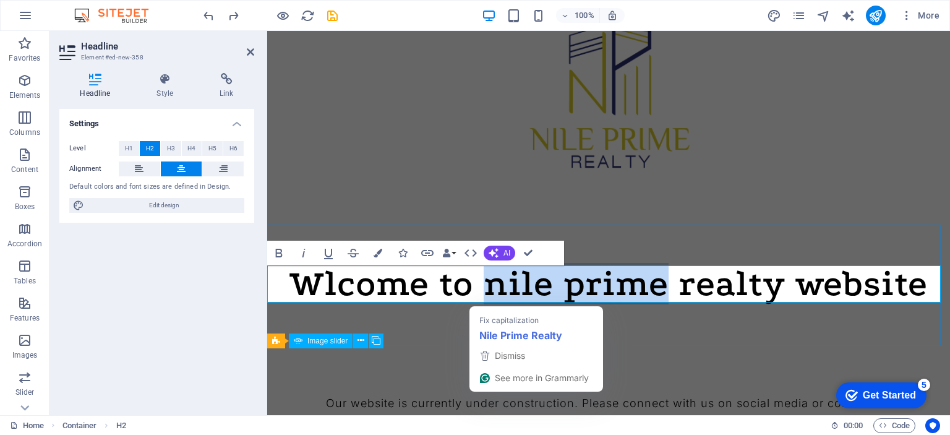
drag, startPoint x: 477, startPoint y: 281, endPoint x: 657, endPoint y: 279, distance: 179.3
click at [657, 279] on h2 "Wlcome to nile prime realty website" at bounding box center [608, 283] width 683 height 37
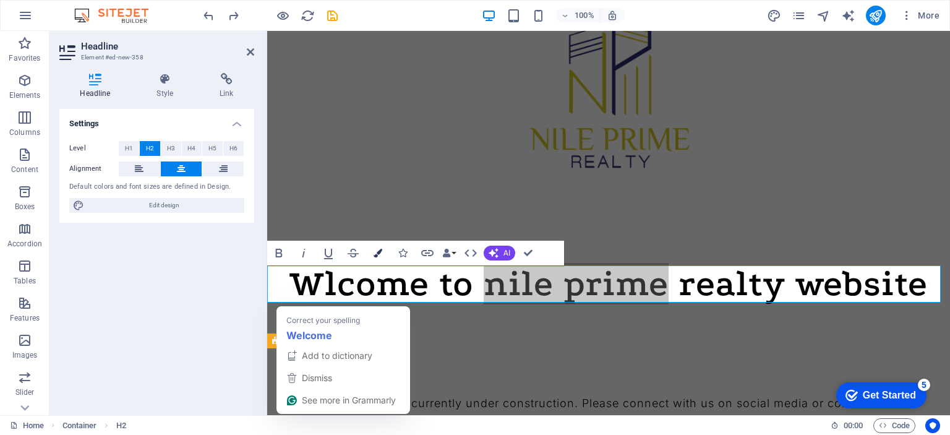
click at [374, 251] on icon "button" at bounding box center [377, 253] width 9 height 9
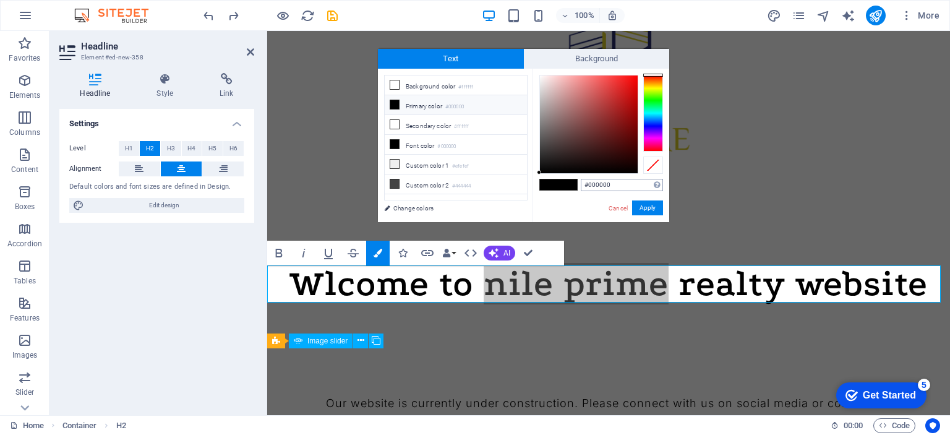
click at [602, 183] on input "#000000" at bounding box center [622, 185] width 82 height 12
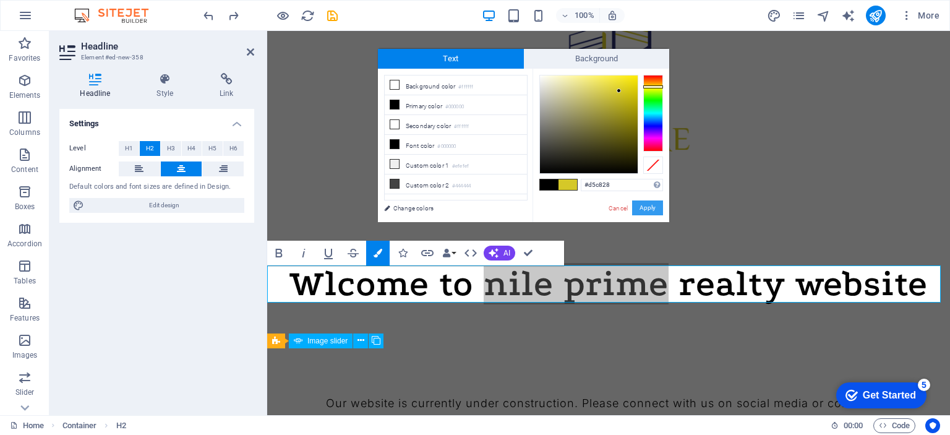
click at [653, 206] on button "Apply" at bounding box center [647, 207] width 31 height 15
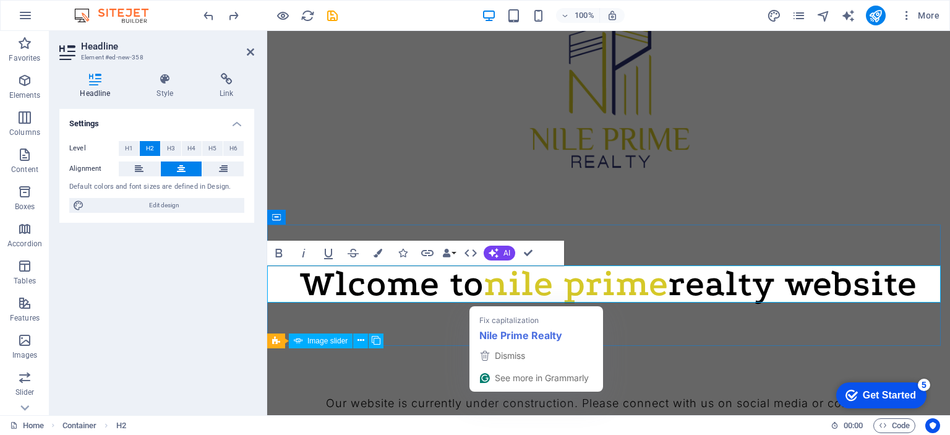
click at [706, 277] on h2 "Wlcome to nile prime realty website" at bounding box center [608, 283] width 683 height 37
click at [725, 287] on h2 "Wlcome to nile prime realty website" at bounding box center [608, 283] width 683 height 37
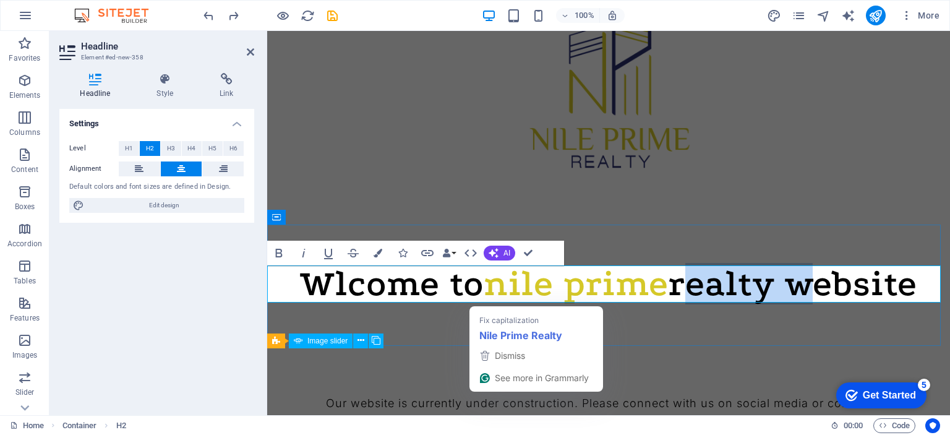
click at [725, 287] on h2 "Wlcome to nile prime realty website" at bounding box center [608, 283] width 683 height 37
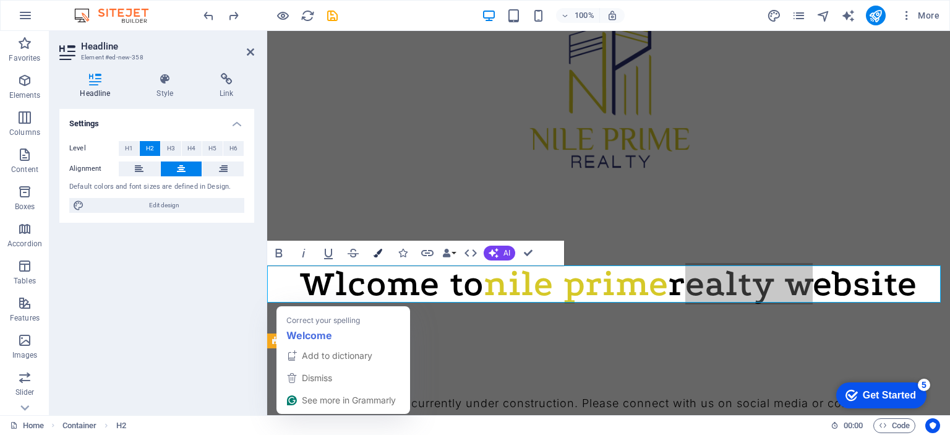
click at [380, 250] on icon "button" at bounding box center [377, 253] width 9 height 9
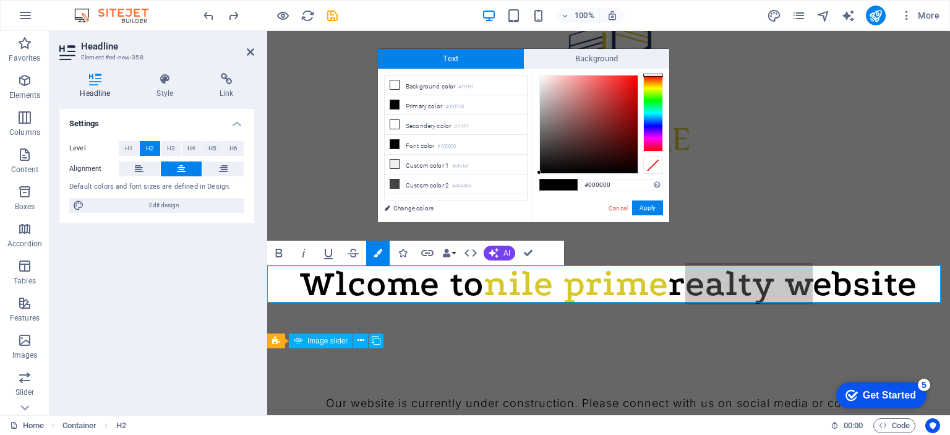
click at [603, 177] on div "#000000 Supported formats #0852ed rgb(8, 82, 237) rgba(8, 82, 237, 90%) hsv(221…" at bounding box center [600, 235] width 137 height 333
click at [603, 184] on input "#000000" at bounding box center [622, 185] width 82 height 12
paste input "292E6D"
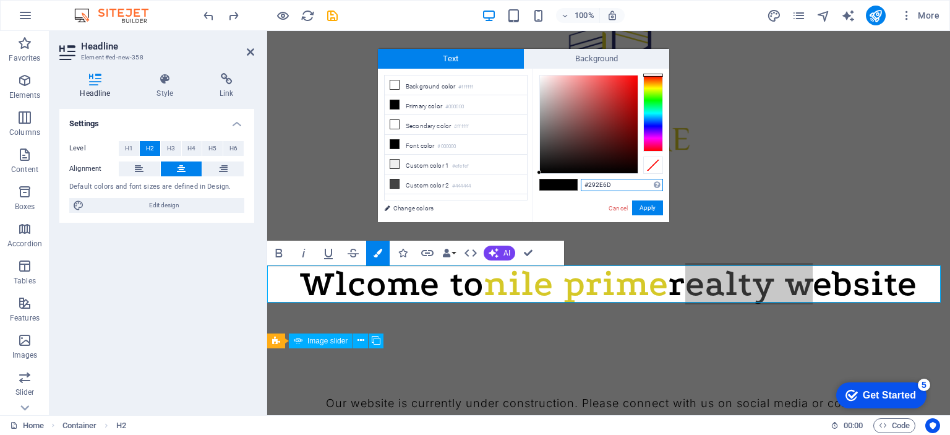
type input "#292e6d"
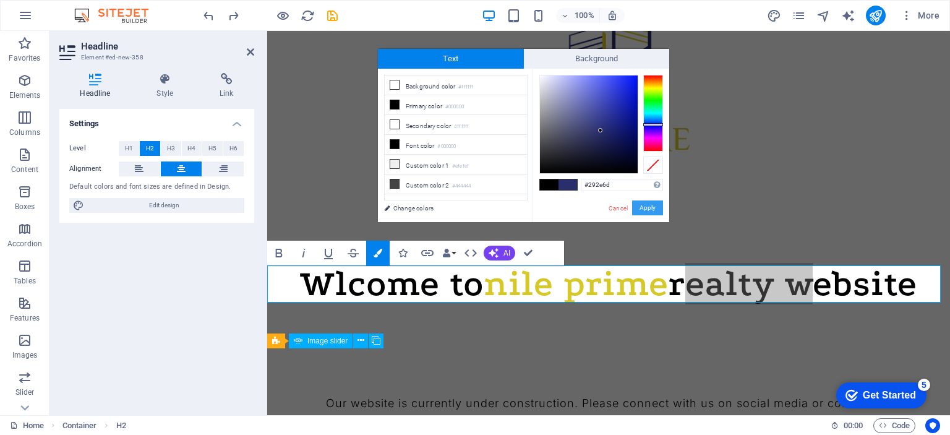
click at [645, 205] on button "Apply" at bounding box center [647, 207] width 31 height 15
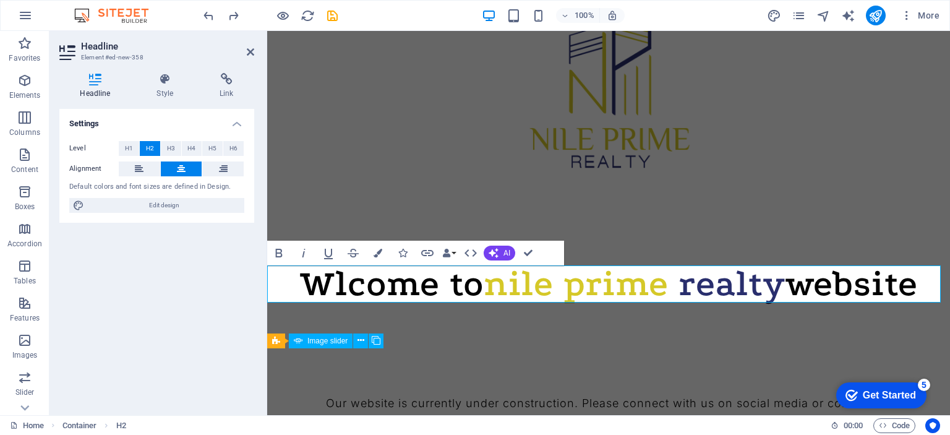
click at [492, 172] on div at bounding box center [608, 90] width 653 height 169
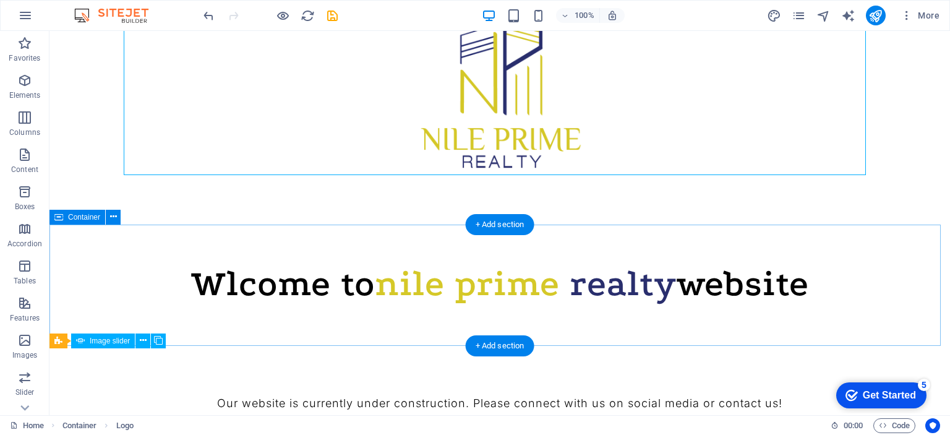
click at [670, 211] on div at bounding box center [499, 65] width 900 height 317
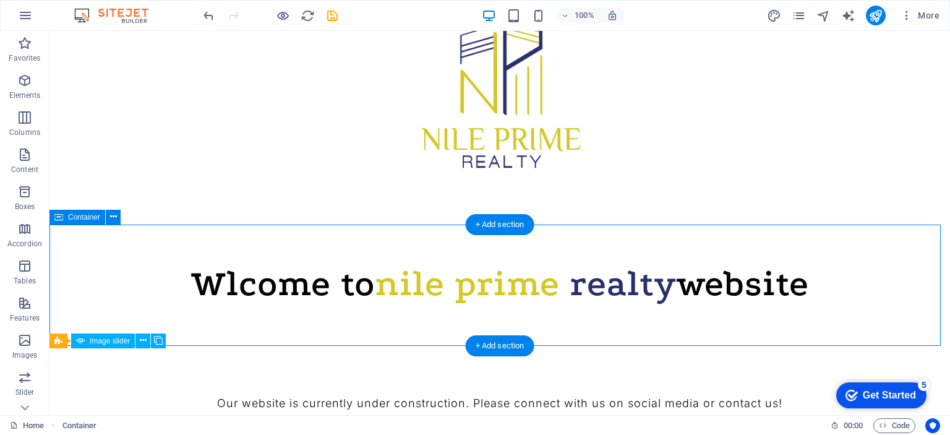
drag, startPoint x: 629, startPoint y: 309, endPoint x: 678, endPoint y: 309, distance: 48.8
click at [678, 309] on div "Wlcome to nile prime realty website" at bounding box center [499, 284] width 900 height 121
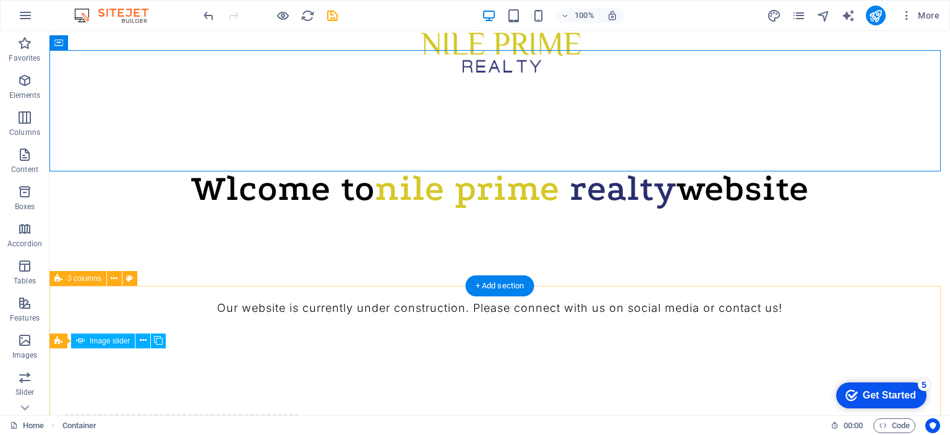
scroll to position [309, 0]
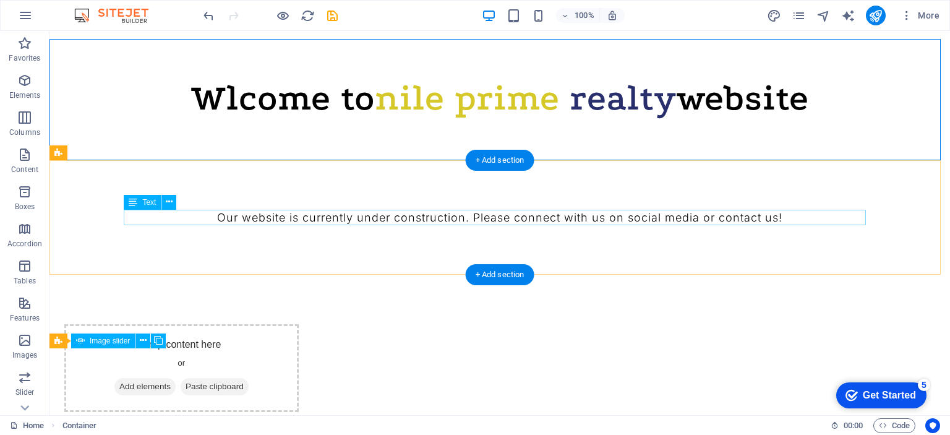
click at [438, 210] on div "Our website is currently under construction. Please connect with us on social m…" at bounding box center [500, 217] width 742 height 15
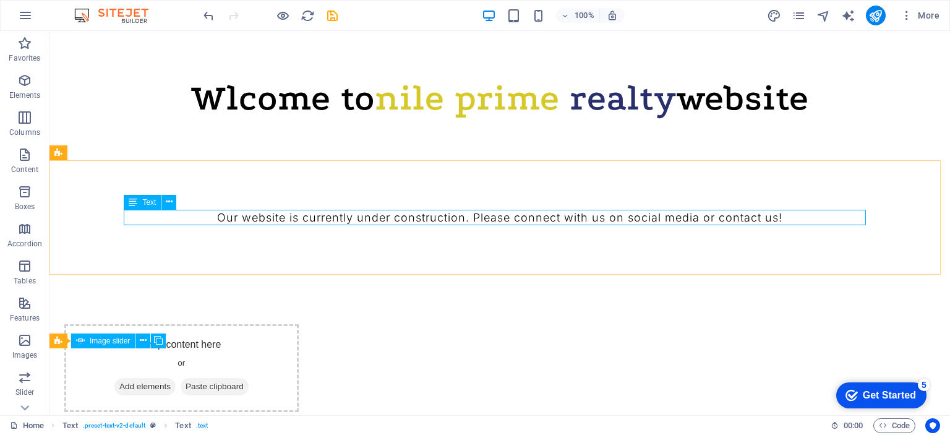
click at [134, 198] on icon at bounding box center [133, 202] width 9 height 15
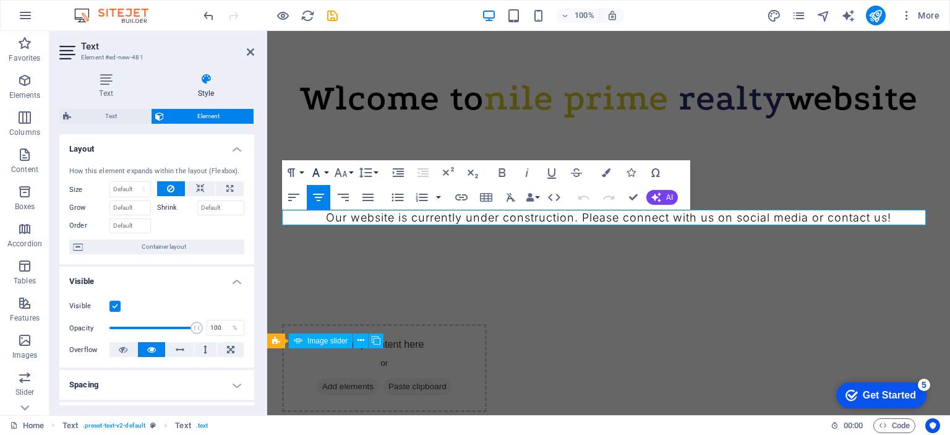
click at [328, 168] on button "Font Family" at bounding box center [318, 172] width 23 height 25
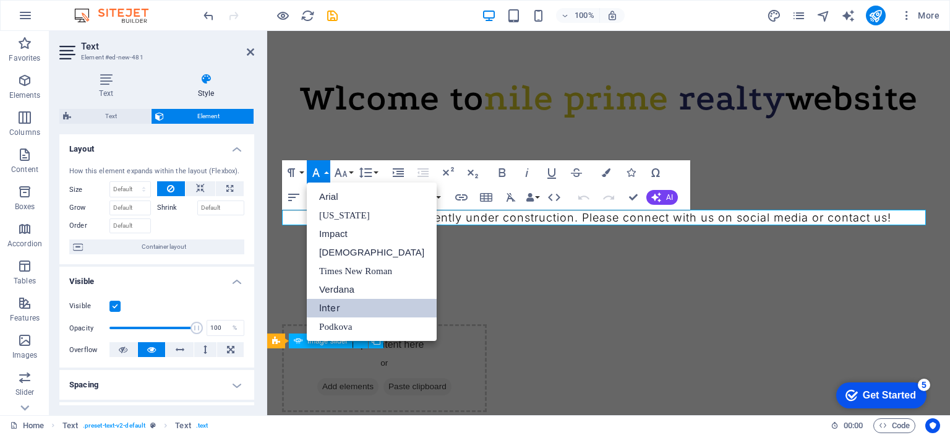
scroll to position [0, 0]
click at [354, 168] on button "Font Size" at bounding box center [342, 172] width 23 height 25
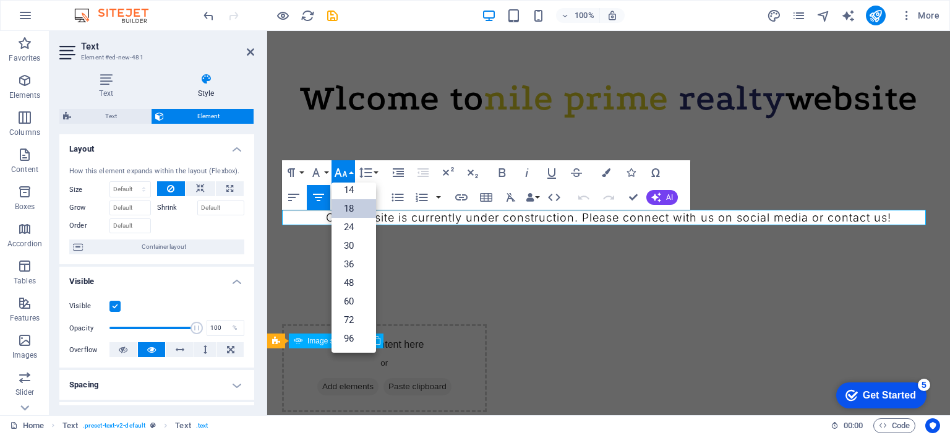
scroll to position [99, 0]
click at [355, 264] on link "36" at bounding box center [353, 264] width 45 height 19
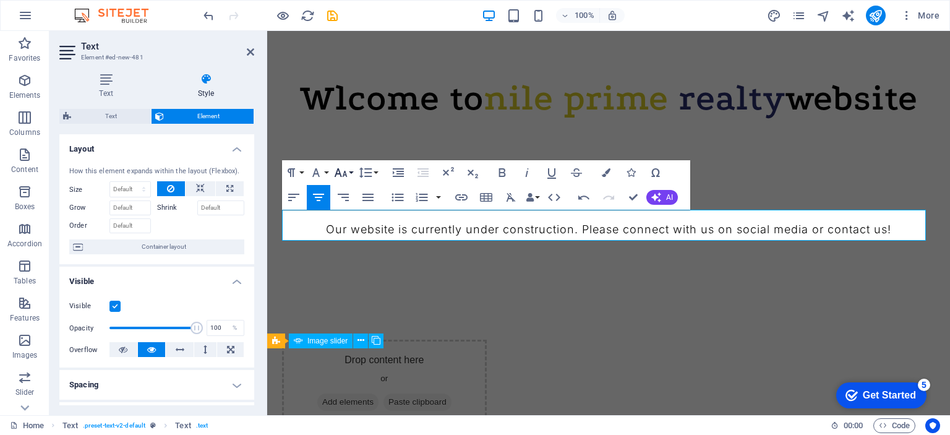
click at [337, 167] on icon "button" at bounding box center [340, 172] width 15 height 15
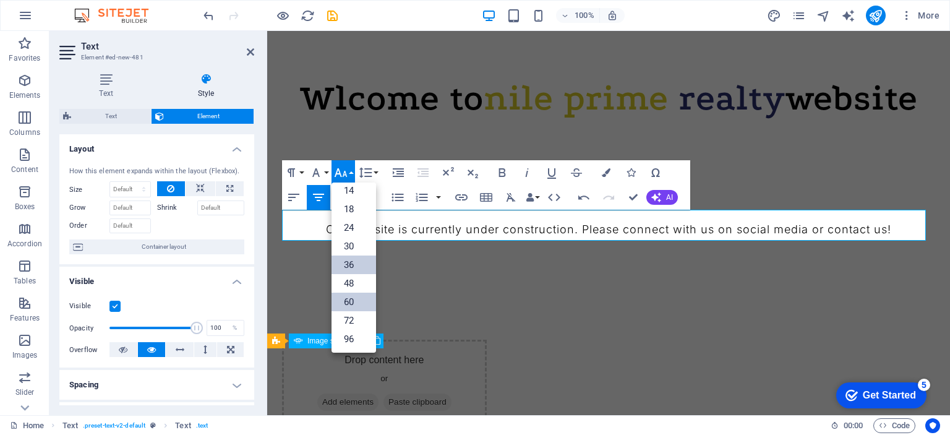
click at [366, 304] on link "60" at bounding box center [353, 301] width 45 height 19
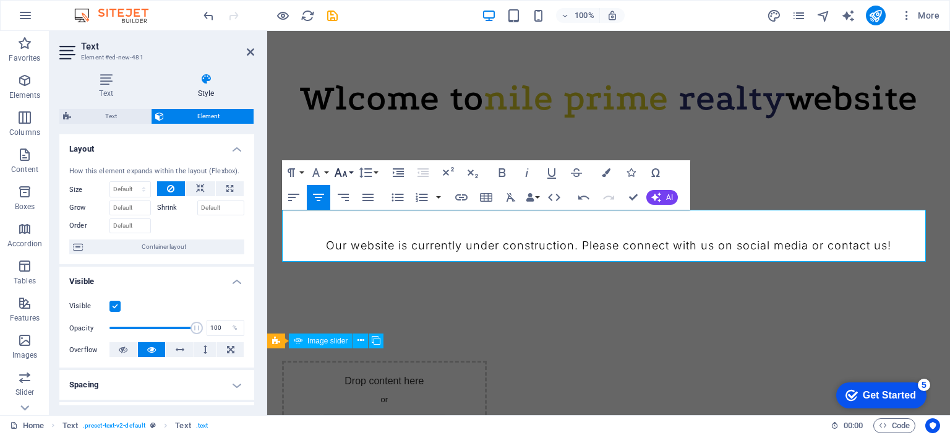
click at [340, 170] on icon "button" at bounding box center [340, 172] width 15 height 15
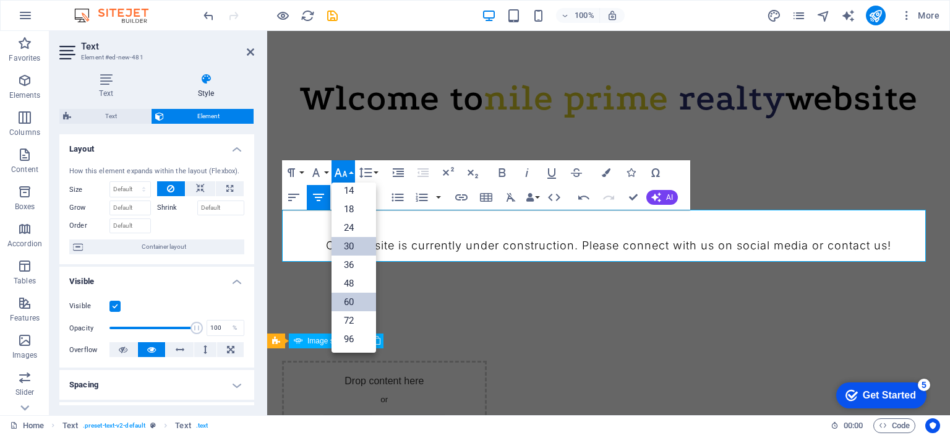
click at [354, 240] on link "30" at bounding box center [353, 246] width 45 height 19
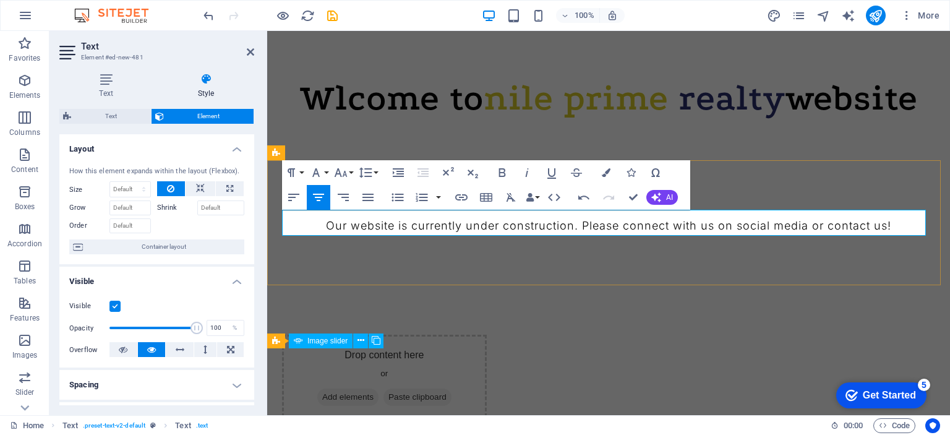
click at [430, 223] on p "​ Our website is currently under construction. Please connect with us on social…" at bounding box center [608, 223] width 653 height 26
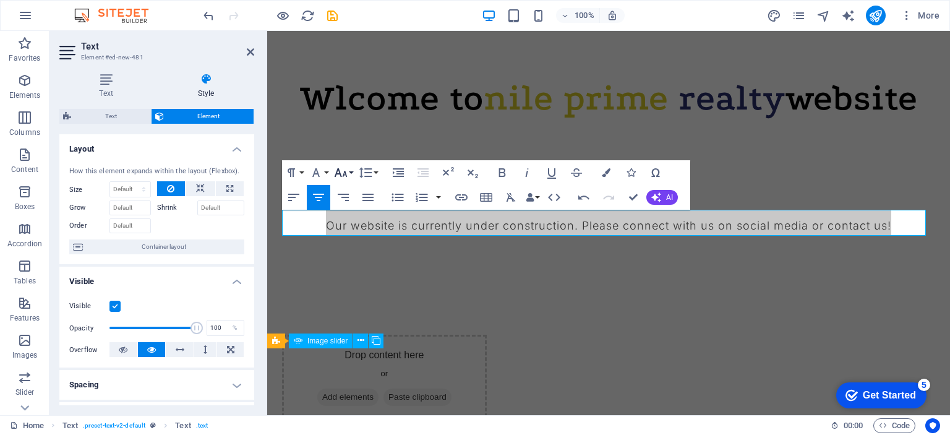
click at [342, 174] on icon "button" at bounding box center [340, 172] width 15 height 15
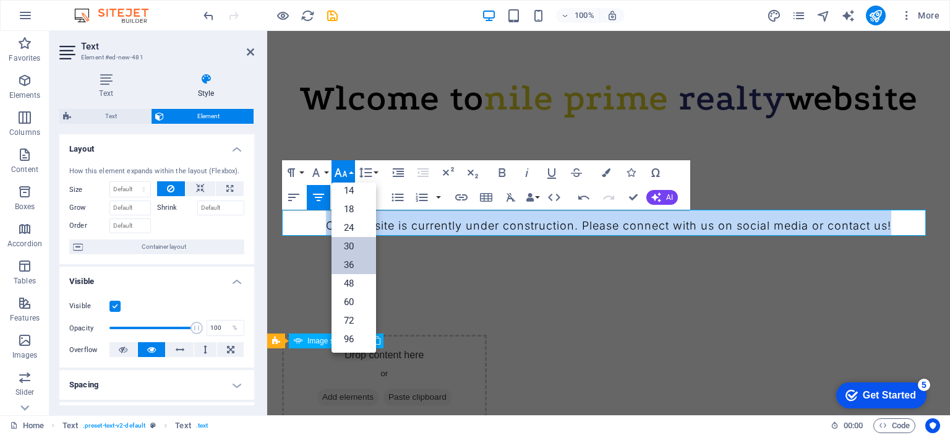
click at [354, 262] on link "36" at bounding box center [353, 264] width 45 height 19
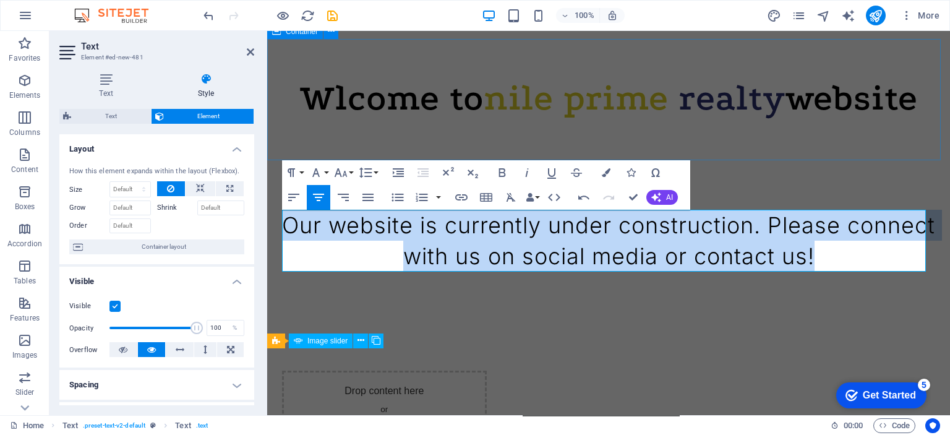
click at [623, 126] on div "Wlcome to nile prime realty website" at bounding box center [608, 99] width 683 height 121
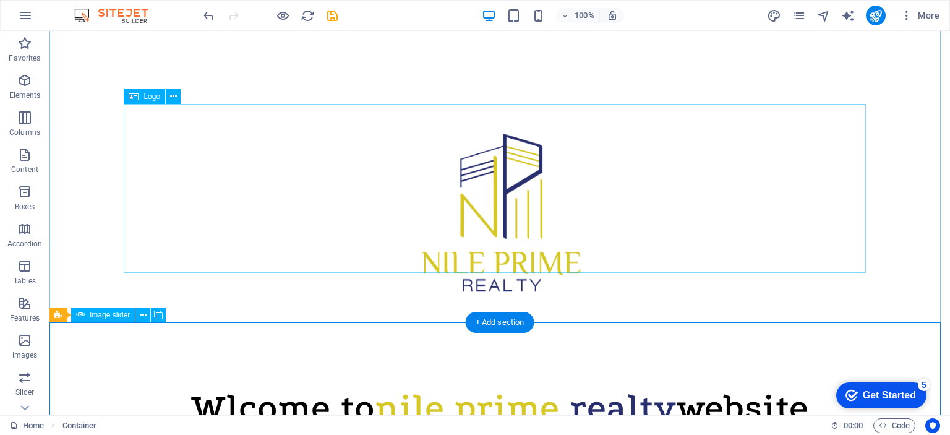
scroll to position [62, 0]
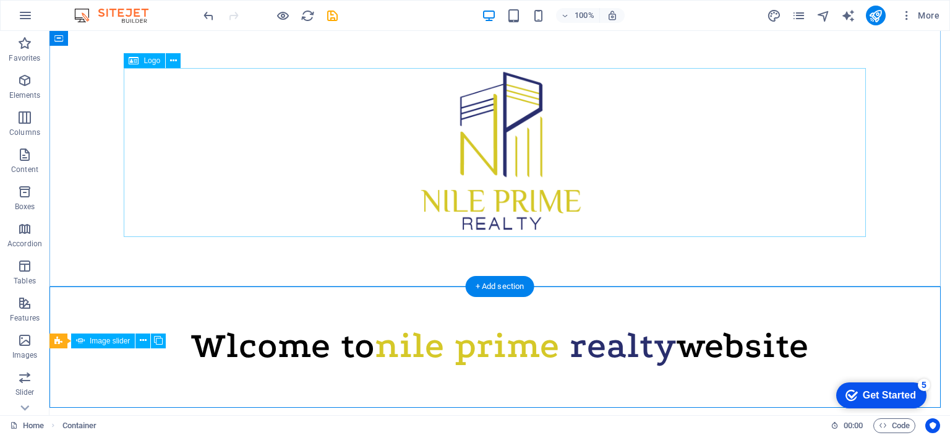
click at [546, 185] on div at bounding box center [500, 152] width 742 height 169
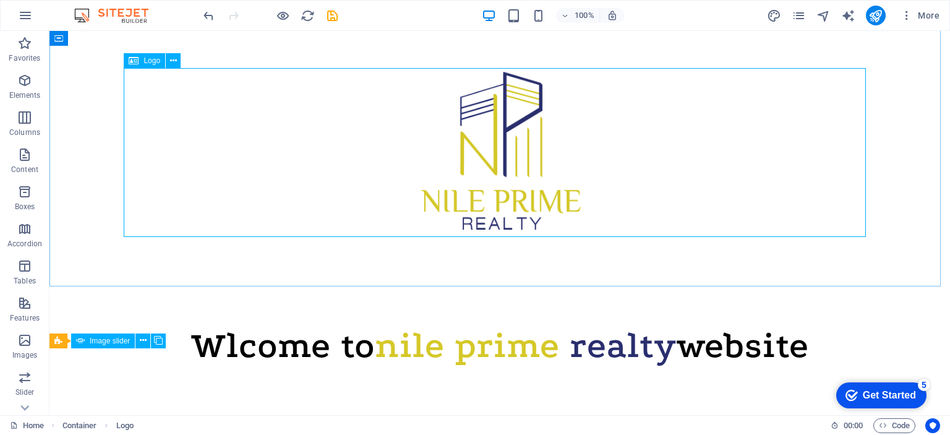
click at [143, 59] on span "Logo" at bounding box center [151, 60] width 17 height 7
select select "rem"
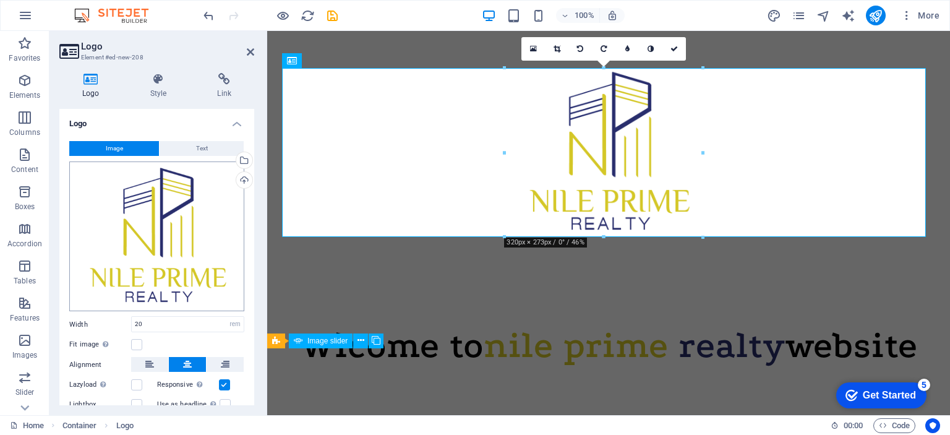
scroll to position [64, 0]
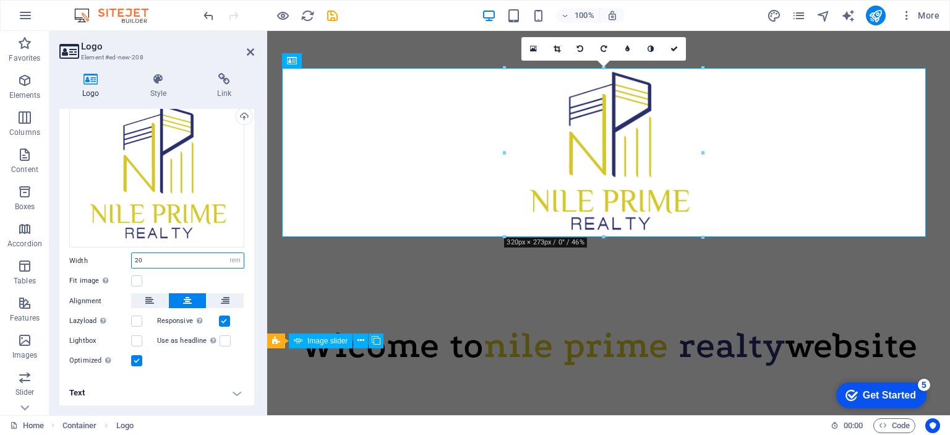
drag, startPoint x: 145, startPoint y: 254, endPoint x: 130, endPoint y: 258, distance: 15.3
click at [130, 258] on div "Width 20 Default auto px rem % em vh vw" at bounding box center [156, 260] width 175 height 16
type input "30"
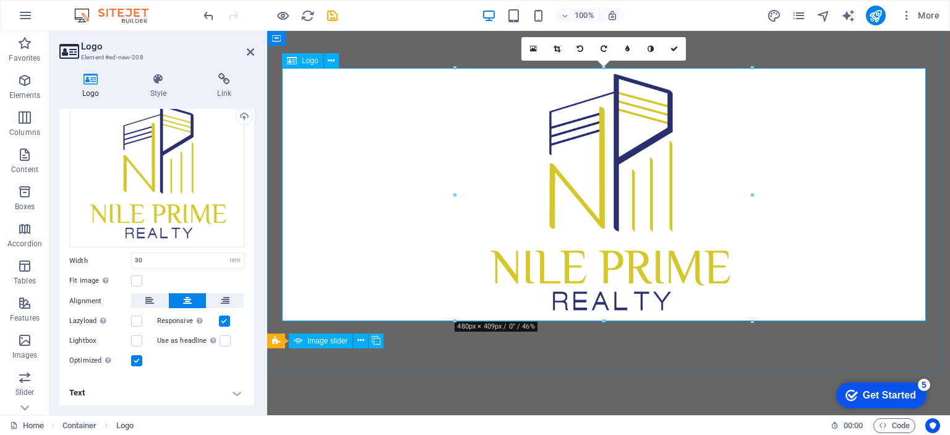
click at [338, 194] on div at bounding box center [608, 194] width 653 height 253
click at [250, 53] on icon at bounding box center [250, 52] width 7 height 10
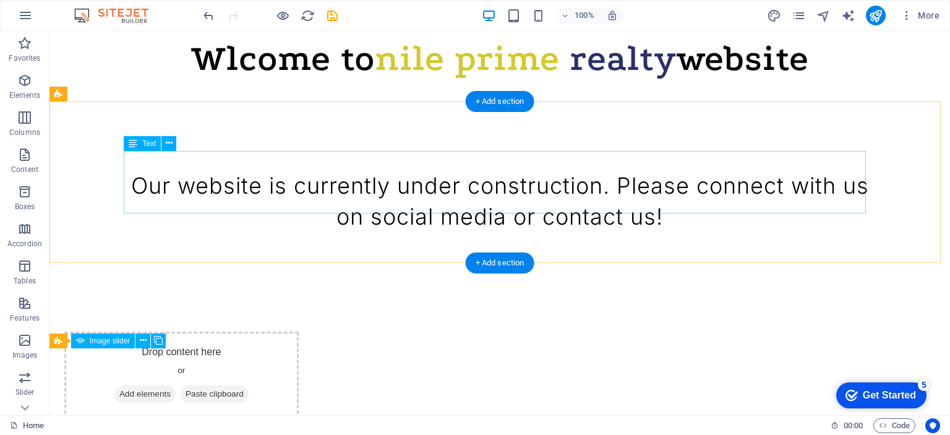
scroll to position [485, 0]
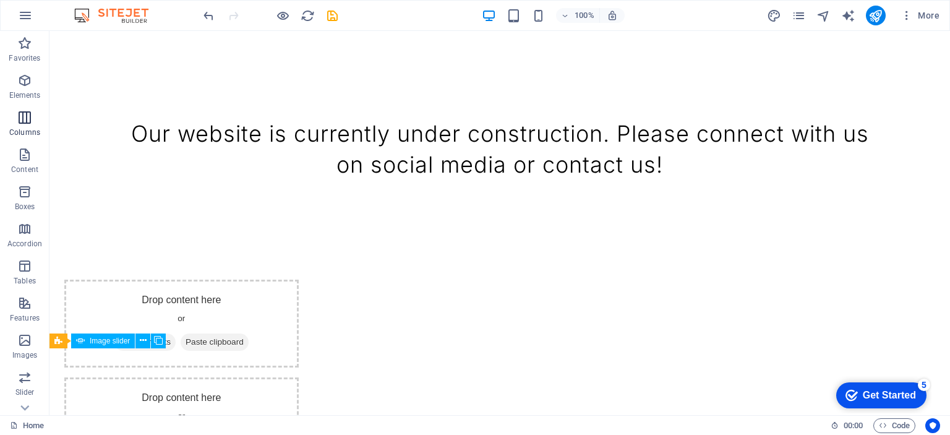
click at [17, 123] on icon "button" at bounding box center [24, 117] width 15 height 15
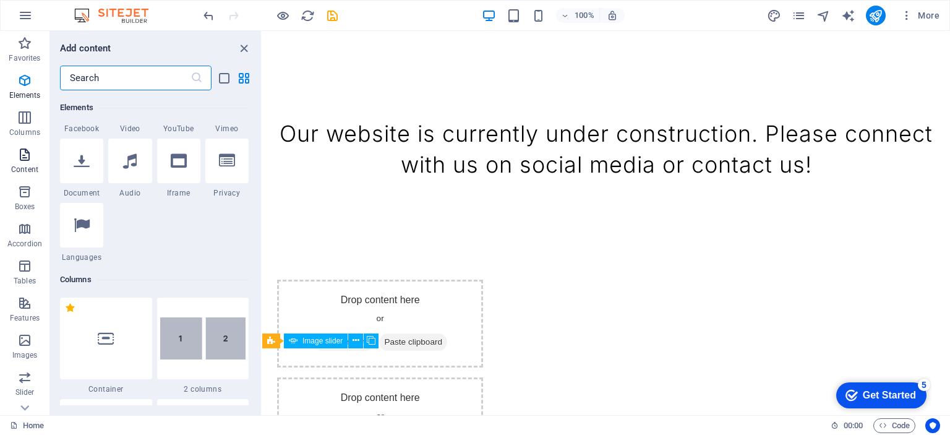
scroll to position [612, 0]
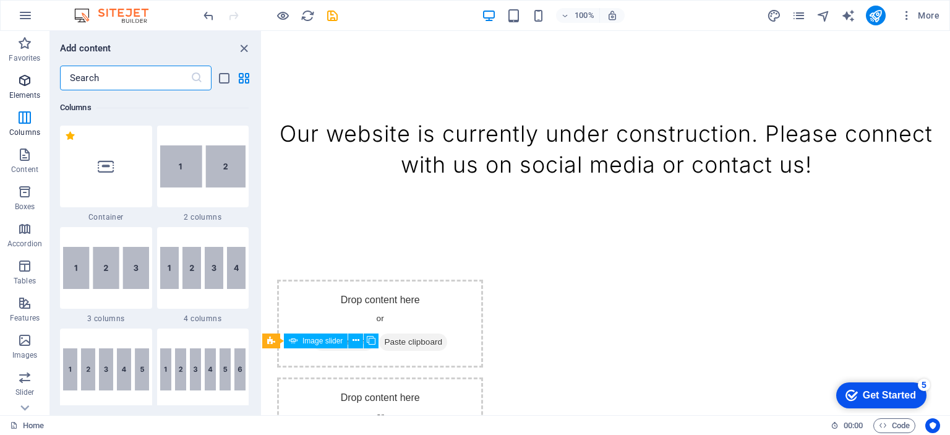
click at [22, 93] on p "Elements" at bounding box center [25, 95] width 32 height 10
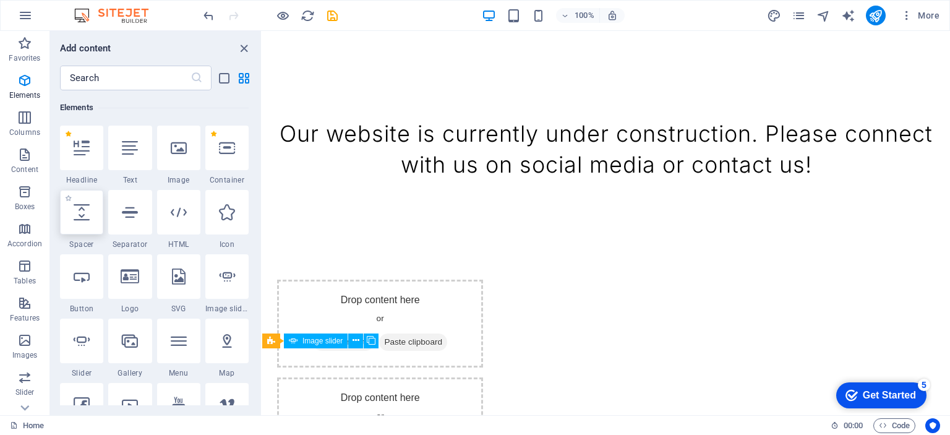
scroll to position [132, 0]
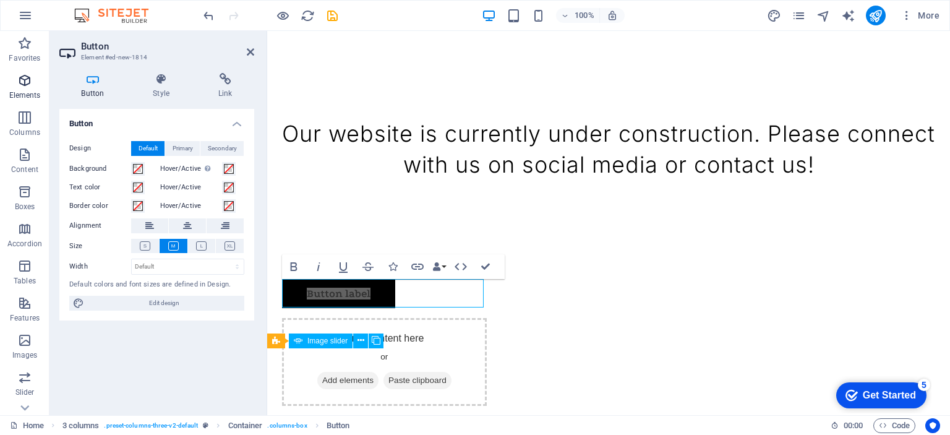
click at [26, 90] on p "Elements" at bounding box center [25, 95] width 32 height 10
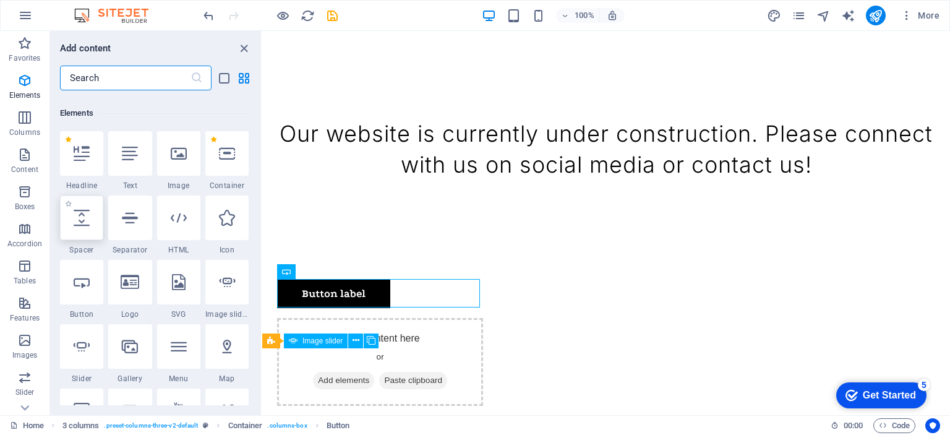
scroll to position [131, 0]
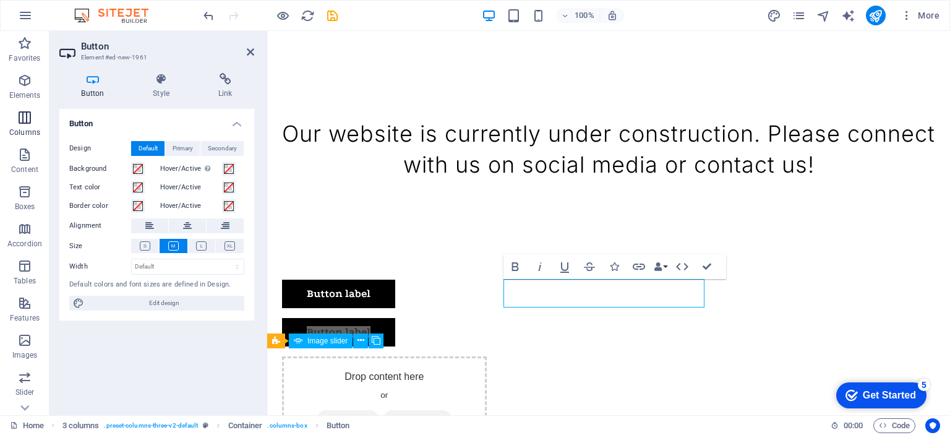
click at [20, 126] on span "Columns" at bounding box center [24, 125] width 49 height 30
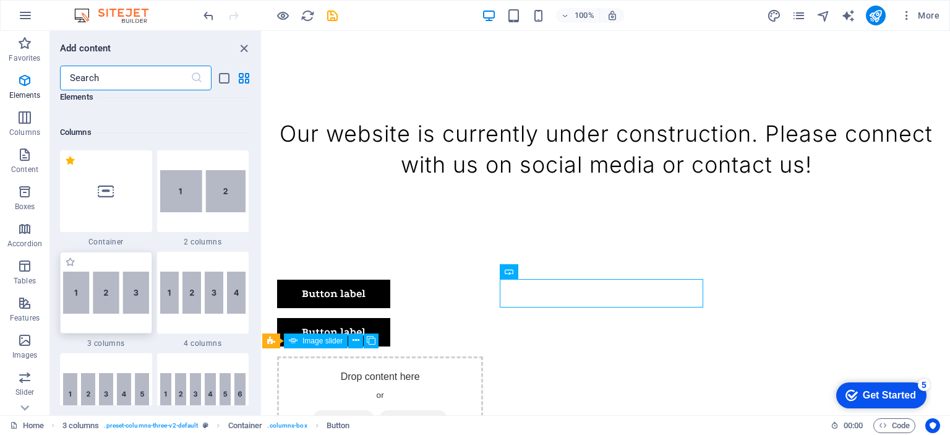
scroll to position [612, 0]
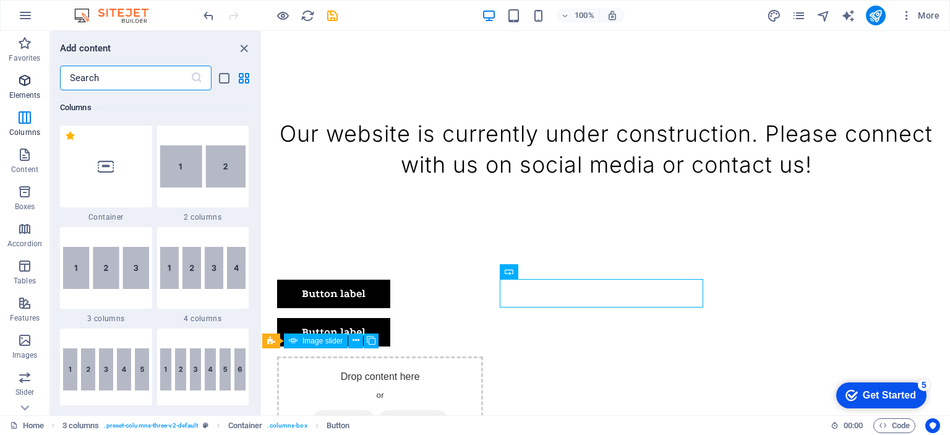
click at [32, 96] on p "Elements" at bounding box center [25, 95] width 32 height 10
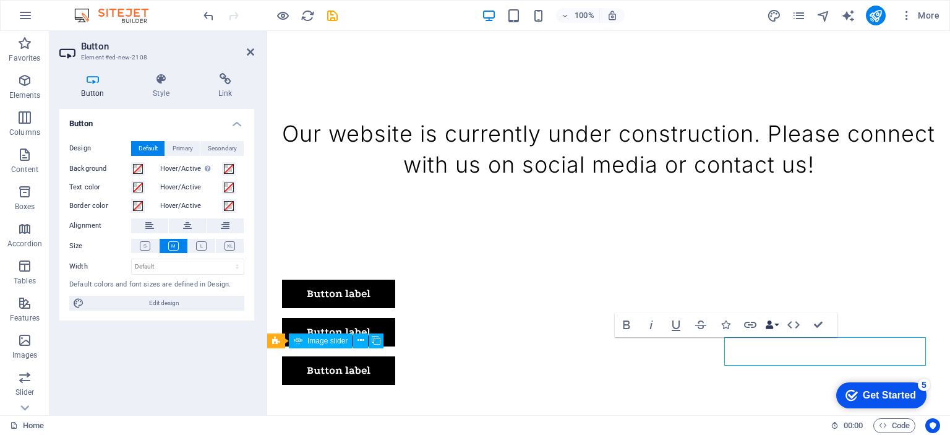
scroll to position [427, 0]
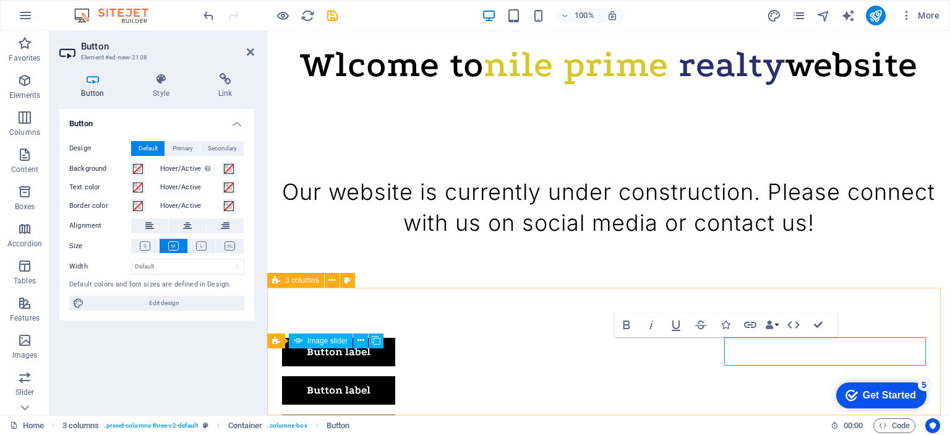
click at [784, 289] on div "Button label Button label Button label" at bounding box center [608, 390] width 683 height 204
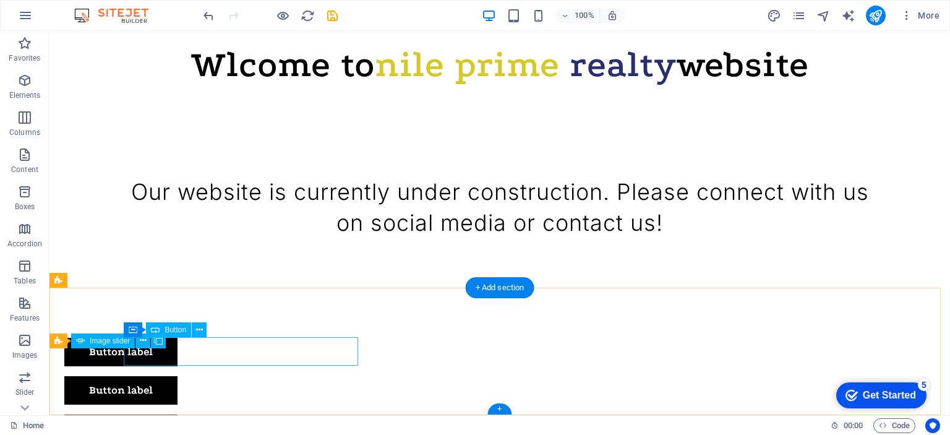
click at [201, 355] on div "Button label" at bounding box center [181, 352] width 234 height 28
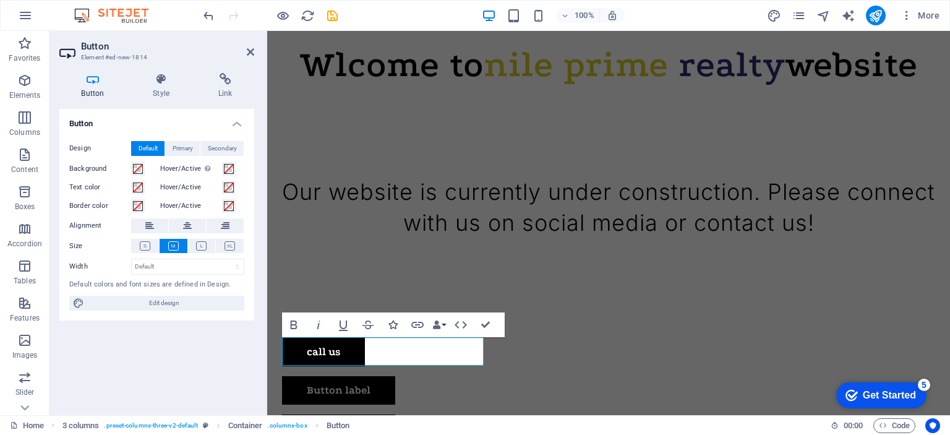
click at [391, 323] on icon "button" at bounding box center [392, 324] width 9 height 9
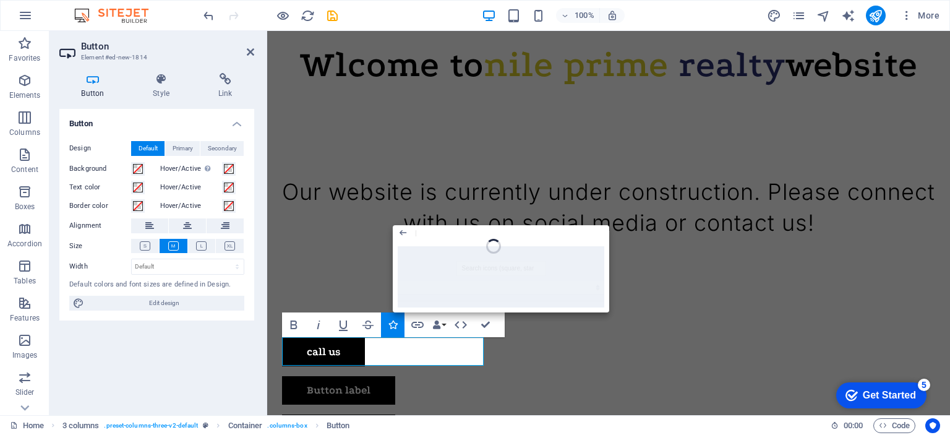
click at [478, 286] on div at bounding box center [501, 276] width 216 height 71
click at [400, 235] on icon "button" at bounding box center [403, 232] width 11 height 15
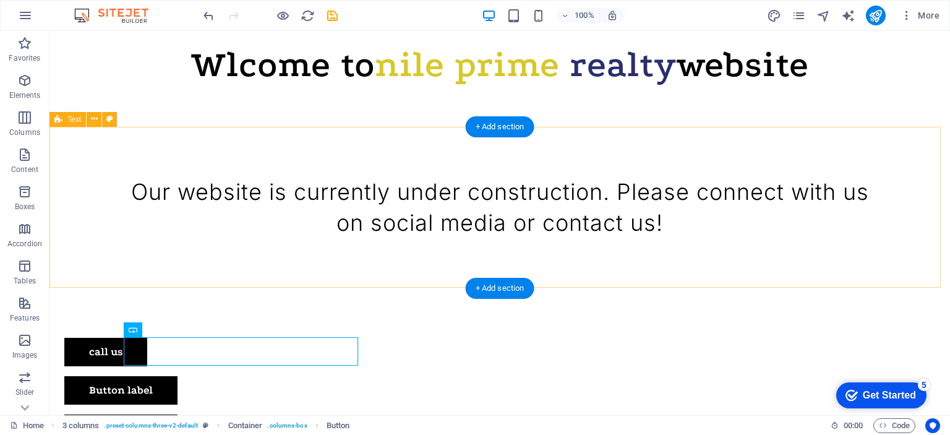
click at [323, 273] on div "Our website is currently under construction. Please connect with us on social m…" at bounding box center [499, 207] width 900 height 161
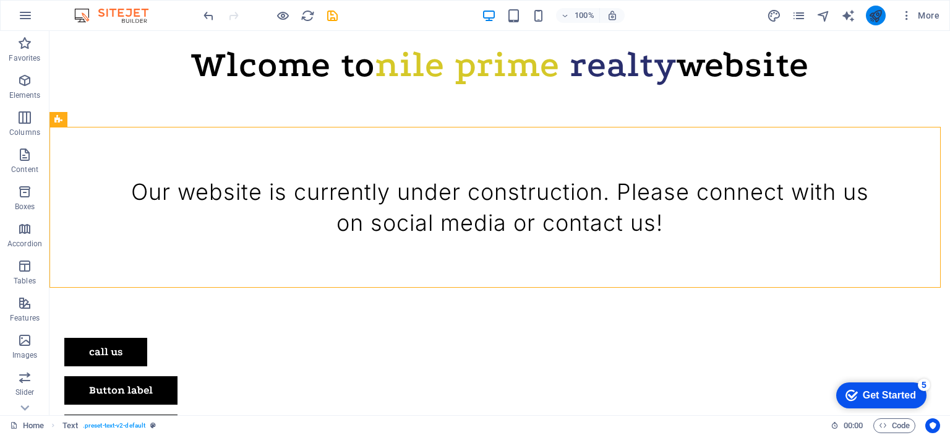
click at [880, 15] on icon "publish" at bounding box center [875, 16] width 14 height 14
